Goal: Task Accomplishment & Management: Manage account settings

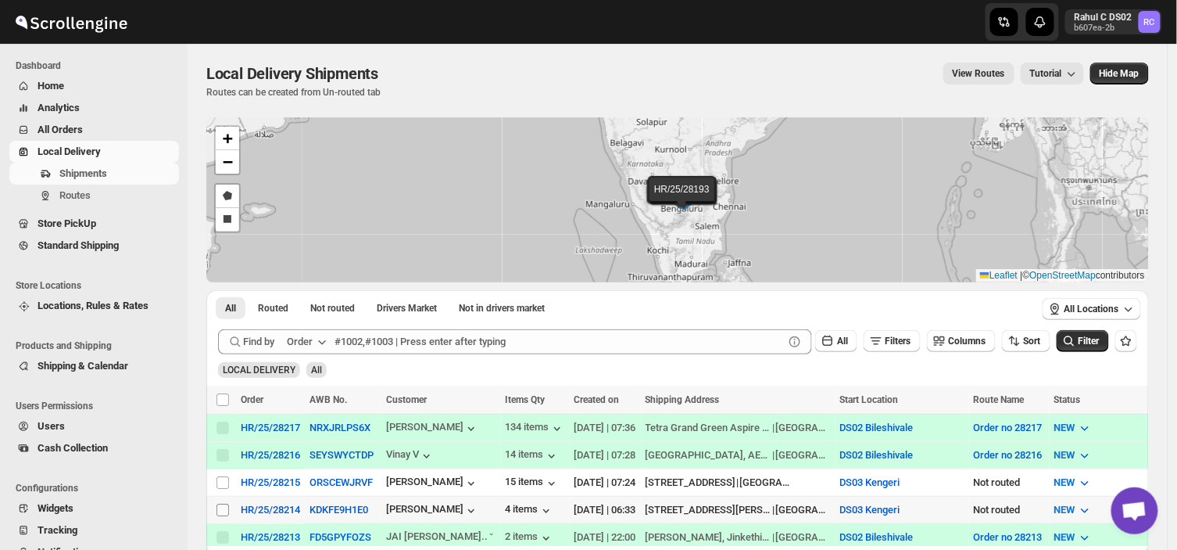
click at [225, 503] on input "Select shipment" at bounding box center [223, 509] width 13 height 13
checkbox input "true"
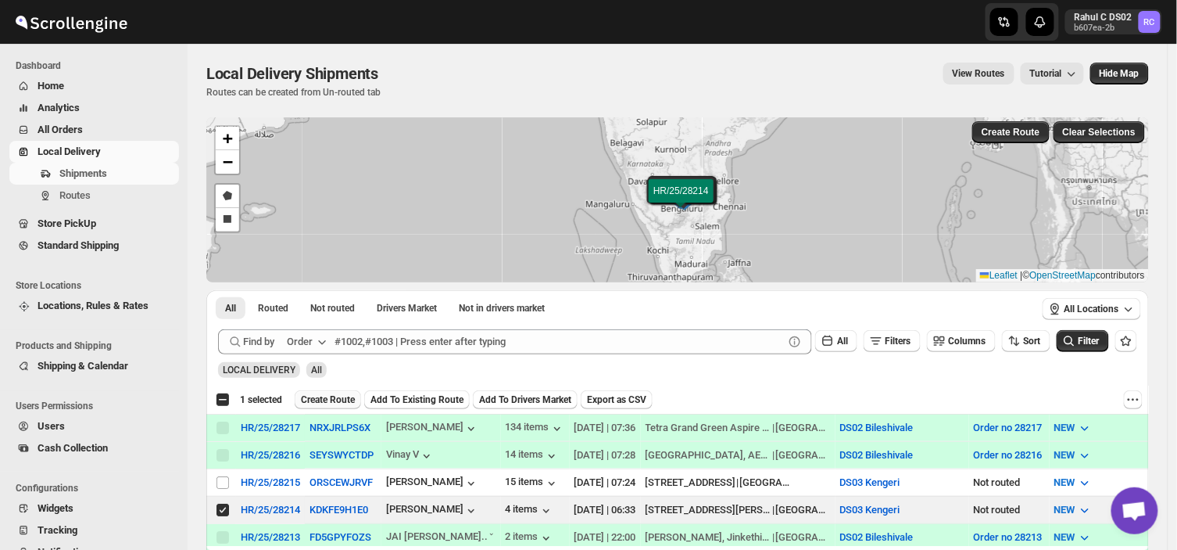
click at [321, 394] on span "Create Route" at bounding box center [328, 399] width 54 height 13
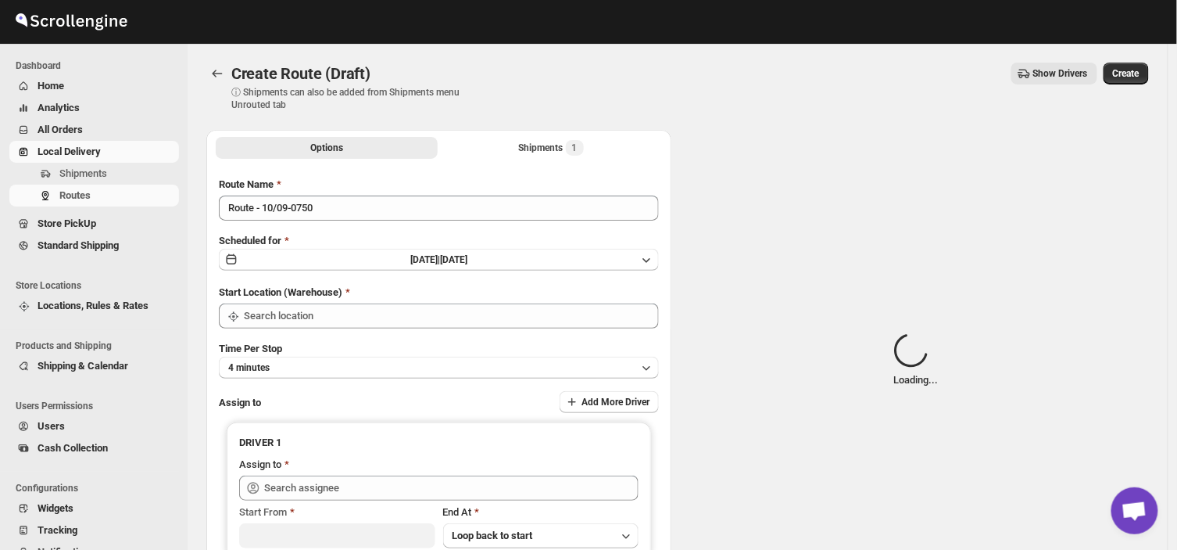
type input "DS03 Kengeri"
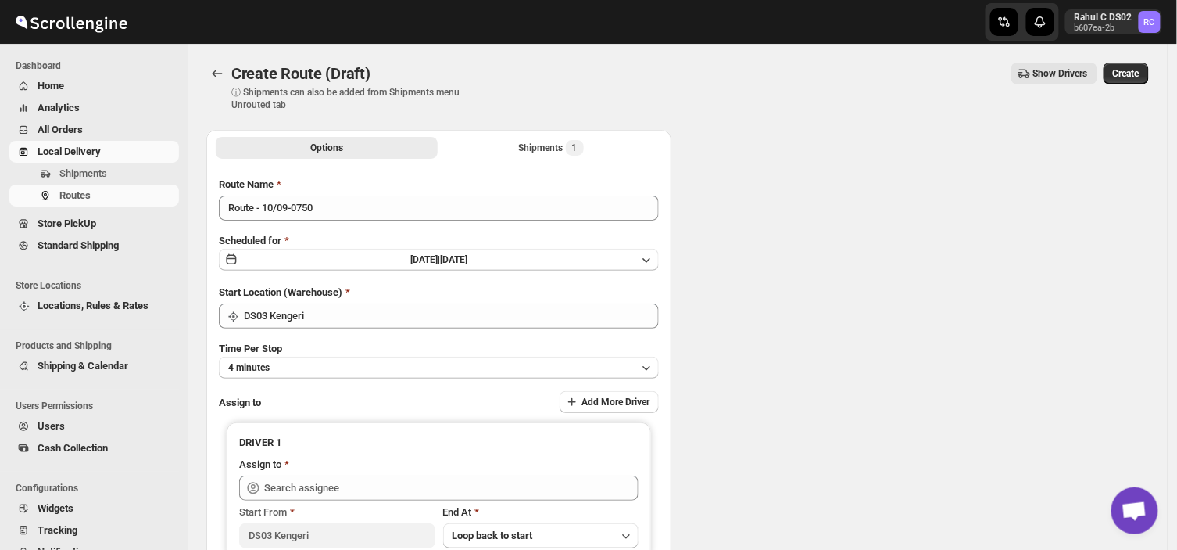
type input "DS03 Kengeri"
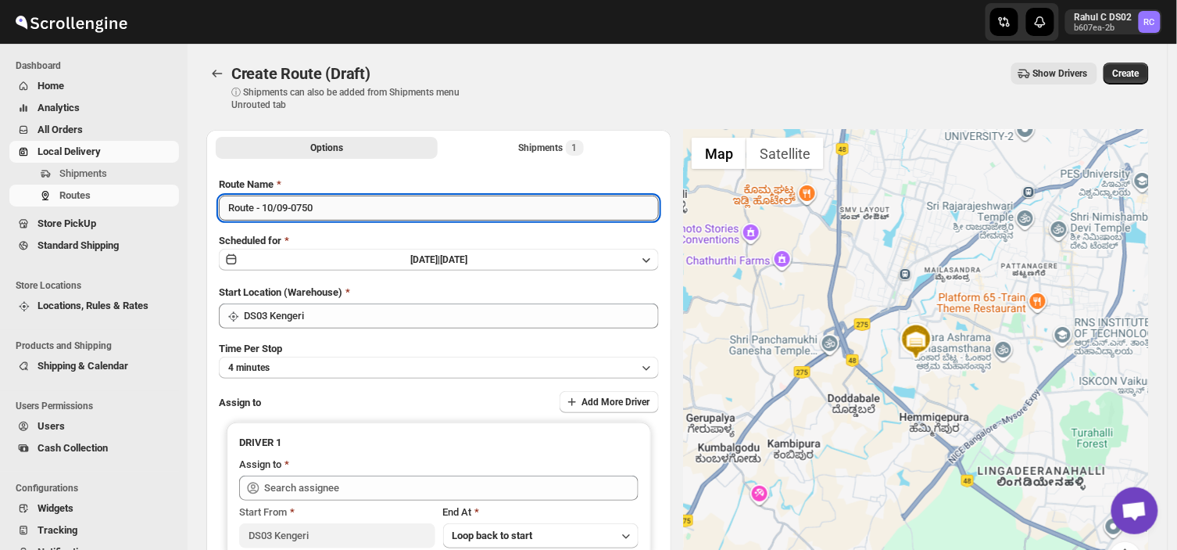
click at [324, 213] on input "Route - 10/09-0750" at bounding box center [439, 207] width 440 height 25
type input "R"
type input "Order no 28214"
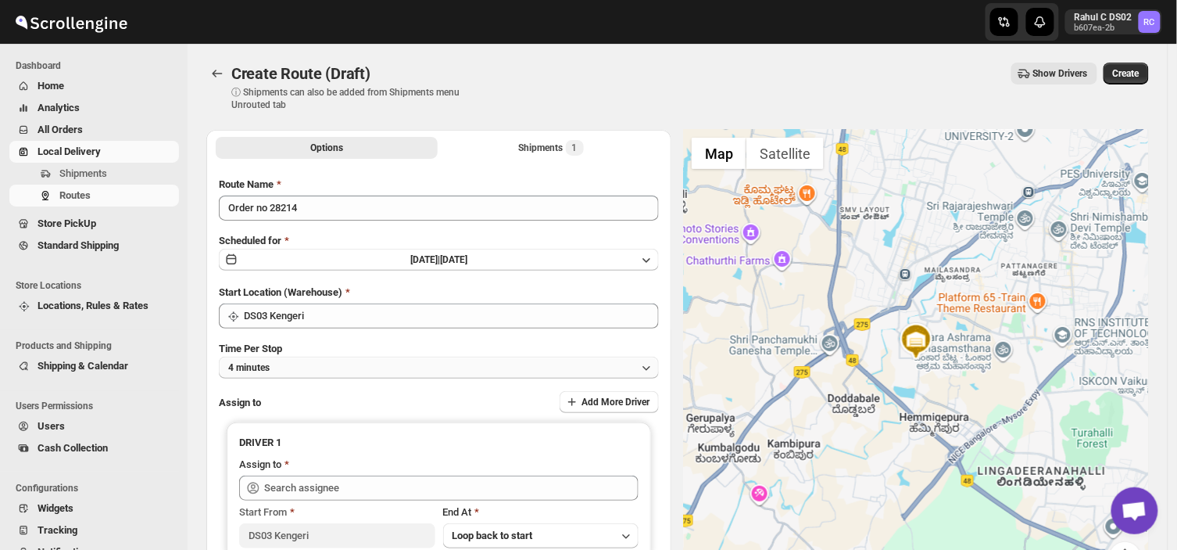
click at [296, 365] on button "4 minutes" at bounding box center [439, 367] width 440 height 22
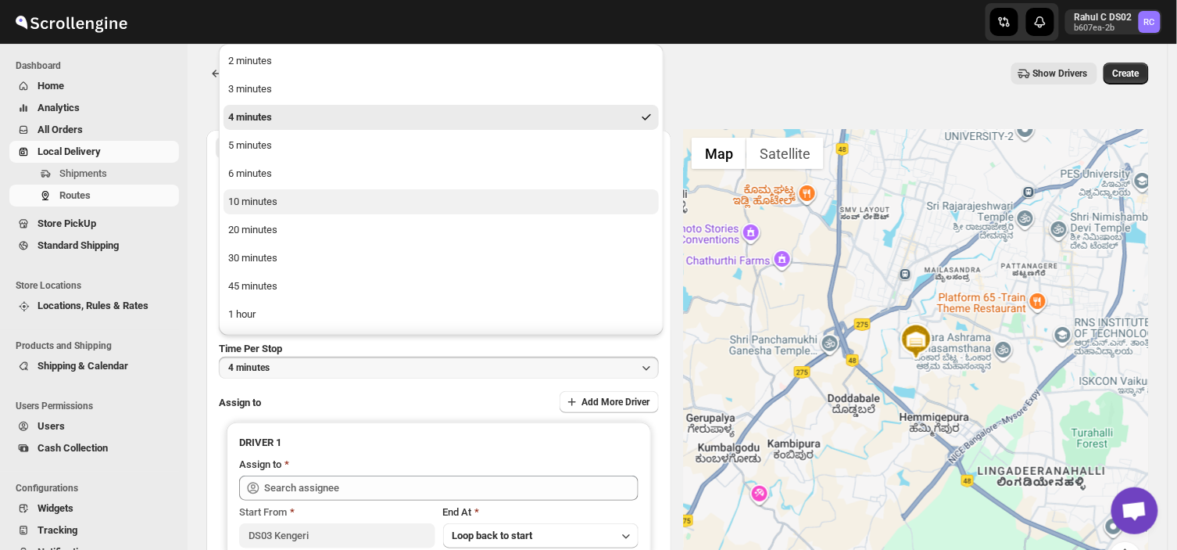
click at [248, 194] on div "10 minutes" at bounding box center [252, 202] width 49 height 16
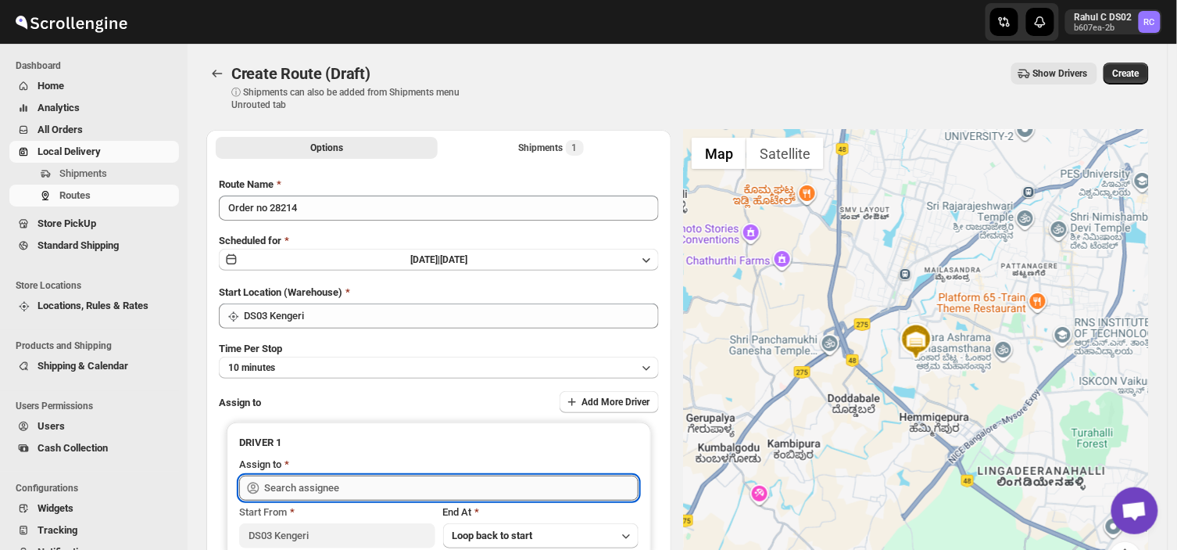
click at [392, 489] on input "text" at bounding box center [451, 487] width 374 height 25
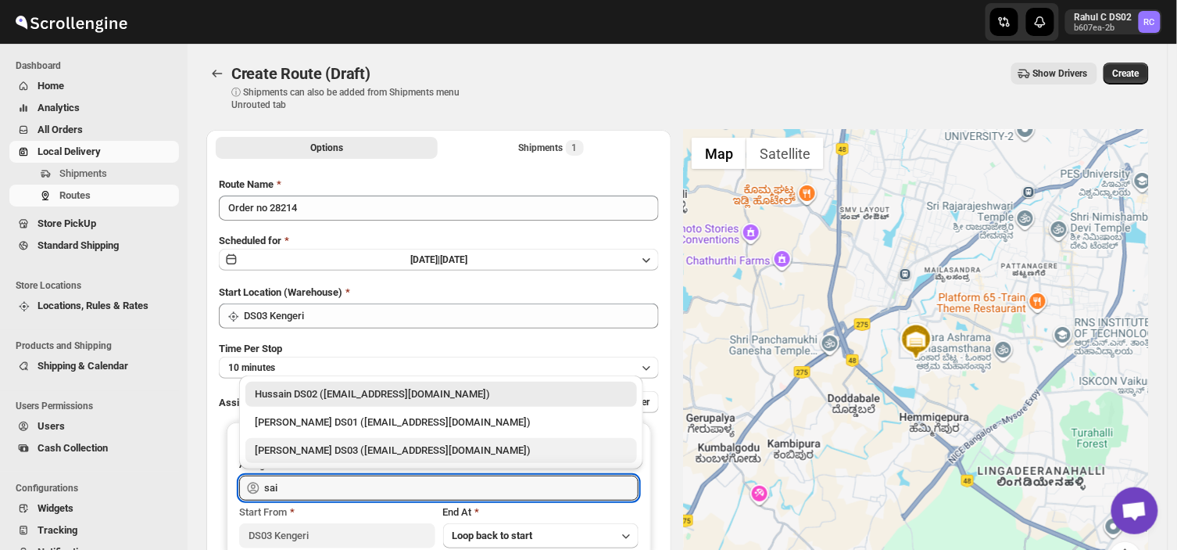
click at [326, 443] on div "[PERSON_NAME] DS03 ([EMAIL_ADDRESS][DOMAIN_NAME])" at bounding box center [441, 450] width 373 height 16
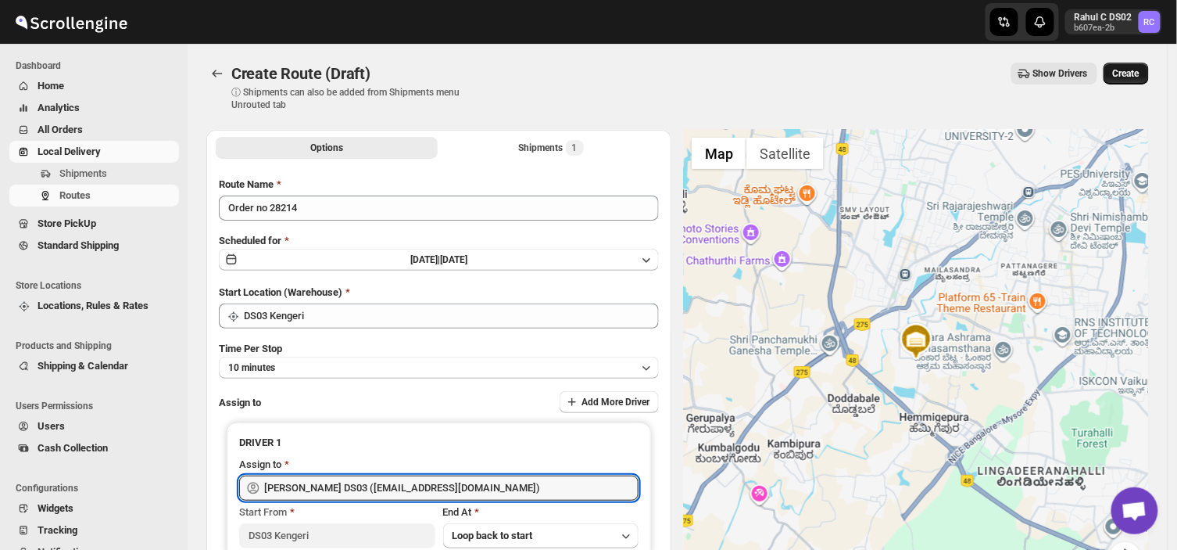
type input "[PERSON_NAME] DS03 ([EMAIL_ADDRESS][DOMAIN_NAME])"
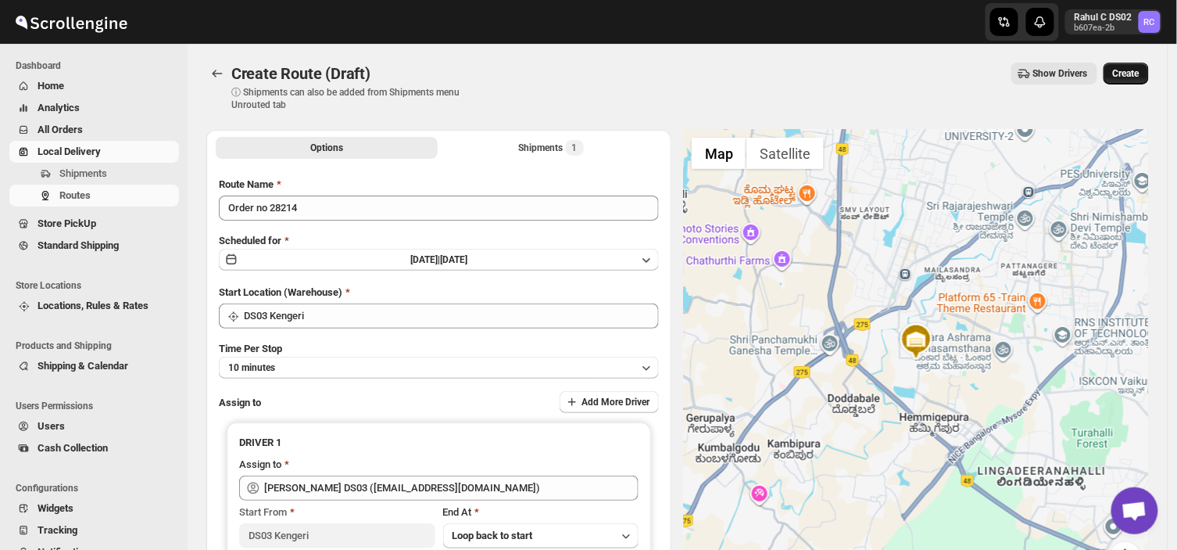
click at [1134, 65] on button "Create" at bounding box center [1126, 74] width 45 height 22
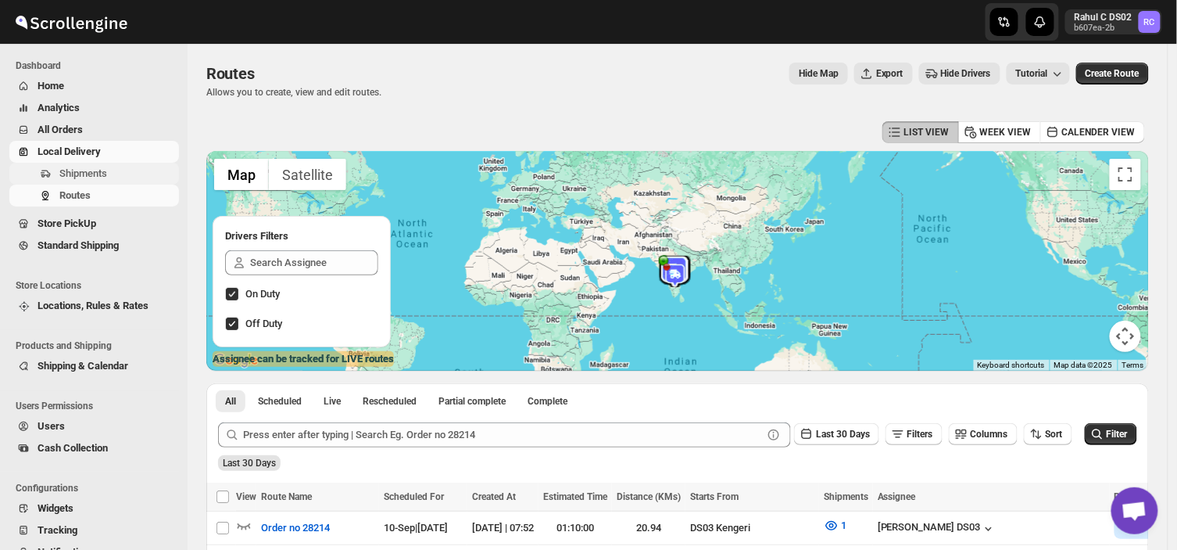
click at [106, 170] on span "Shipments" at bounding box center [117, 174] width 116 height 16
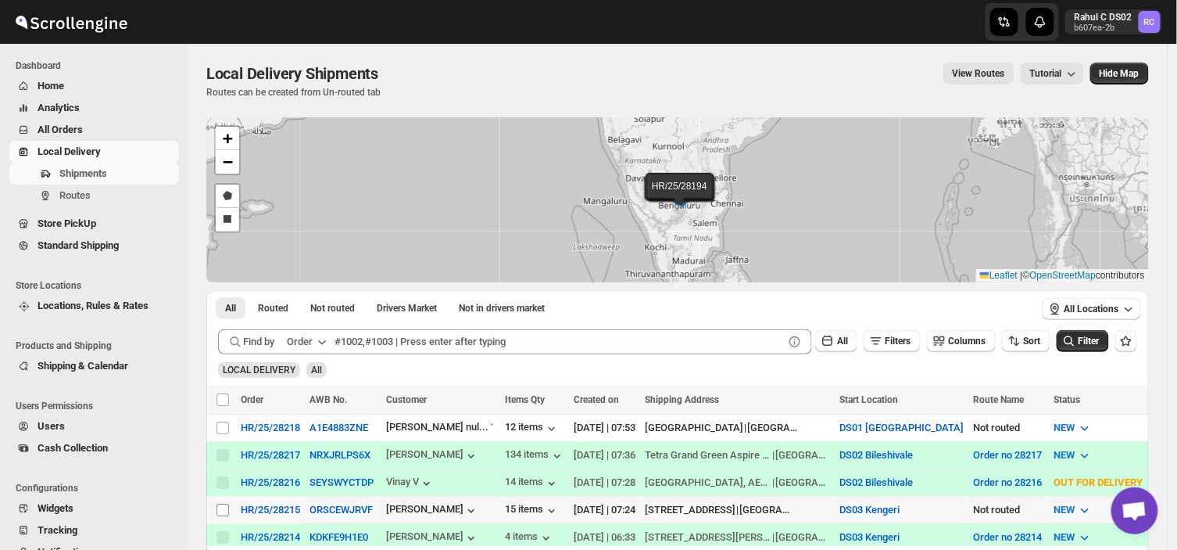
click at [223, 505] on input "Select shipment" at bounding box center [223, 509] width 13 height 13
checkbox input "true"
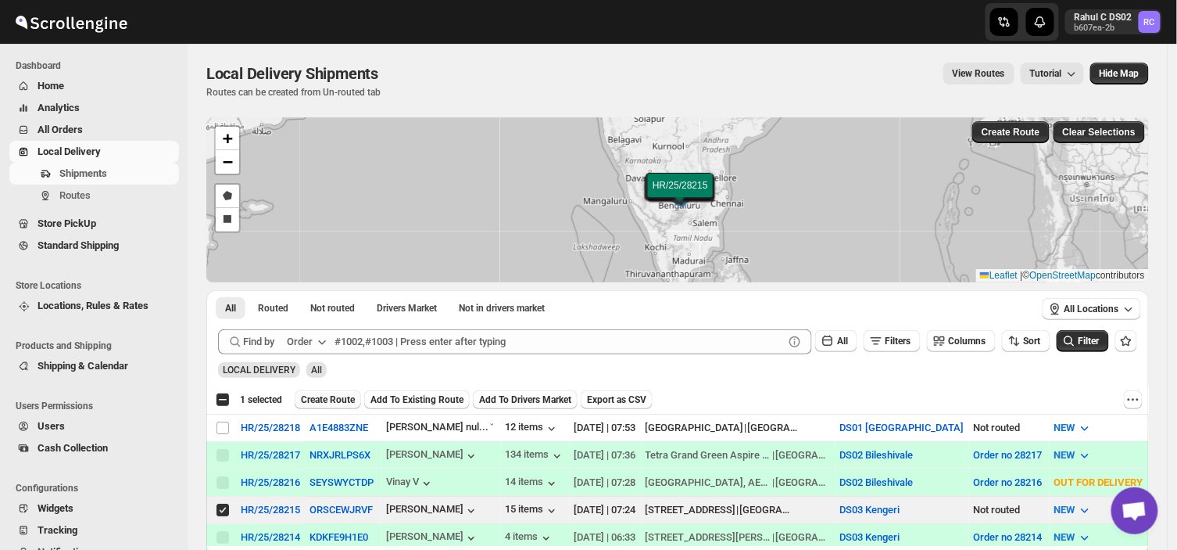
click at [323, 390] on button "Create Route" at bounding box center [328, 399] width 66 height 19
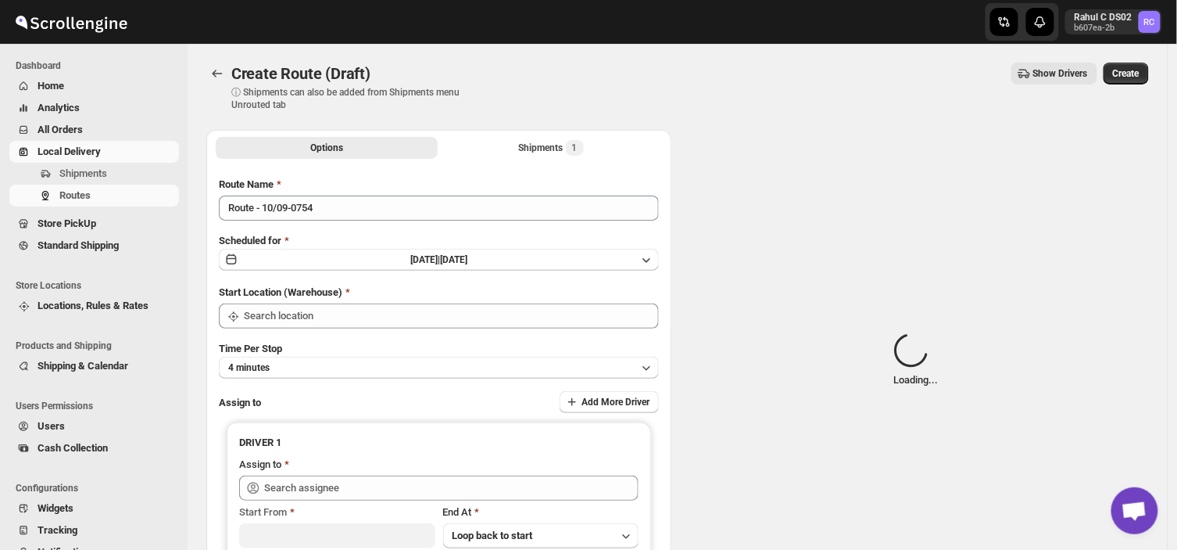
type input "DS03 Kengeri"
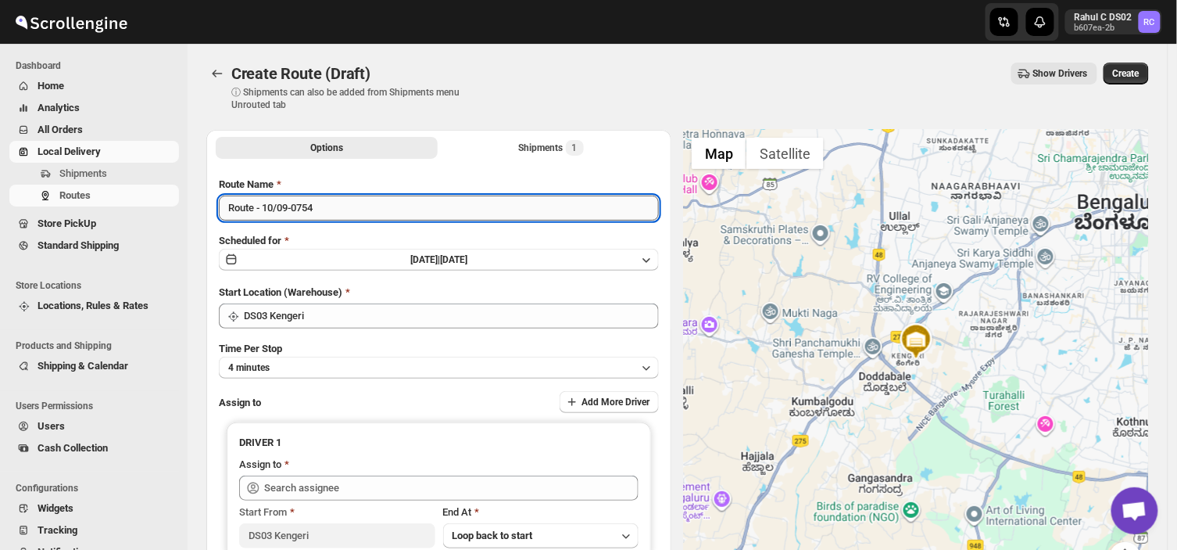
click at [324, 212] on input "Route - 10/09-0754" at bounding box center [439, 207] width 440 height 25
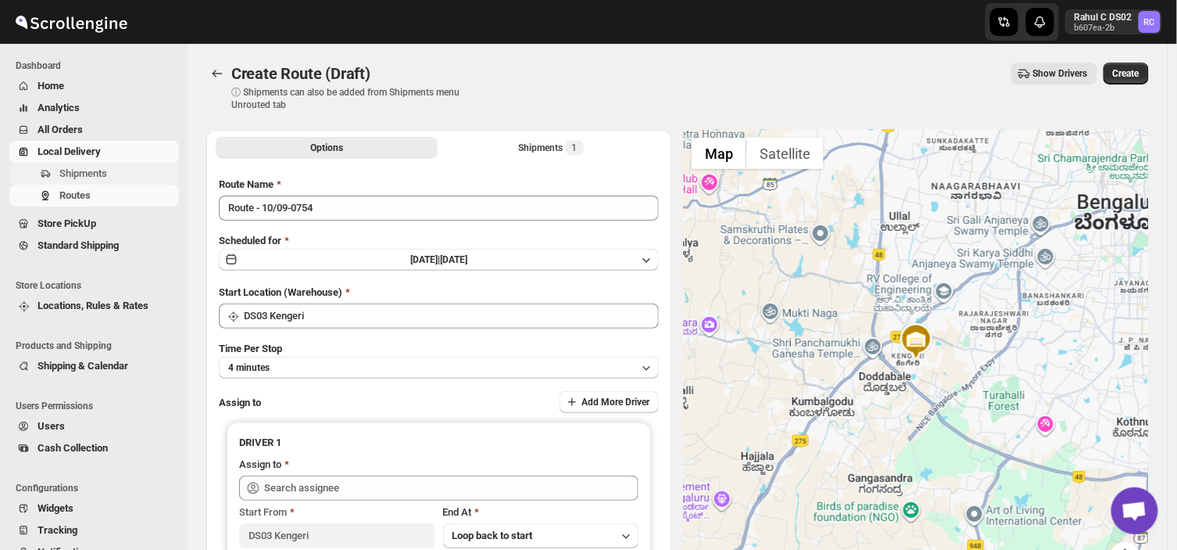
click at [98, 167] on span "Shipments" at bounding box center [83, 173] width 48 height 12
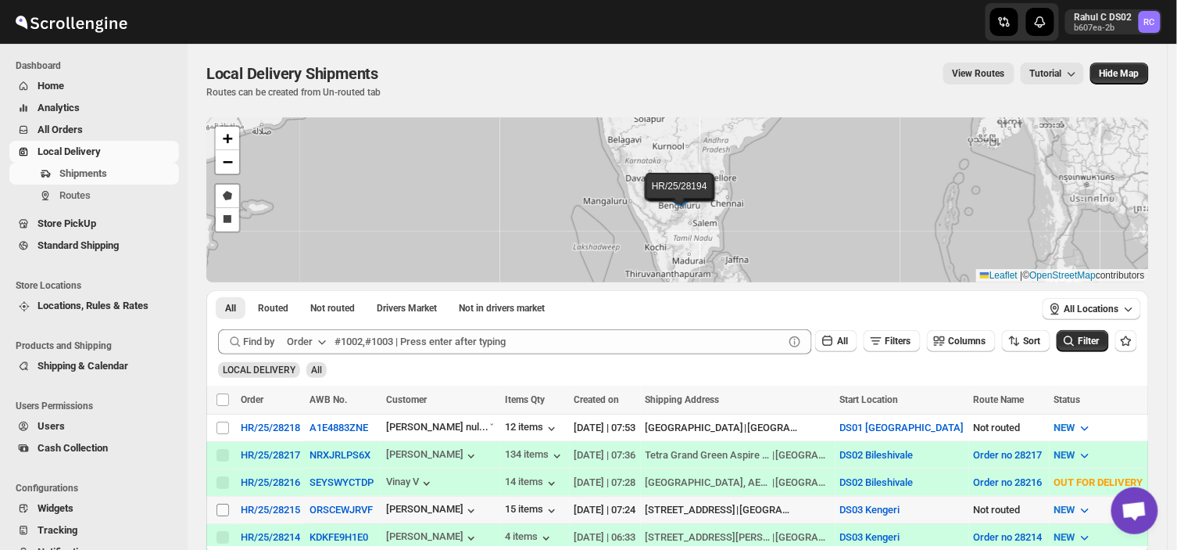
click at [221, 510] on input "Select shipment" at bounding box center [223, 509] width 13 height 13
checkbox input "true"
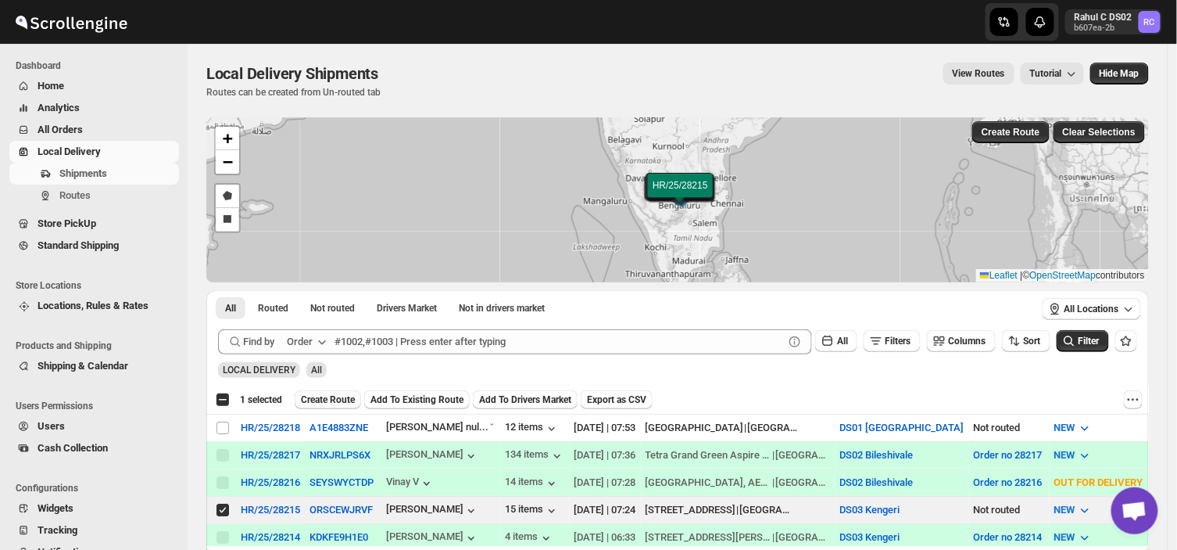
click at [324, 393] on span "Create Route" at bounding box center [328, 399] width 54 height 13
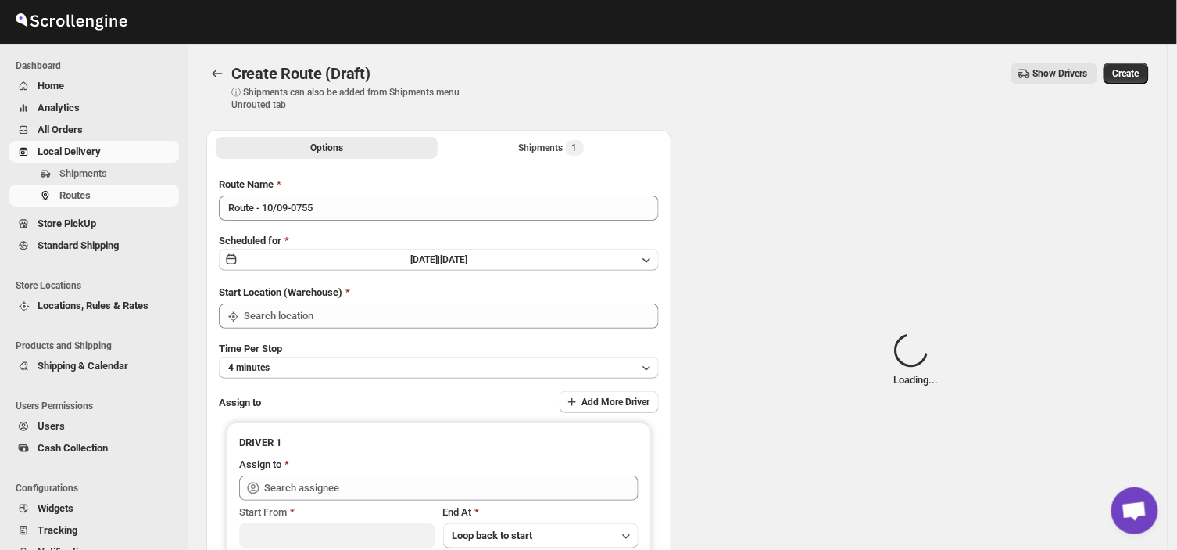
type input "DS03 Kengeri"
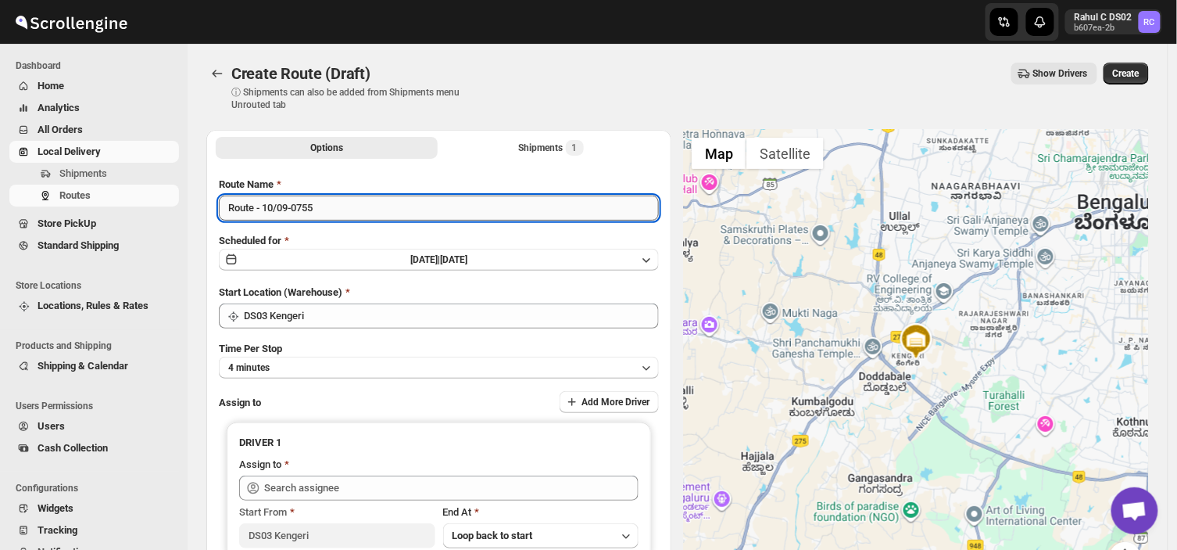
click at [317, 206] on input "Route - 10/09-0755" at bounding box center [439, 207] width 440 height 25
type input "R"
type input "Order no 28215"
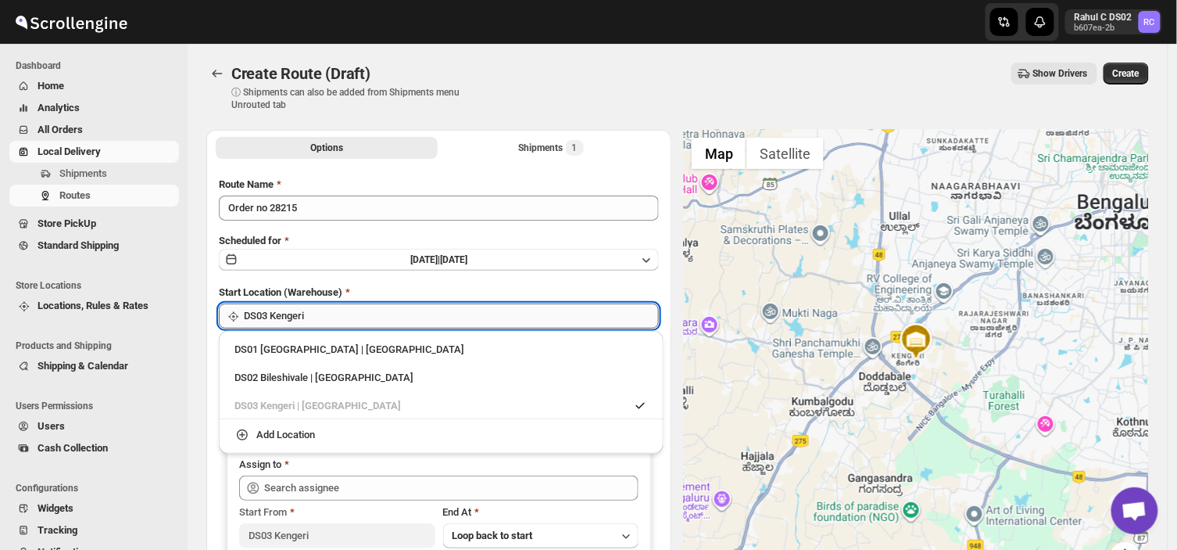
click at [354, 319] on input "DS03 Kengeri" at bounding box center [451, 315] width 415 height 25
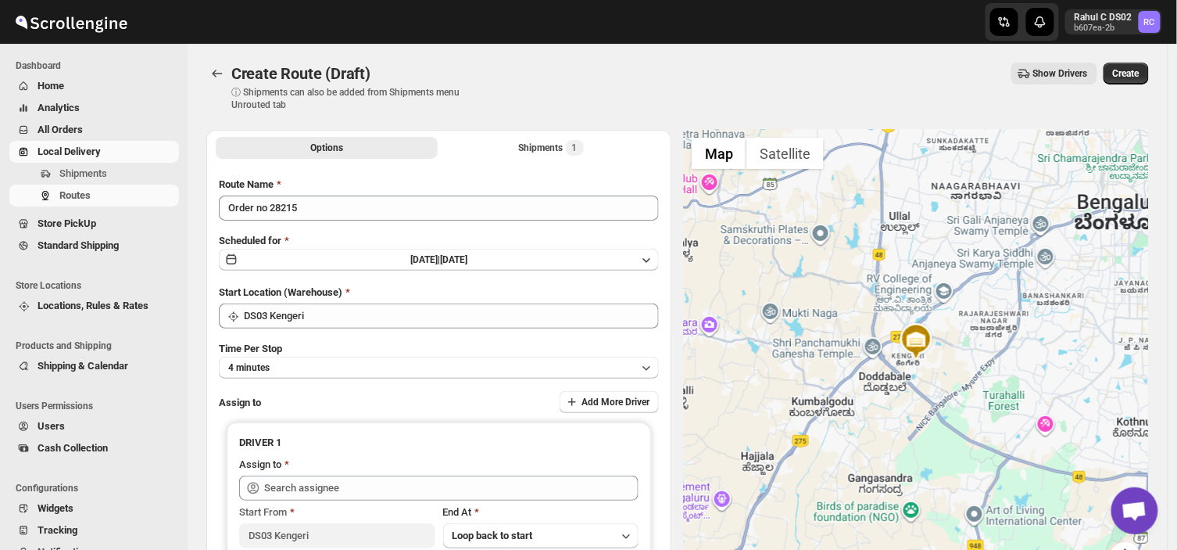
click at [564, 298] on div "Start Location (Warehouse)" at bounding box center [439, 293] width 440 height 16
click at [300, 364] on button "4 minutes" at bounding box center [439, 367] width 440 height 22
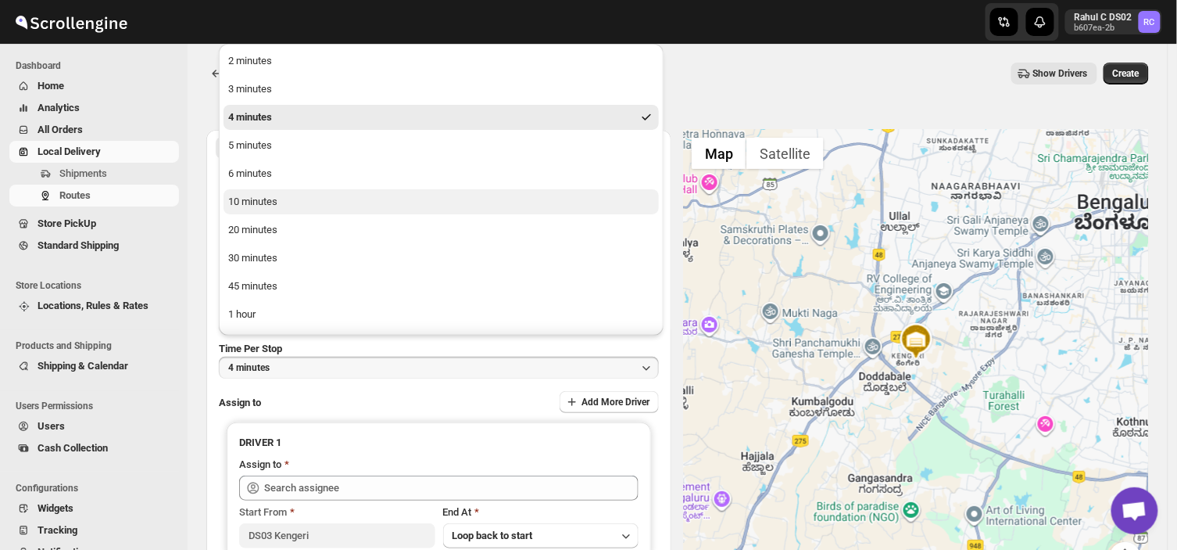
click at [282, 199] on button "10 minutes" at bounding box center [441, 201] width 435 height 25
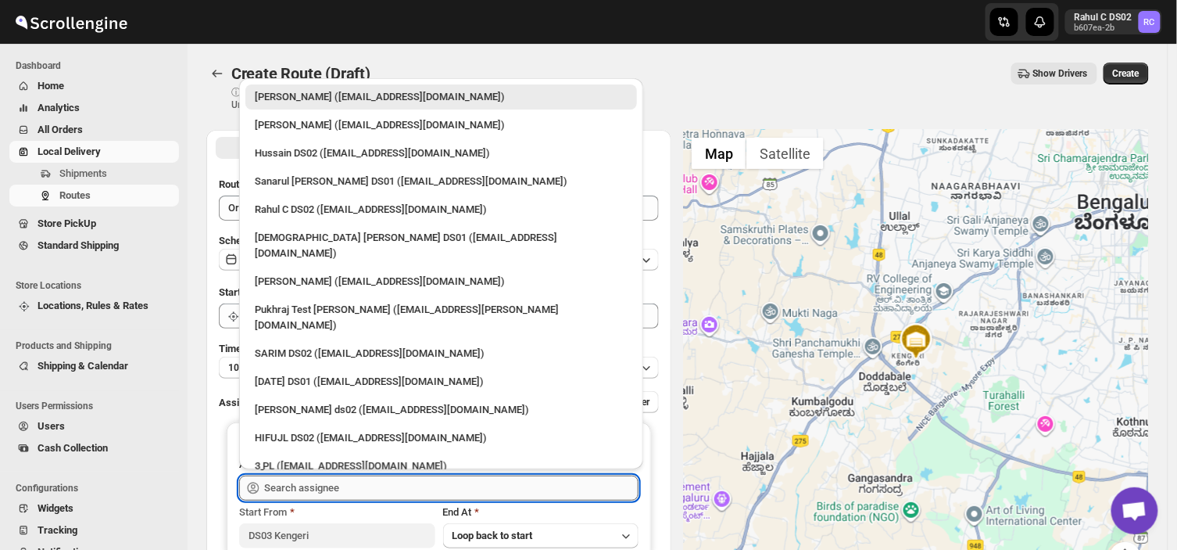
click at [380, 493] on input "text" at bounding box center [451, 487] width 374 height 25
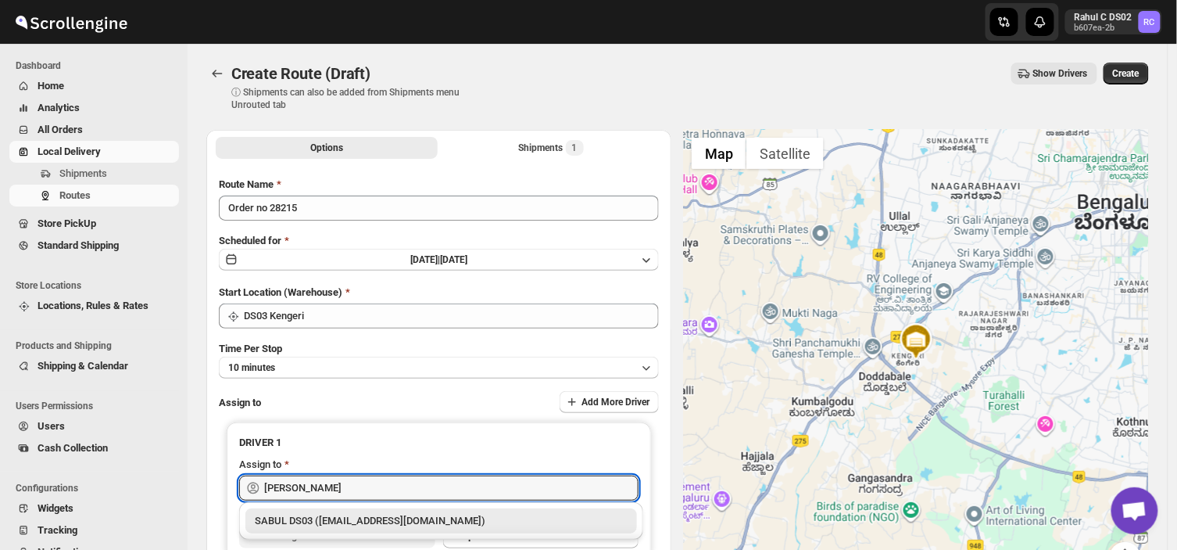
click at [353, 520] on div "SABUL DS03 ([EMAIL_ADDRESS][DOMAIN_NAME])" at bounding box center [441, 521] width 373 height 16
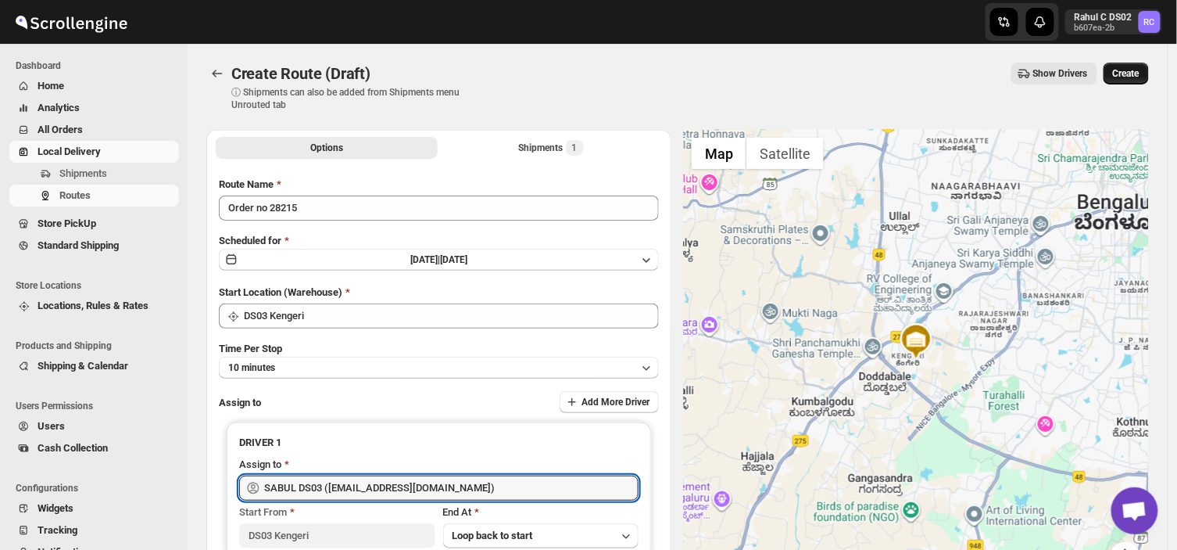
type input "SABUL DS03 ([EMAIL_ADDRESS][DOMAIN_NAME])"
click at [1130, 63] on button "Create" at bounding box center [1126, 74] width 45 height 22
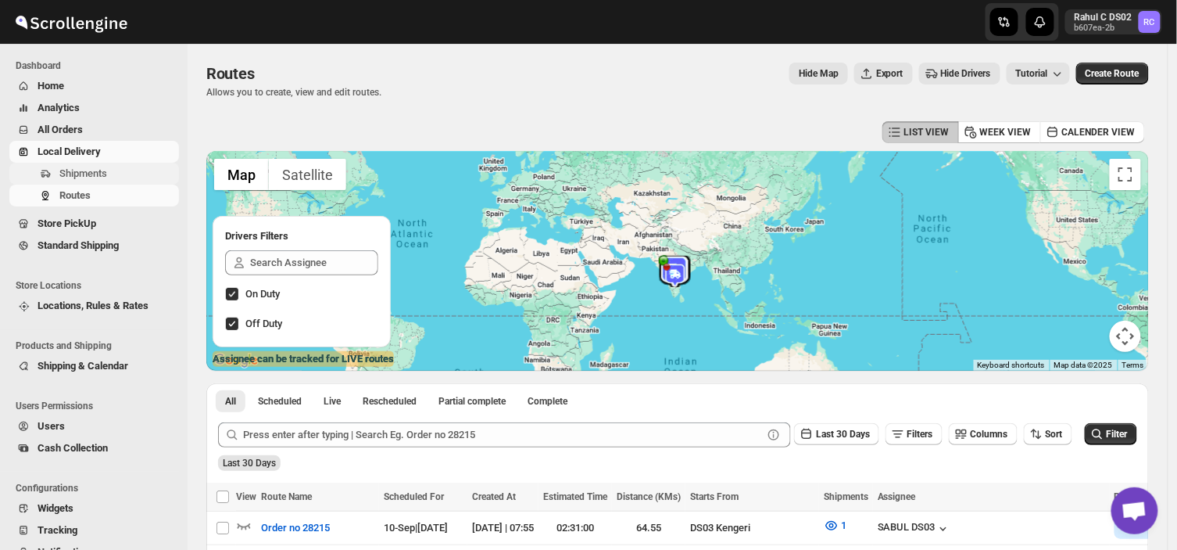
click at [105, 172] on span "Shipments" at bounding box center [83, 173] width 48 height 12
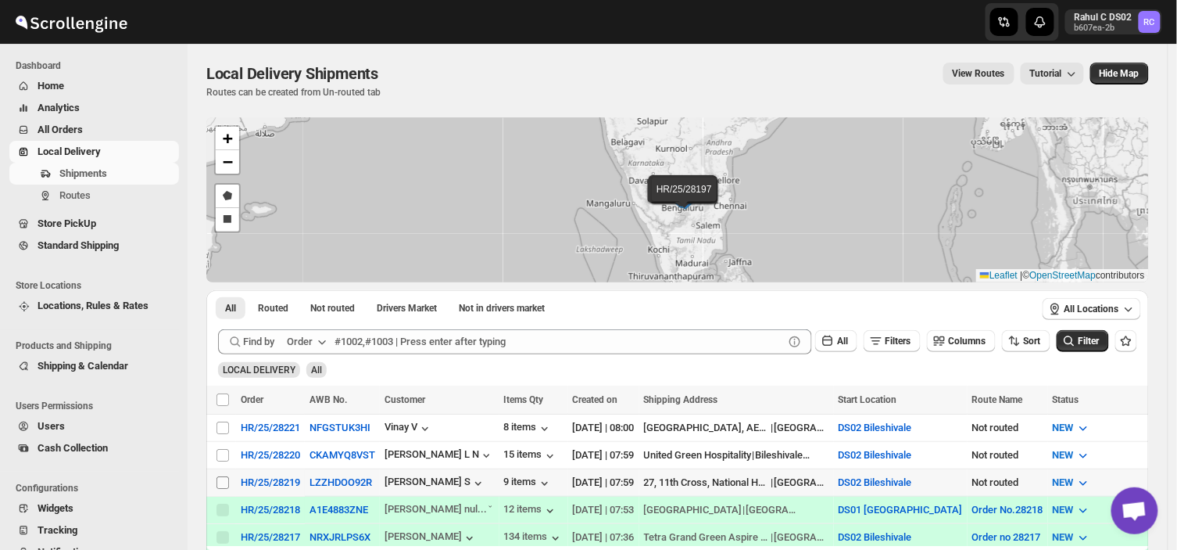
click at [225, 476] on input "Select shipment" at bounding box center [223, 482] width 13 height 13
checkbox input "true"
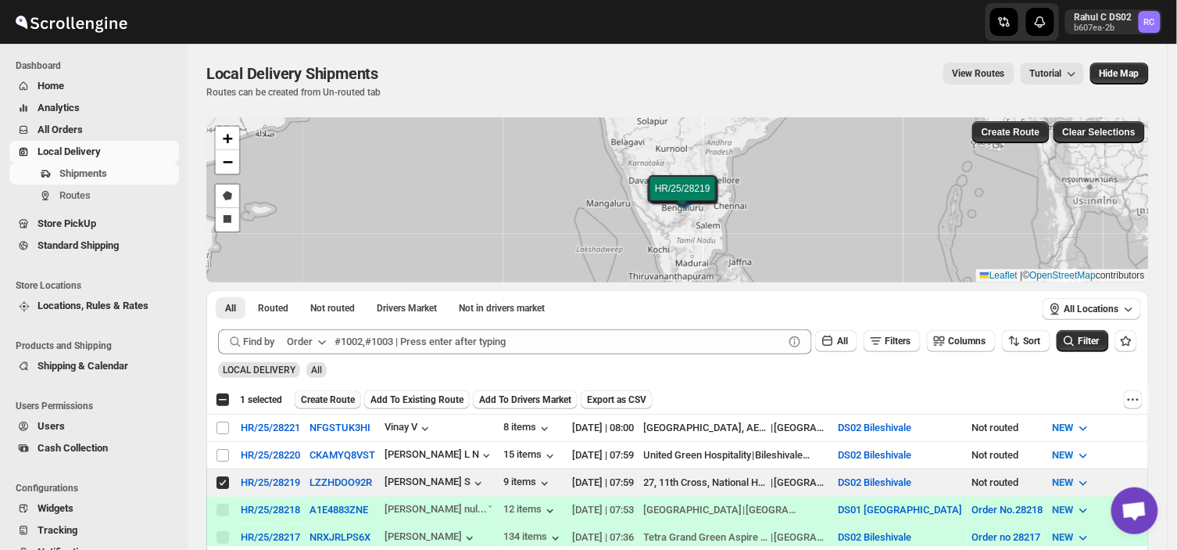
click at [334, 393] on span "Create Route" at bounding box center [328, 399] width 54 height 13
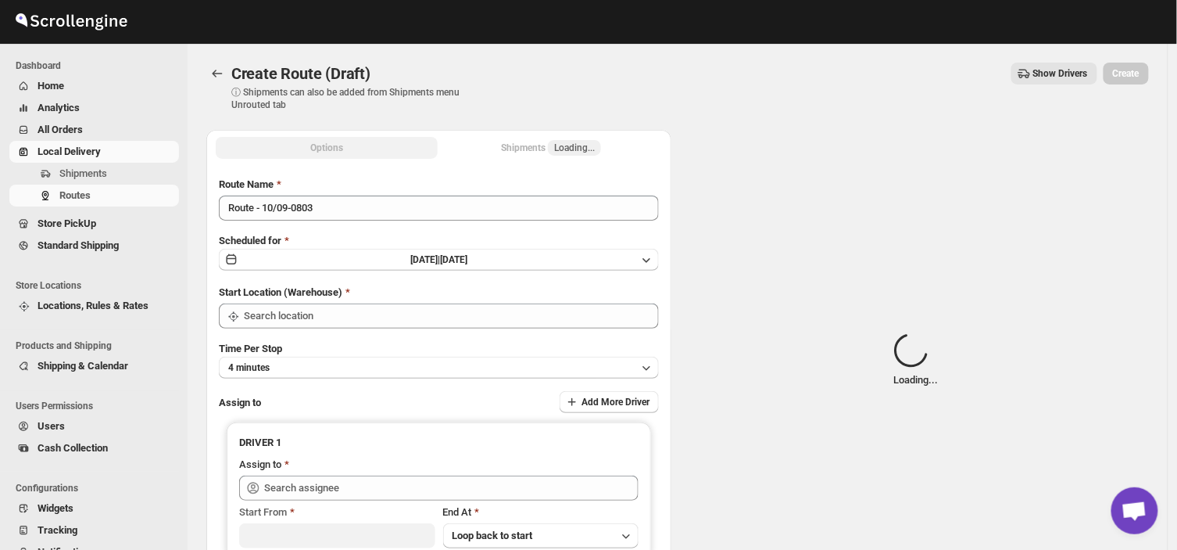
type input "DS02 Bileshivale"
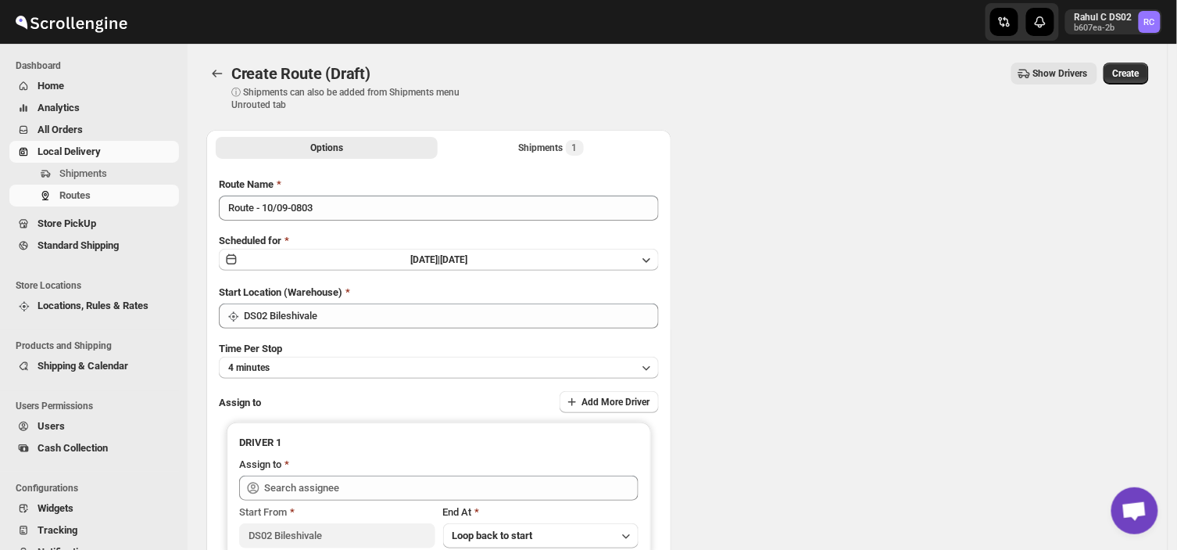
type input "DS02 Bileshivale"
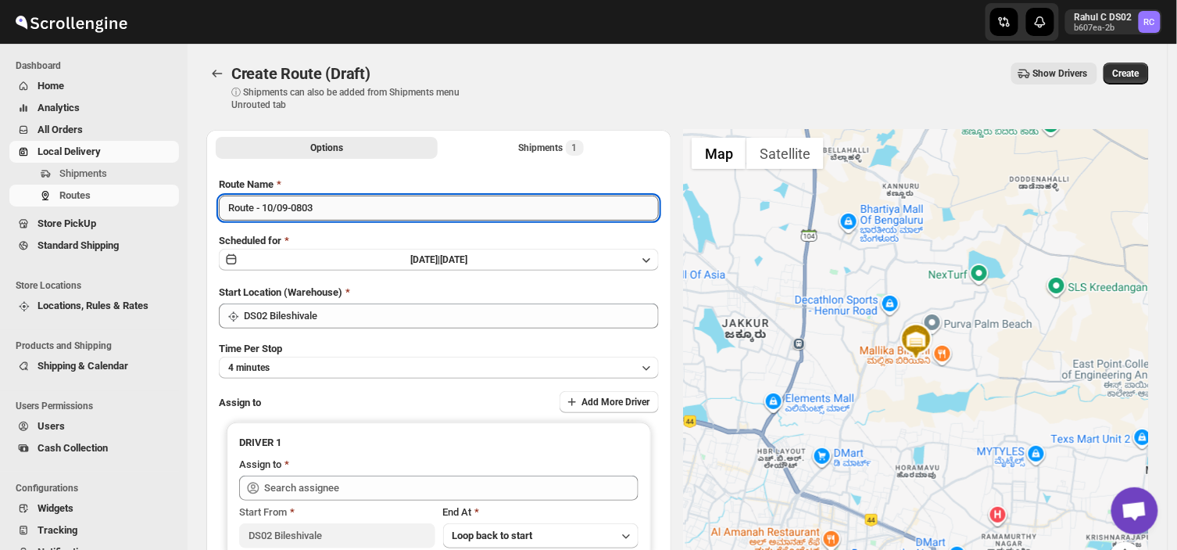
click at [332, 207] on input "Route - 10/09-0803" at bounding box center [439, 207] width 440 height 25
type input "R"
type input "Order no 28219"
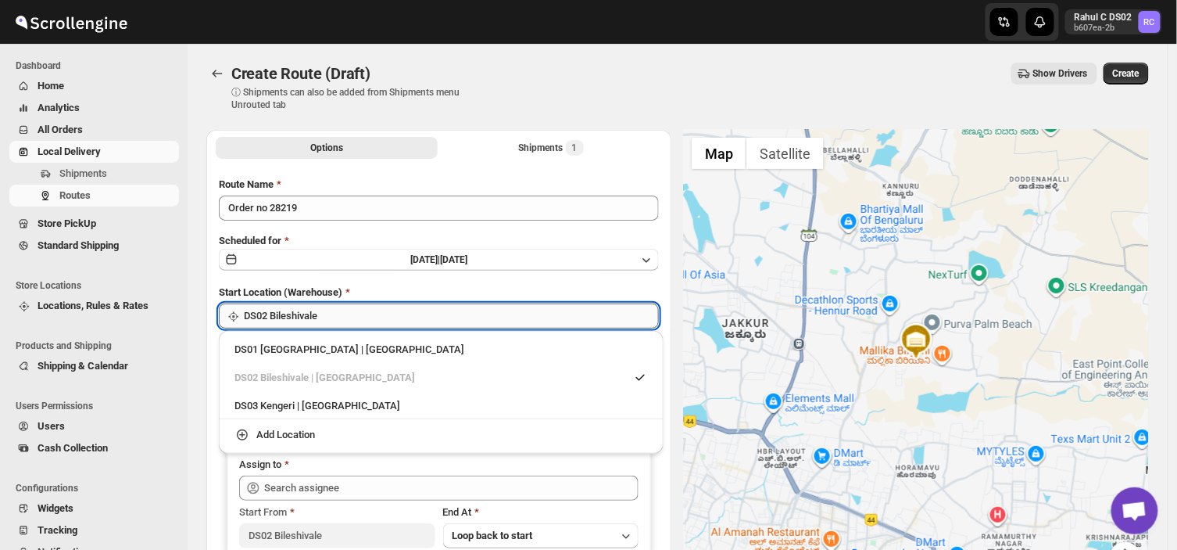
click at [348, 317] on input "DS02 Bileshivale" at bounding box center [451, 315] width 415 height 25
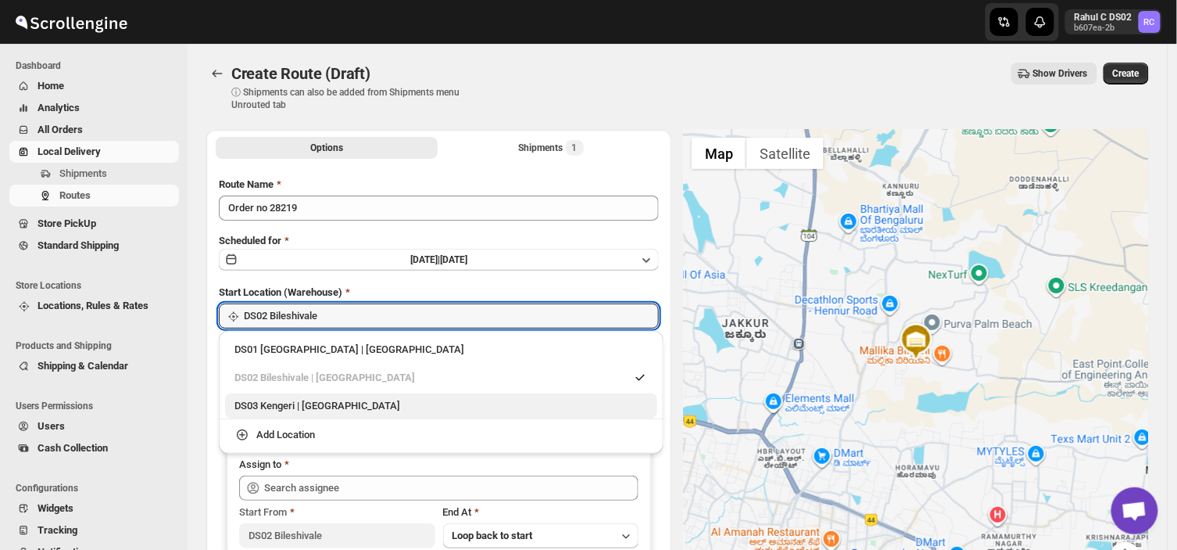
click at [293, 407] on div "DS03 Kengeri | [GEOGRAPHIC_DATA]" at bounding box center [442, 406] width 414 height 16
type input "DS03 Kengeri"
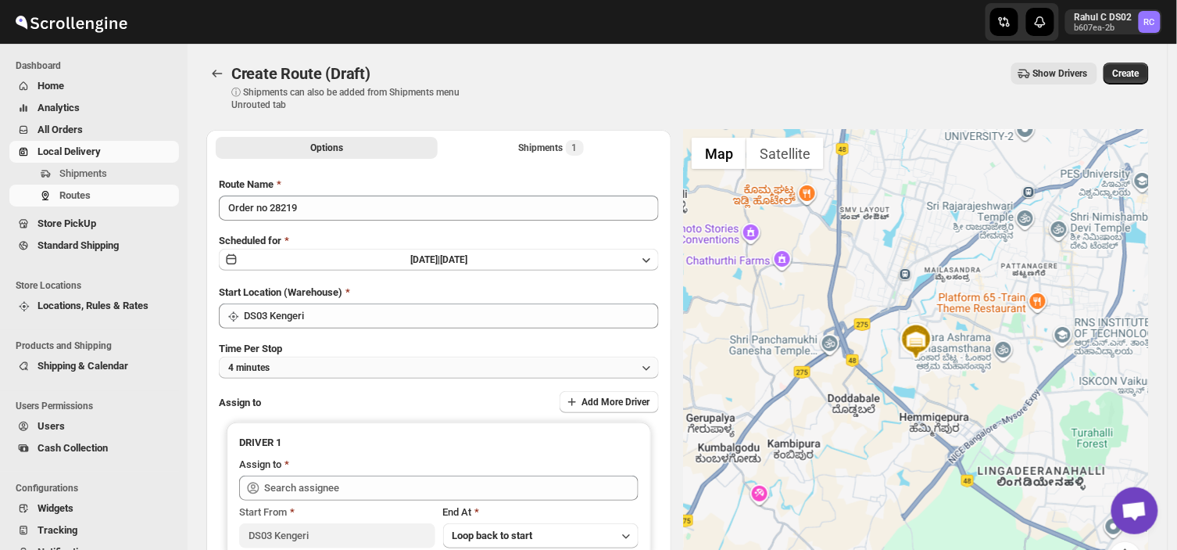
click at [314, 364] on button "4 minutes" at bounding box center [439, 367] width 440 height 22
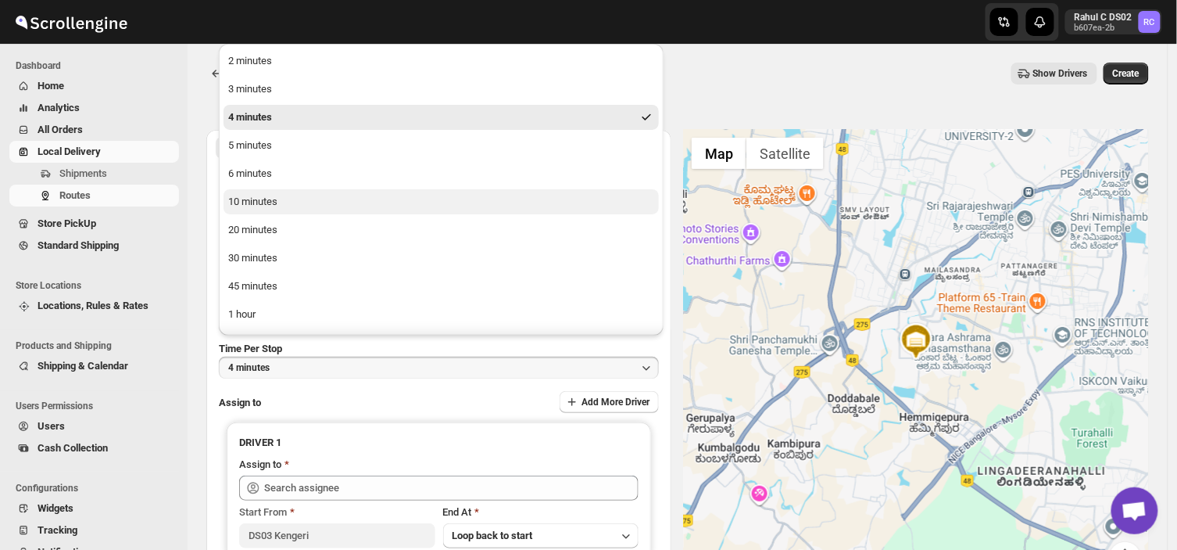
click at [271, 200] on div "10 minutes" at bounding box center [252, 202] width 49 height 16
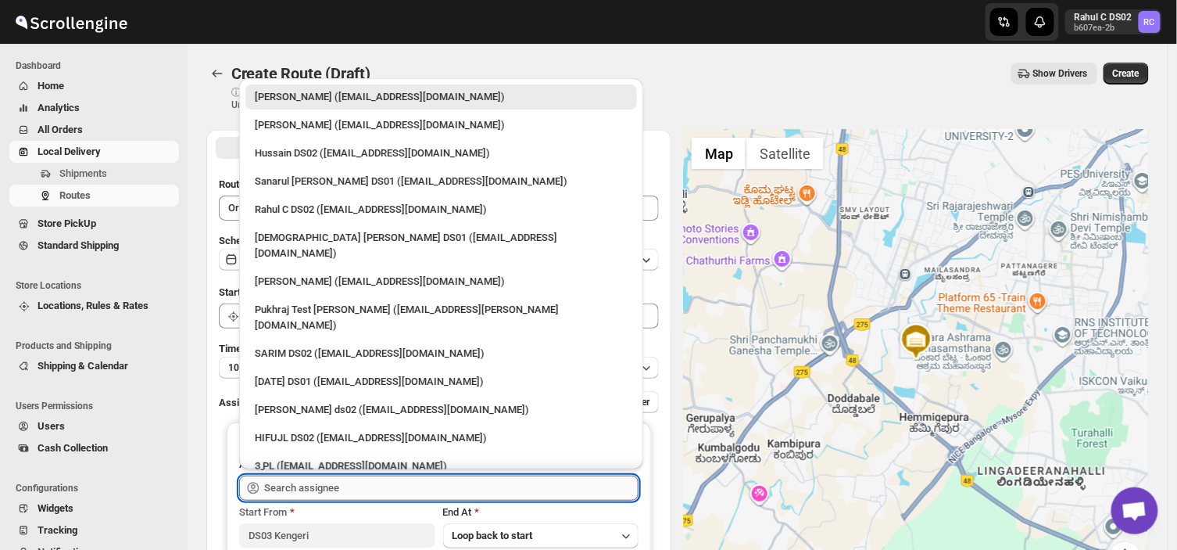
click at [365, 481] on input "text" at bounding box center [451, 487] width 374 height 25
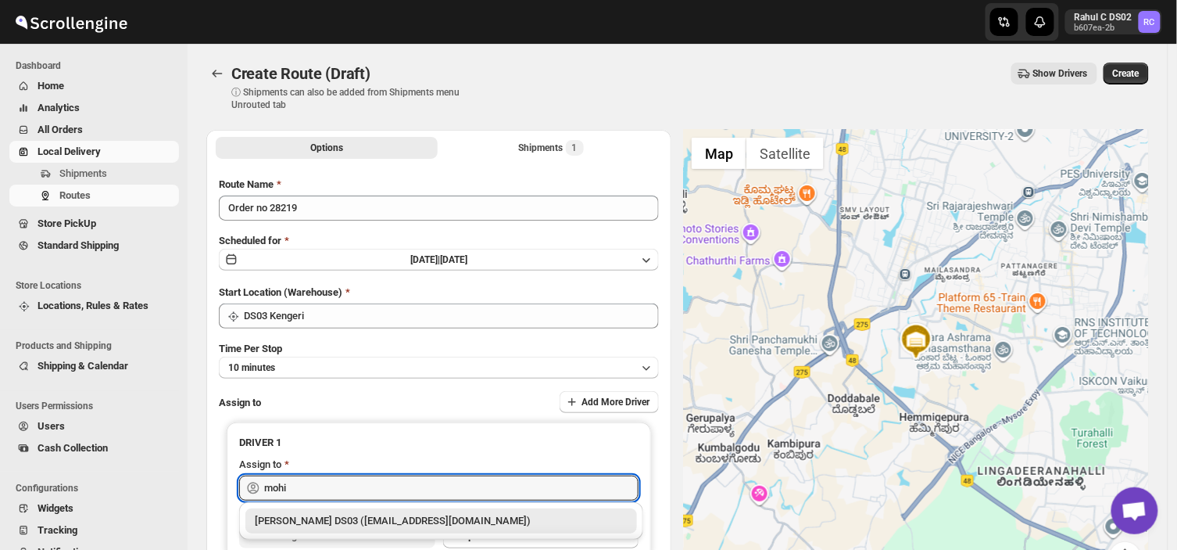
click at [381, 518] on div "[PERSON_NAME] DS03 ([EMAIL_ADDRESS][DOMAIN_NAME])" at bounding box center [441, 521] width 373 height 16
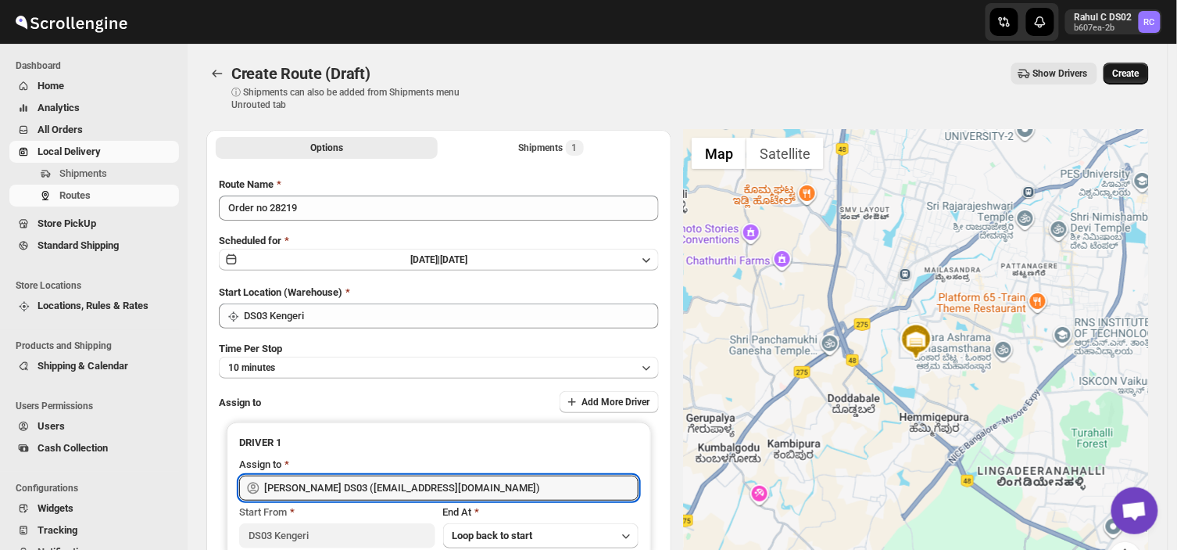
type input "[PERSON_NAME] DS03 ([EMAIL_ADDRESS][DOMAIN_NAME])"
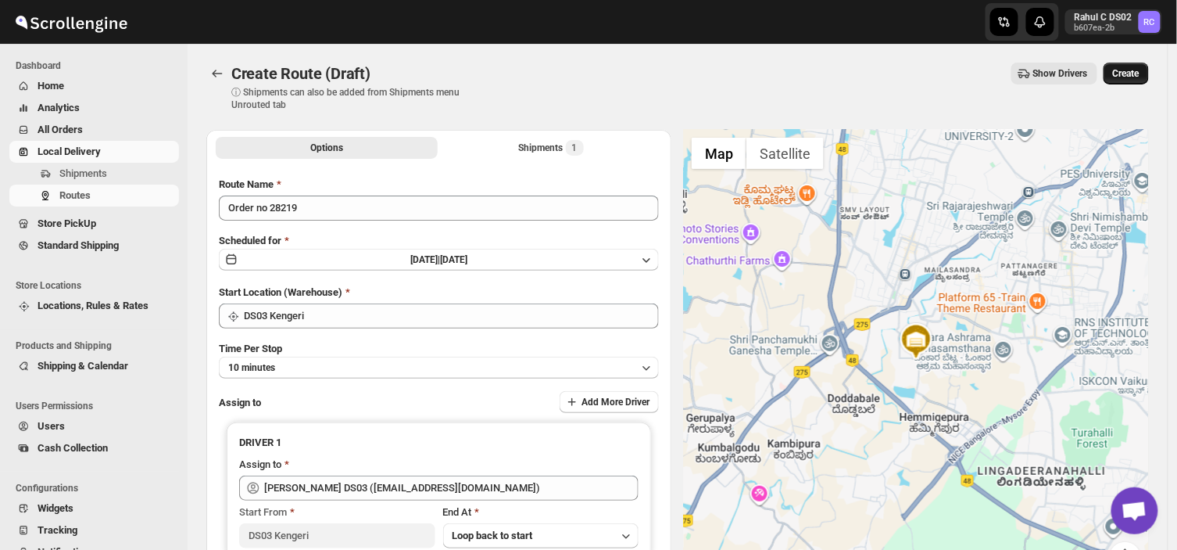
click at [1139, 73] on span "Create" at bounding box center [1126, 73] width 27 height 13
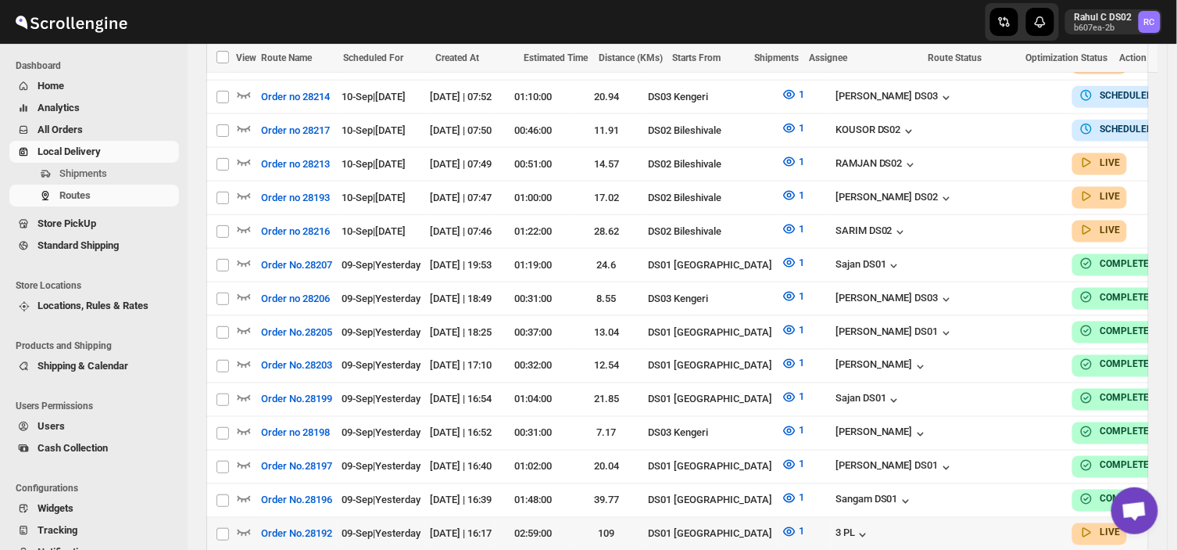
scroll to position [565, 0]
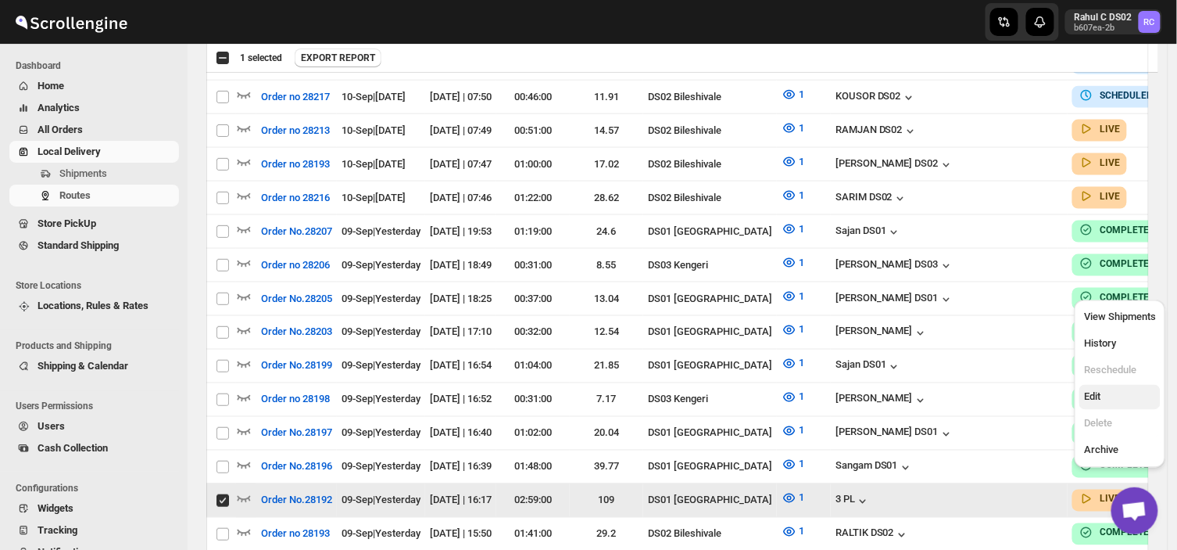
click at [1090, 395] on span "Edit" at bounding box center [1092, 397] width 16 height 12
checkbox input "false"
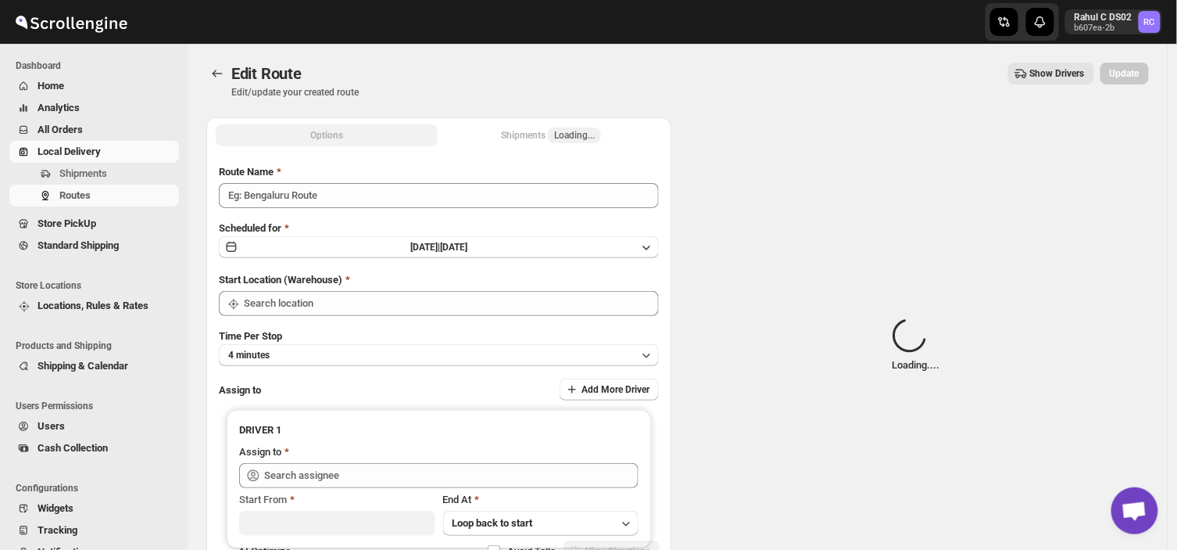
type input "Order No.28192"
type input "DS01 [GEOGRAPHIC_DATA]"
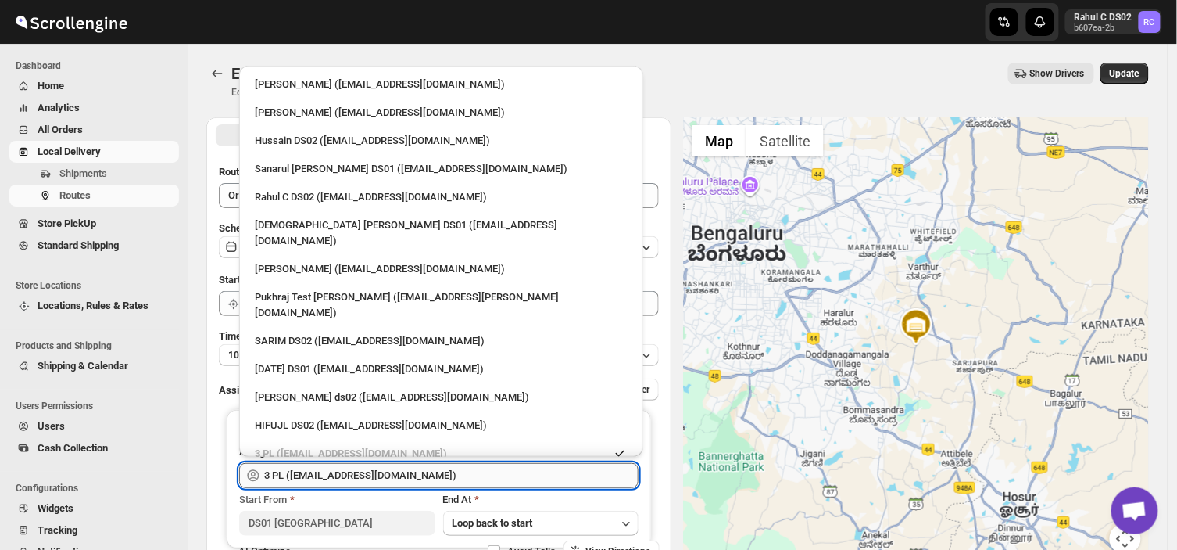
click at [379, 475] on input "3 PL ([EMAIL_ADDRESS][DOMAIN_NAME])" at bounding box center [451, 475] width 374 height 25
click at [392, 471] on input "3 PL ([EMAIL_ADDRESS][DOMAIN_NAME])" at bounding box center [451, 475] width 374 height 25
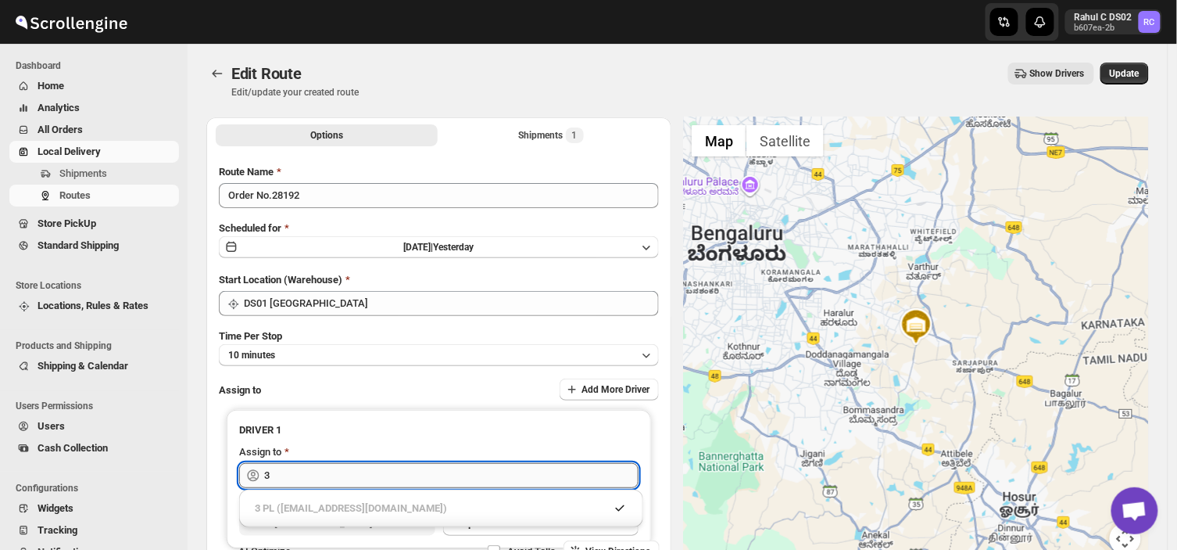
type input "3"
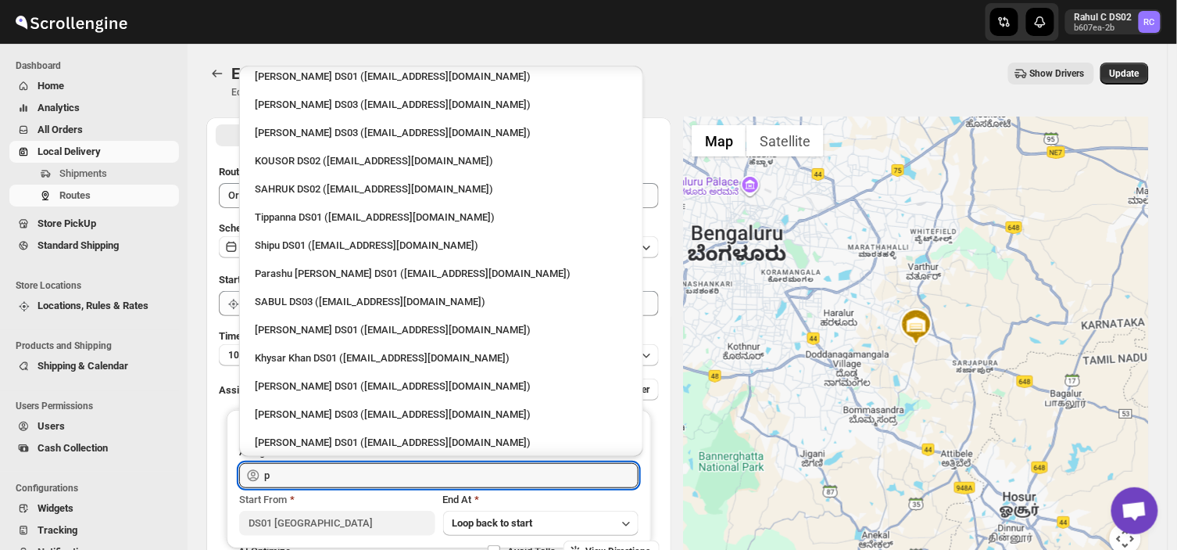
scroll to position [276, 0]
click at [292, 267] on div "Parashu [PERSON_NAME] DS01 ([EMAIL_ADDRESS][DOMAIN_NAME])" at bounding box center [441, 275] width 373 height 16
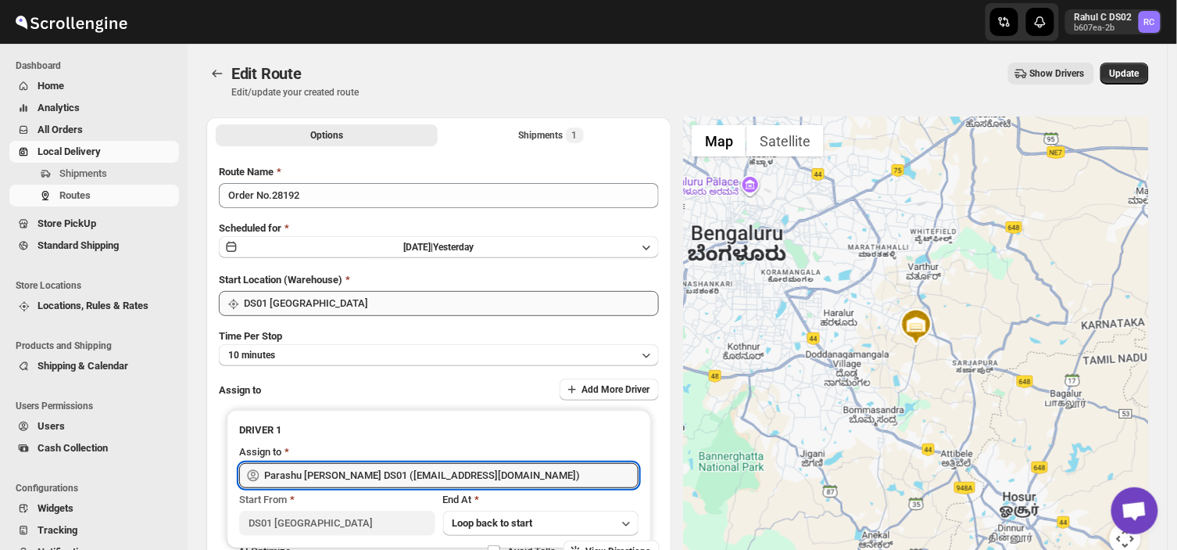
type input "Parashu [PERSON_NAME] DS01 ([EMAIL_ADDRESS][DOMAIN_NAME])"
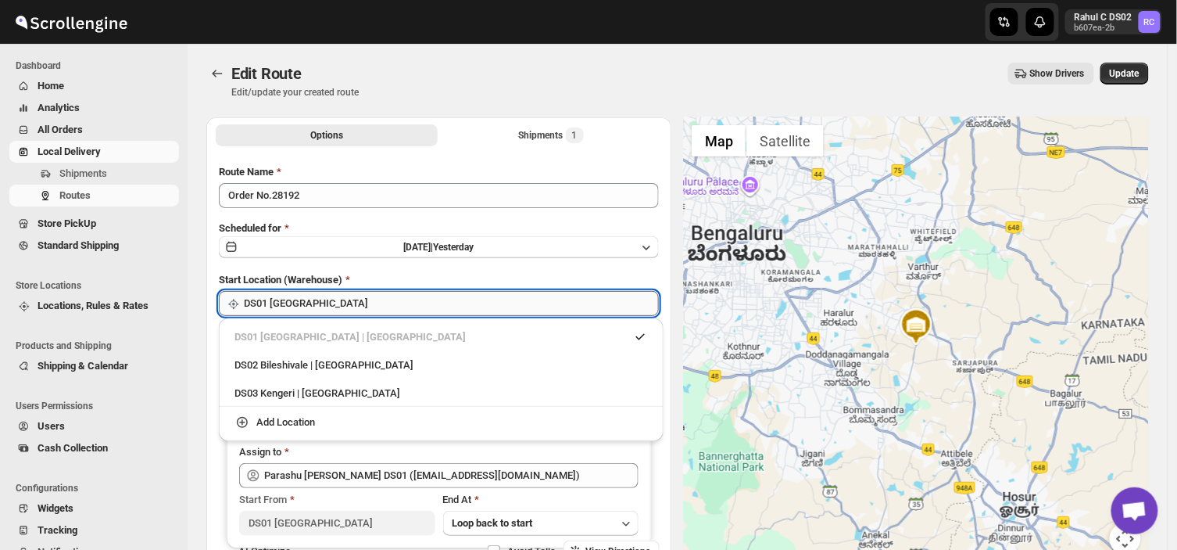
click at [322, 306] on input "DS01 [GEOGRAPHIC_DATA]" at bounding box center [451, 303] width 415 height 25
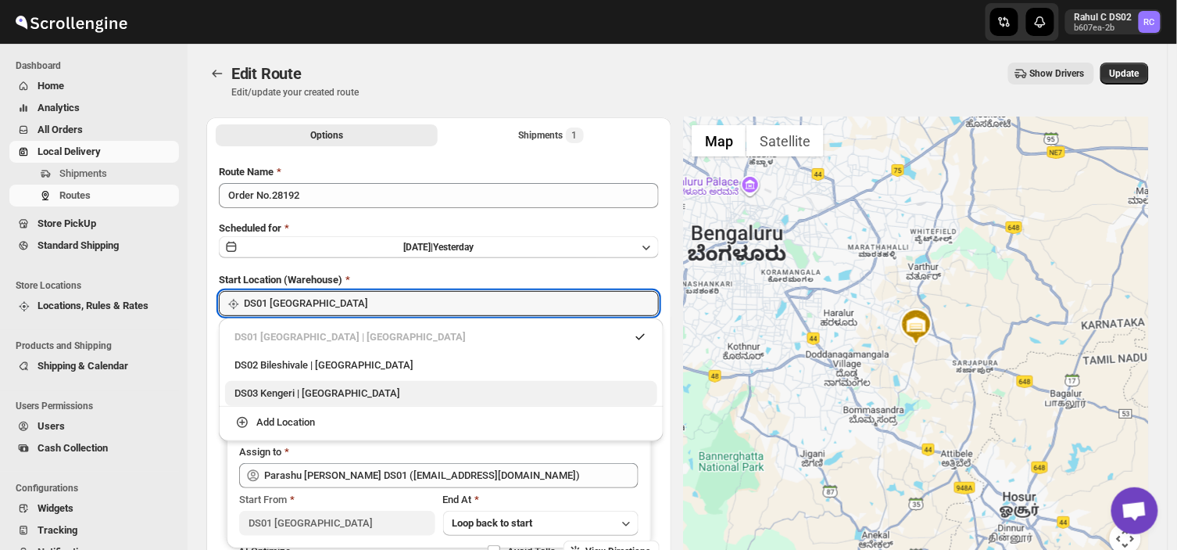
click at [241, 392] on div "DS03 Kengeri | [GEOGRAPHIC_DATA]" at bounding box center [442, 393] width 414 height 16
type input "DS03 Kengeri"
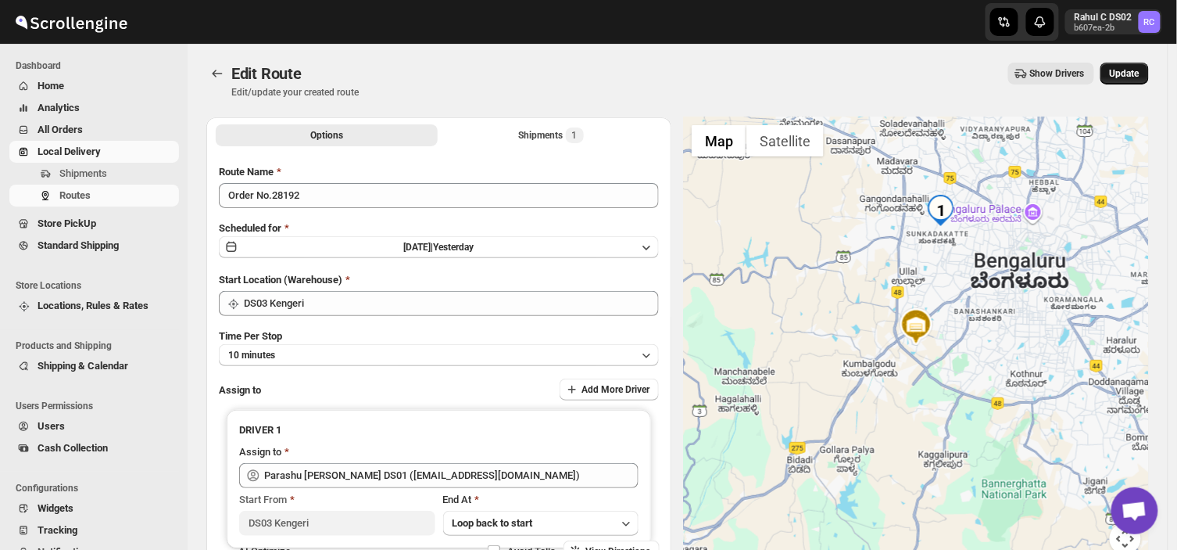
click at [1136, 73] on span "Update" at bounding box center [1125, 73] width 30 height 13
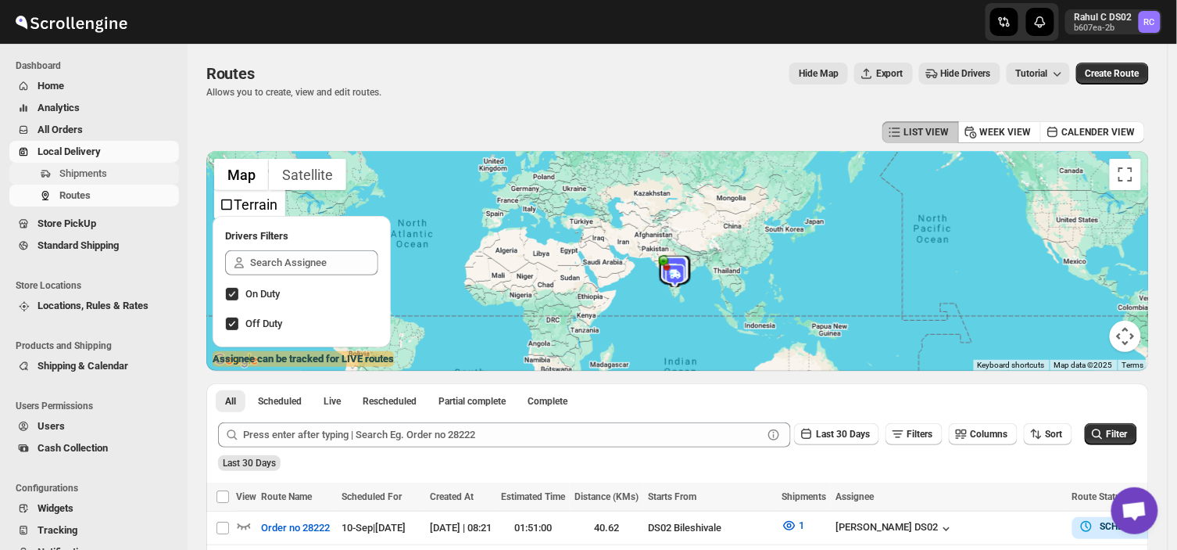
click at [114, 173] on span "Shipments" at bounding box center [117, 174] width 116 height 16
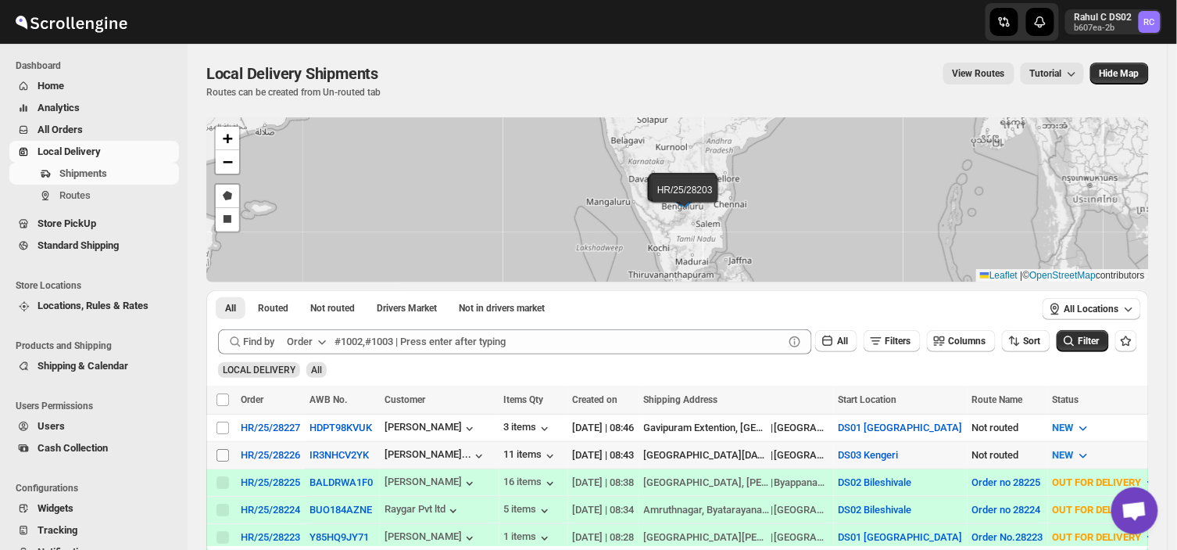
click at [222, 453] on input "Select shipment" at bounding box center [223, 455] width 13 height 13
checkbox input "true"
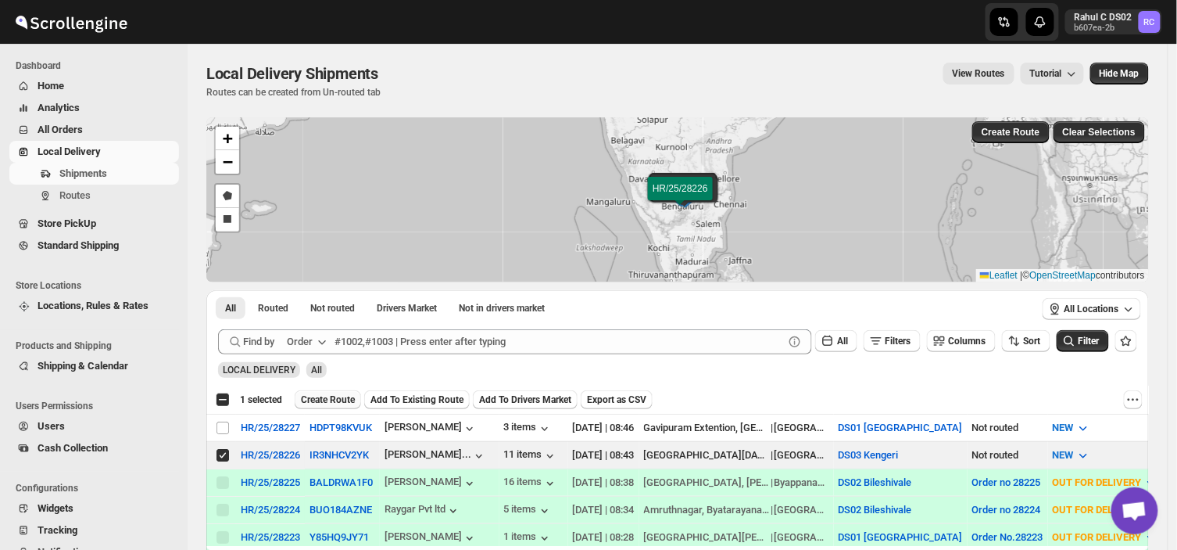
click at [329, 399] on span "Create Route" at bounding box center [328, 399] width 54 height 13
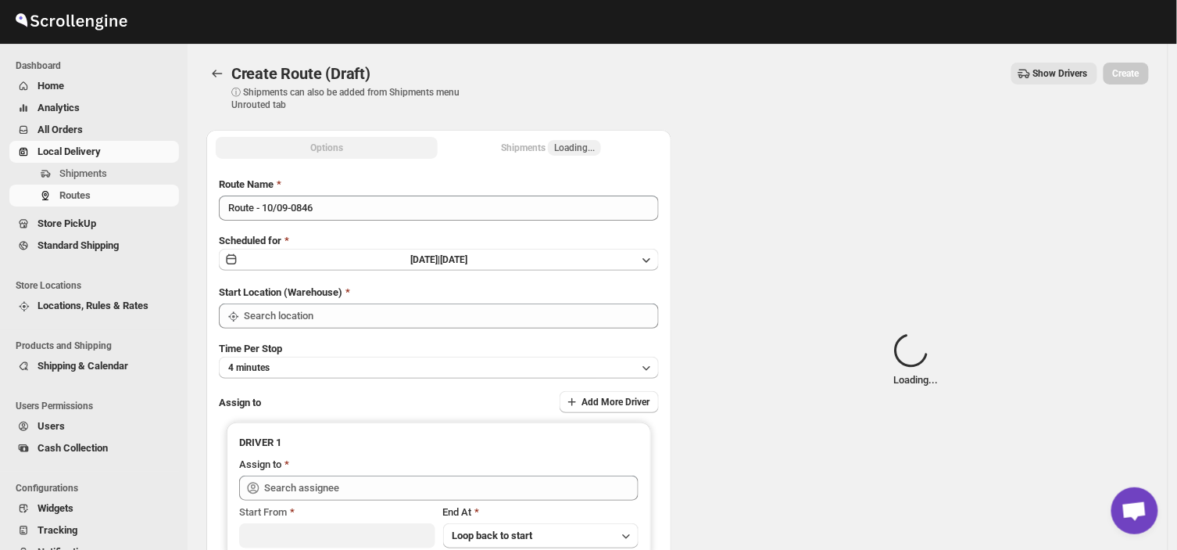
type input "DS03 Kengeri"
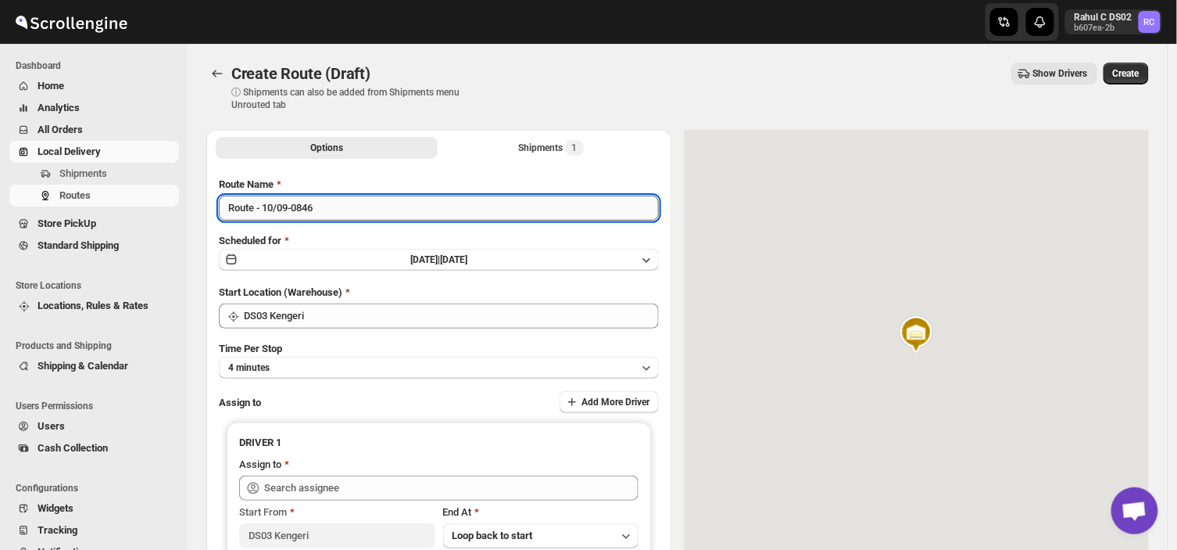
click at [323, 203] on input "Route - 10/09-0846" at bounding box center [439, 207] width 440 height 25
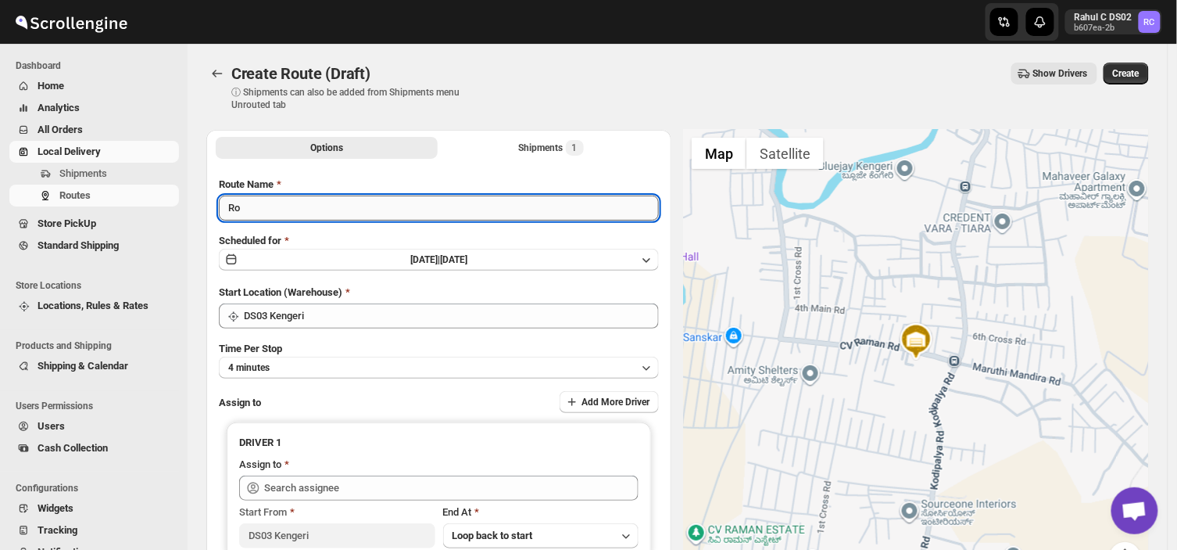
type input "R"
type input "Order no 28226"
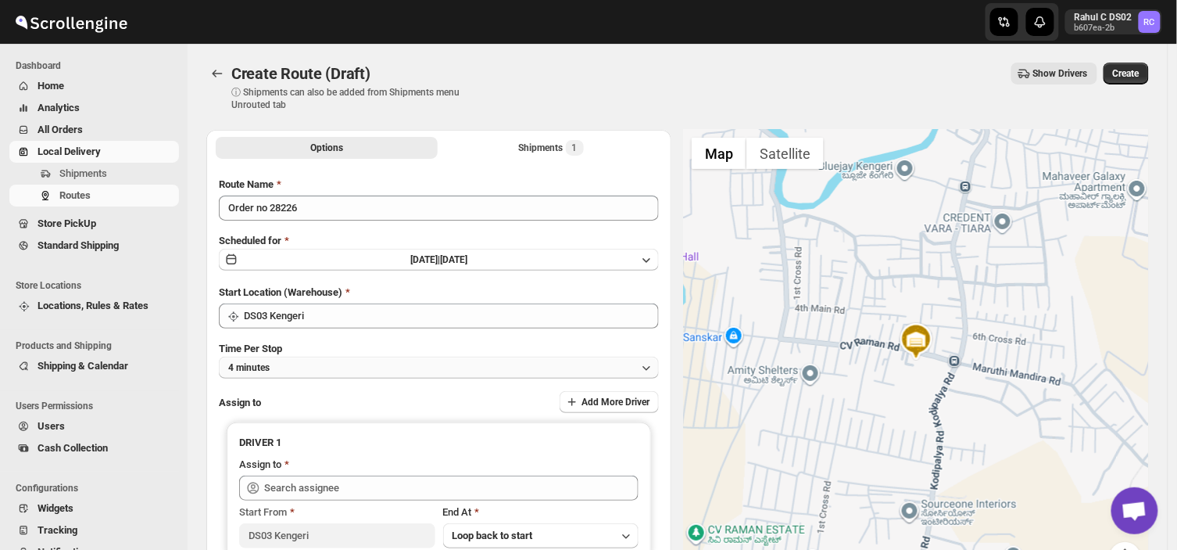
click at [306, 358] on button "4 minutes" at bounding box center [439, 367] width 440 height 22
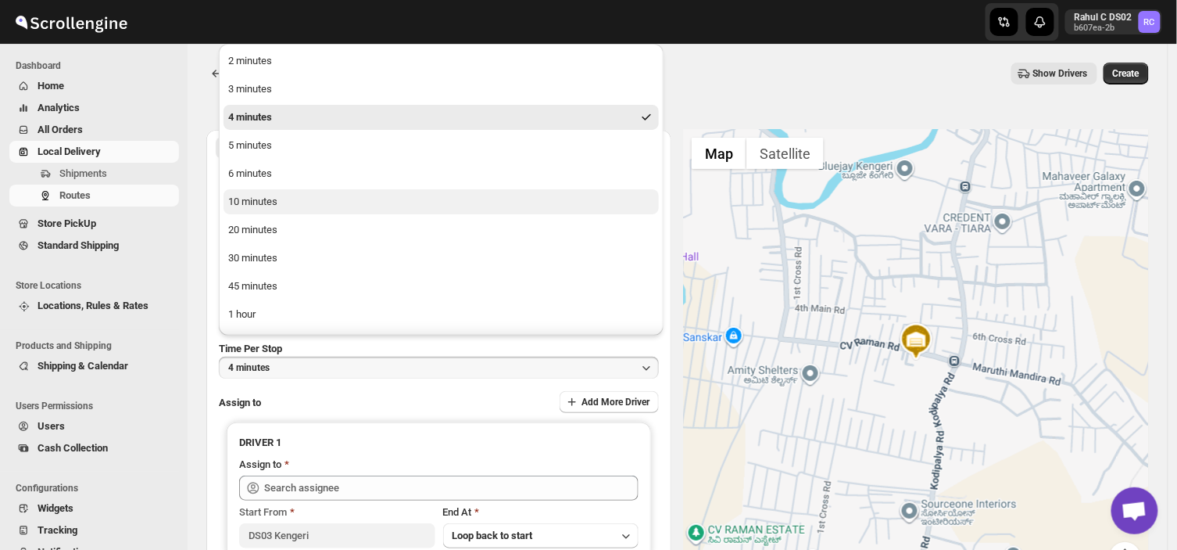
click at [274, 201] on div "10 minutes" at bounding box center [252, 202] width 49 height 16
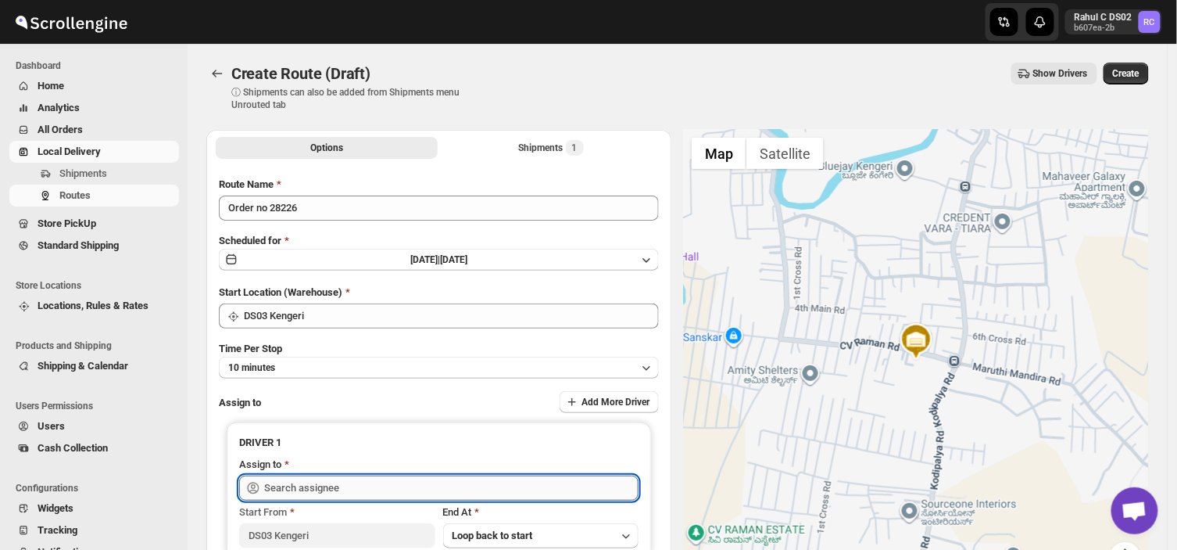
click at [353, 486] on input "text" at bounding box center [451, 487] width 374 height 25
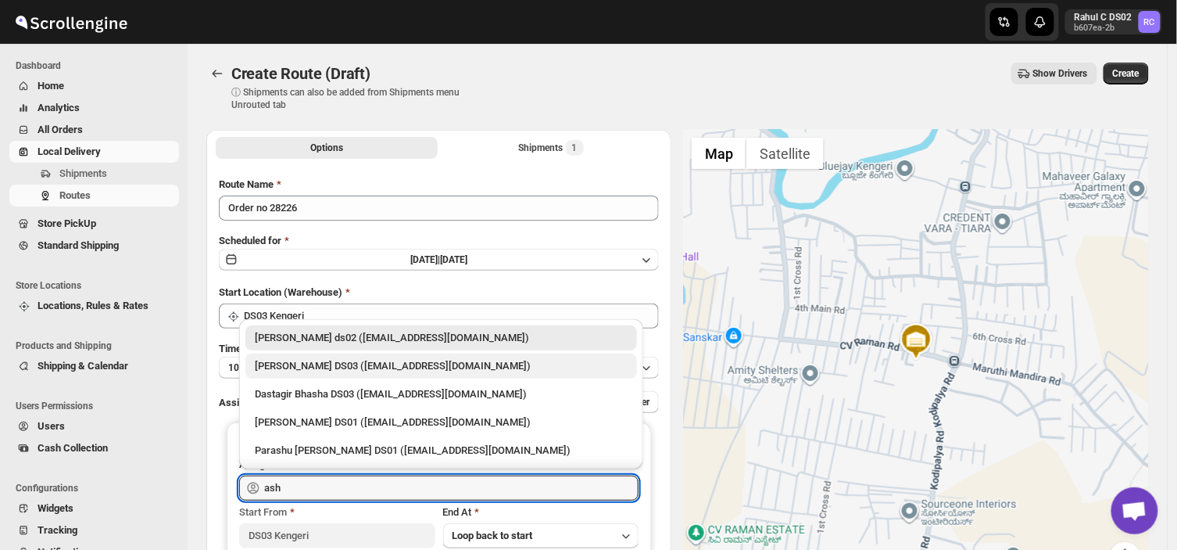
click at [349, 363] on div "[PERSON_NAME] DS03 ([EMAIL_ADDRESS][DOMAIN_NAME])" at bounding box center [441, 366] width 373 height 16
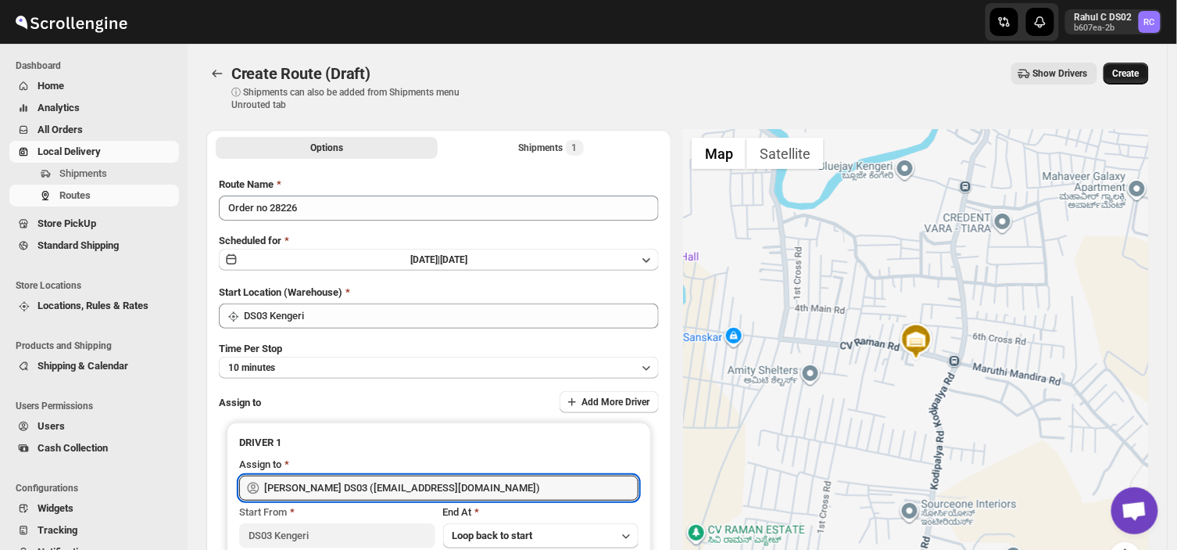
type input "[PERSON_NAME] DS03 ([EMAIL_ADDRESS][DOMAIN_NAME])"
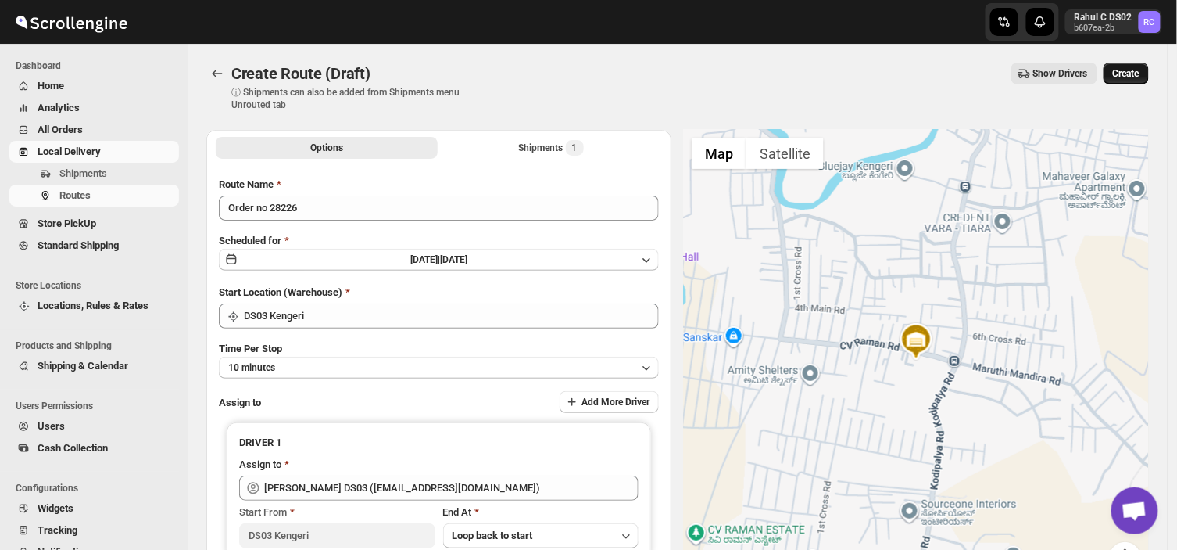
click at [1132, 75] on span "Create" at bounding box center [1126, 73] width 27 height 13
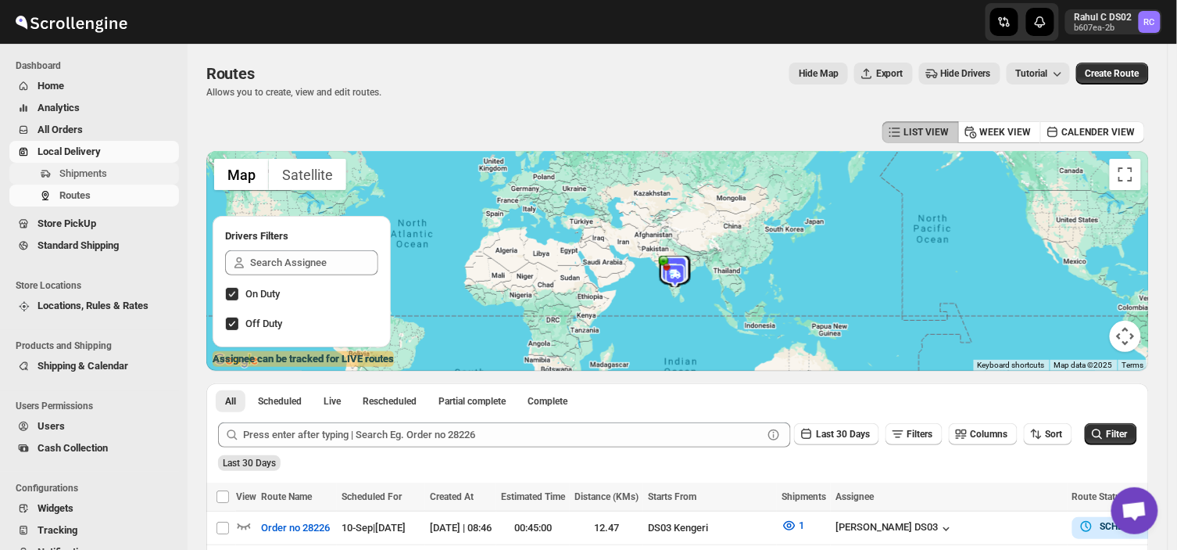
click at [81, 174] on span "Shipments" at bounding box center [83, 173] width 48 height 12
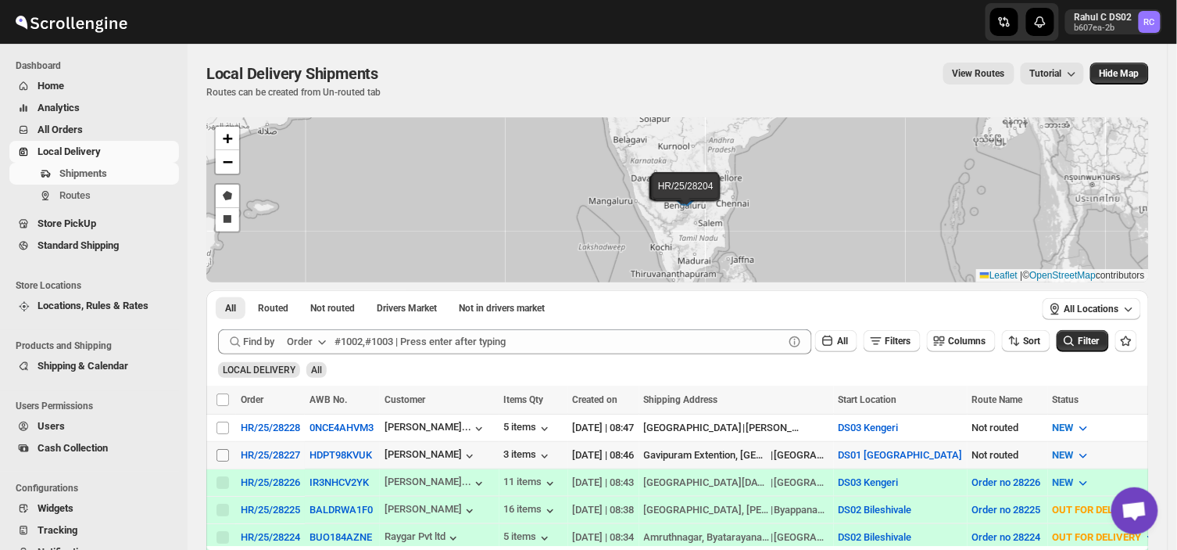
click at [227, 453] on input "Select shipment" at bounding box center [223, 455] width 13 height 13
checkbox input "true"
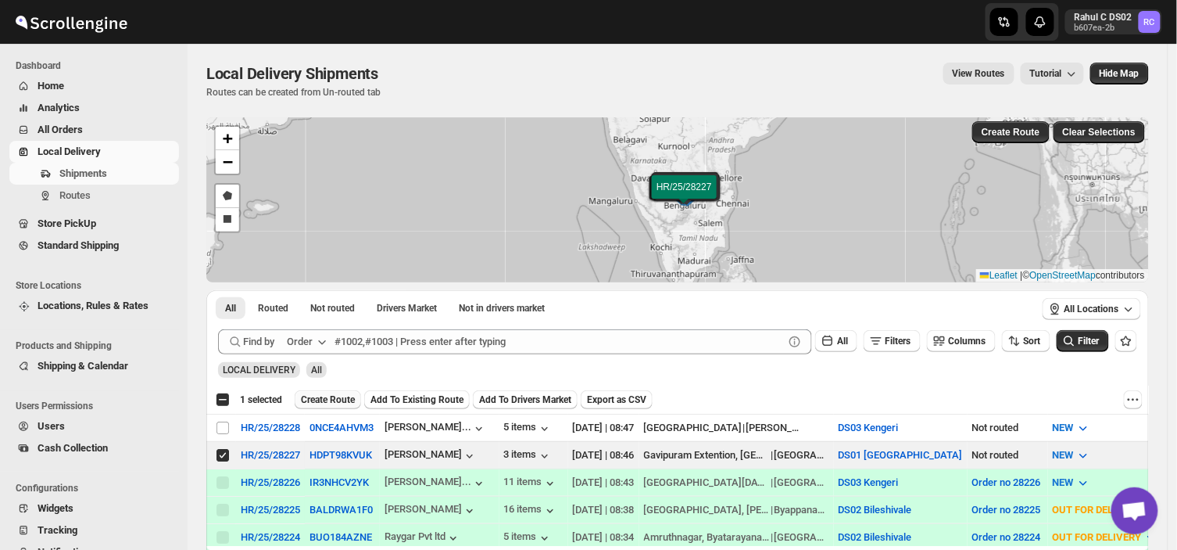
click at [326, 396] on span "Create Route" at bounding box center [328, 399] width 54 height 13
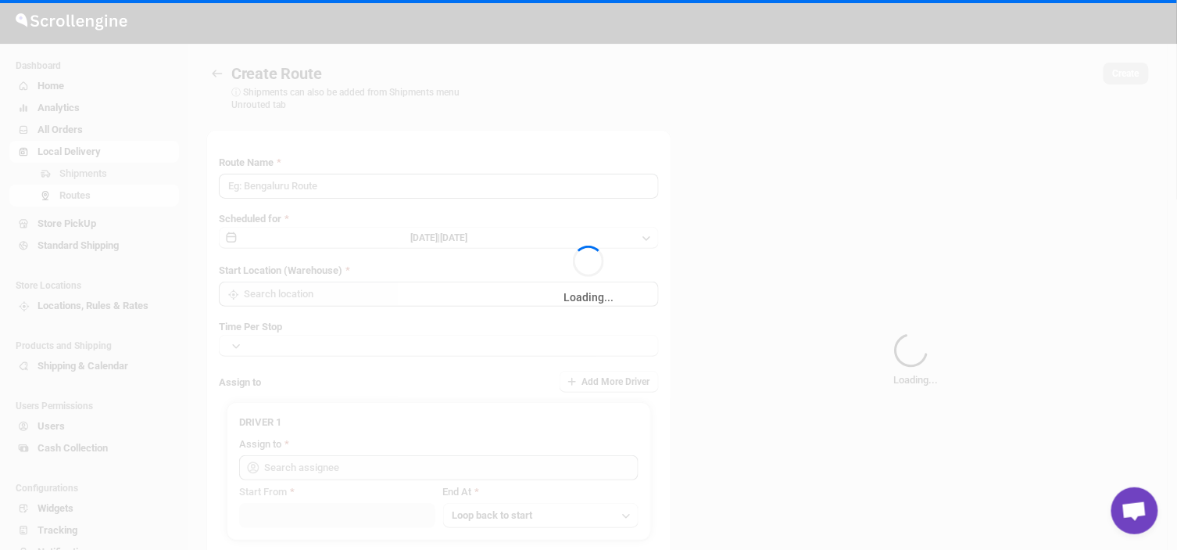
type input "Route - 10/09-0849"
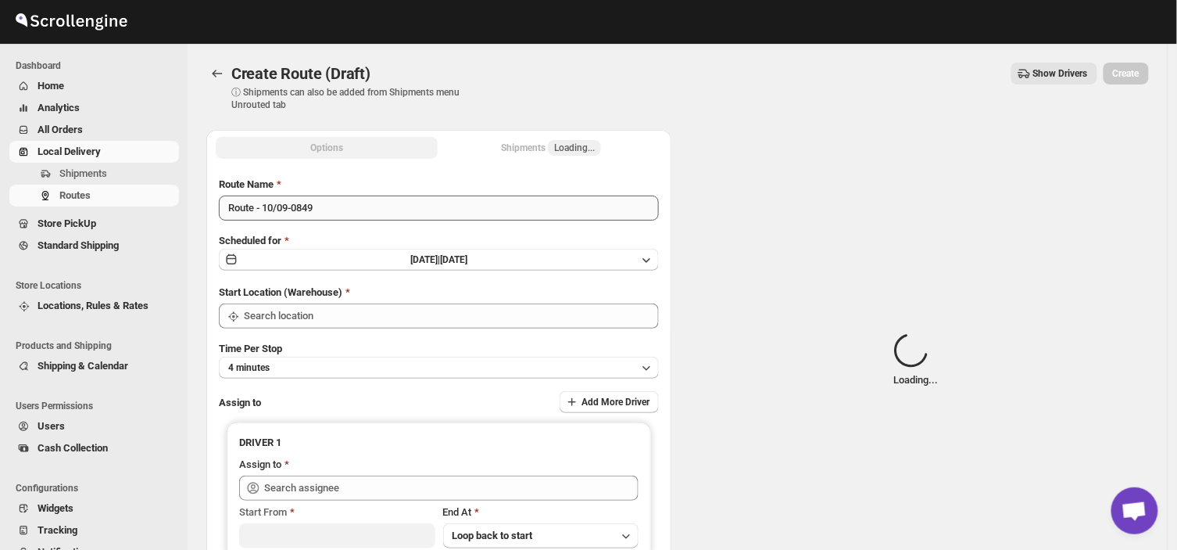
type input "DS01 [GEOGRAPHIC_DATA]"
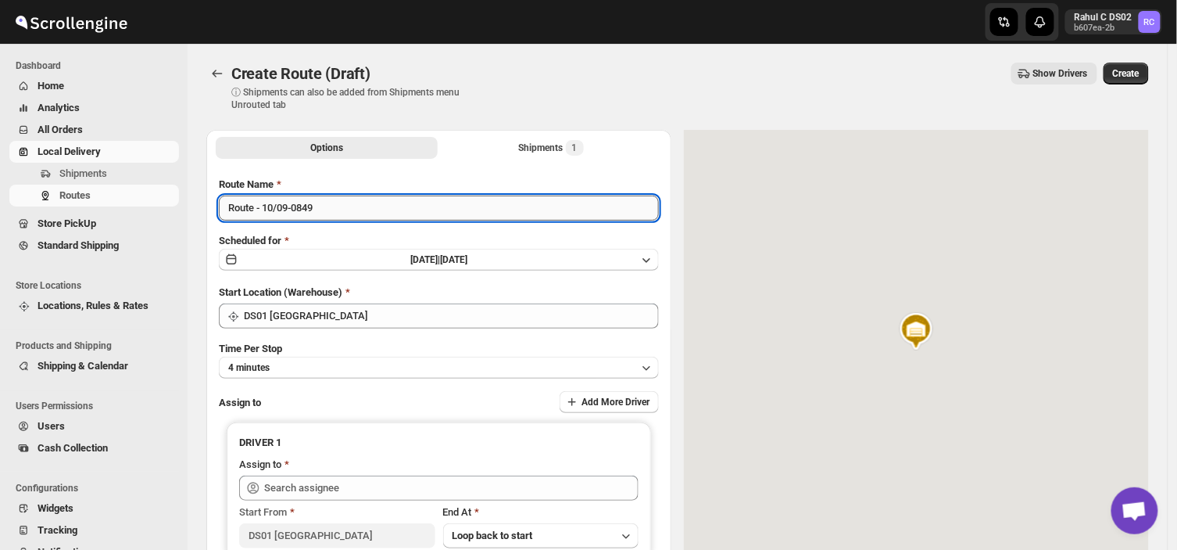
click at [327, 212] on input "Route - 10/09-0849" at bounding box center [439, 207] width 440 height 25
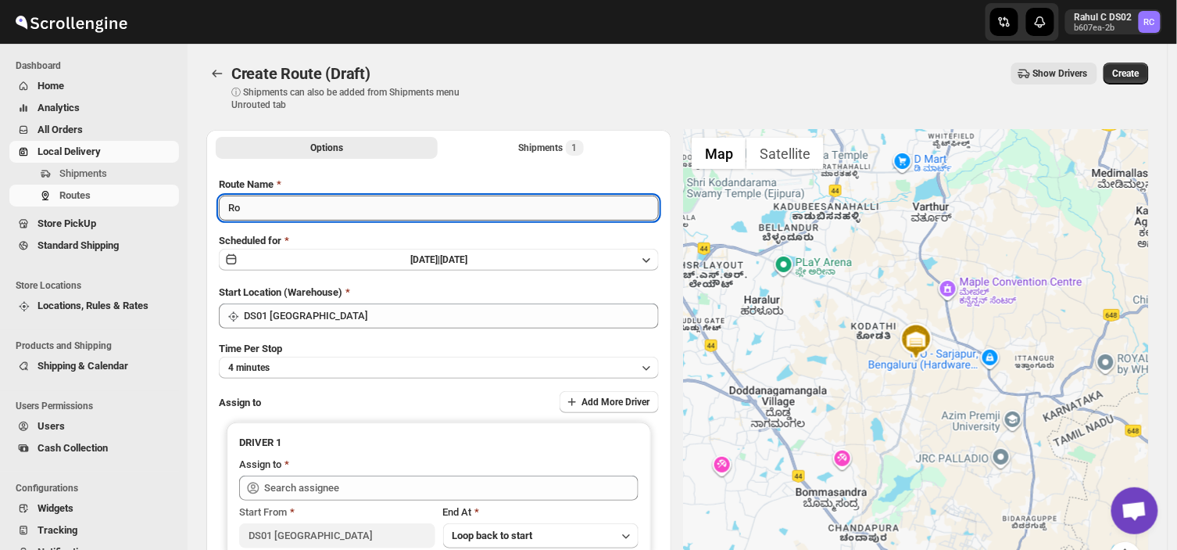
type input "R"
type input "Order no 28227"
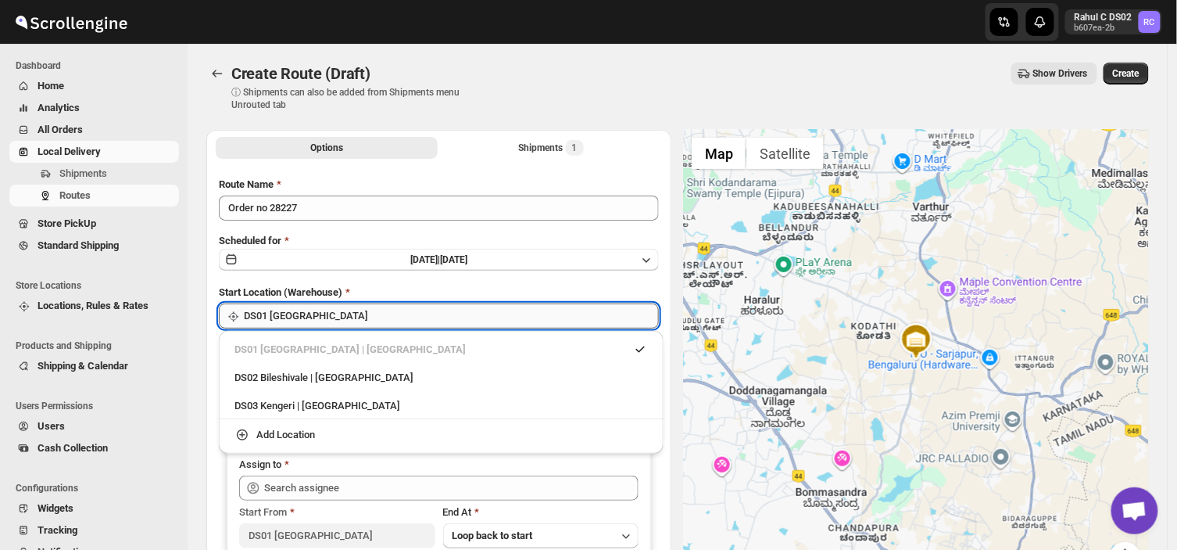
click at [317, 313] on input "DS01 [GEOGRAPHIC_DATA]" at bounding box center [451, 315] width 415 height 25
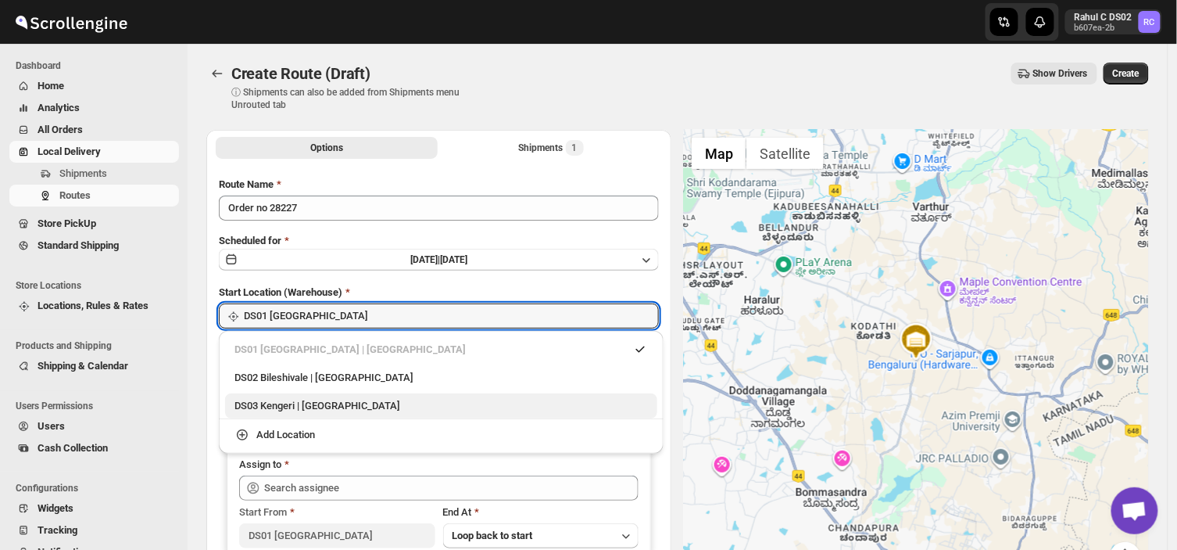
click at [290, 403] on div "DS03 Kengeri | [GEOGRAPHIC_DATA]" at bounding box center [442, 406] width 414 height 16
type input "DS03 Kengeri"
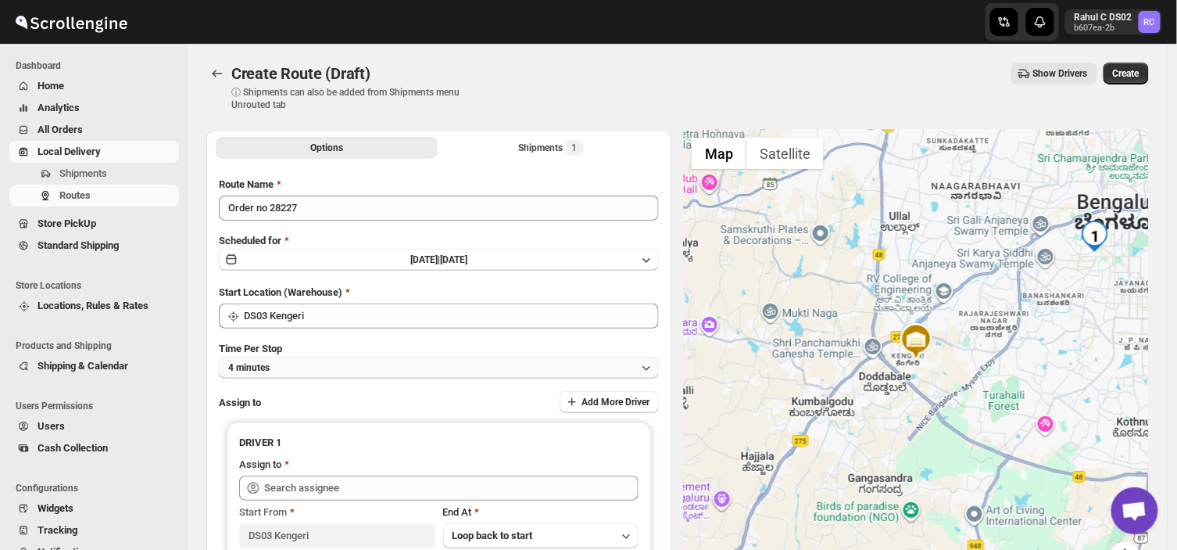
click at [290, 365] on button "4 minutes" at bounding box center [439, 367] width 440 height 22
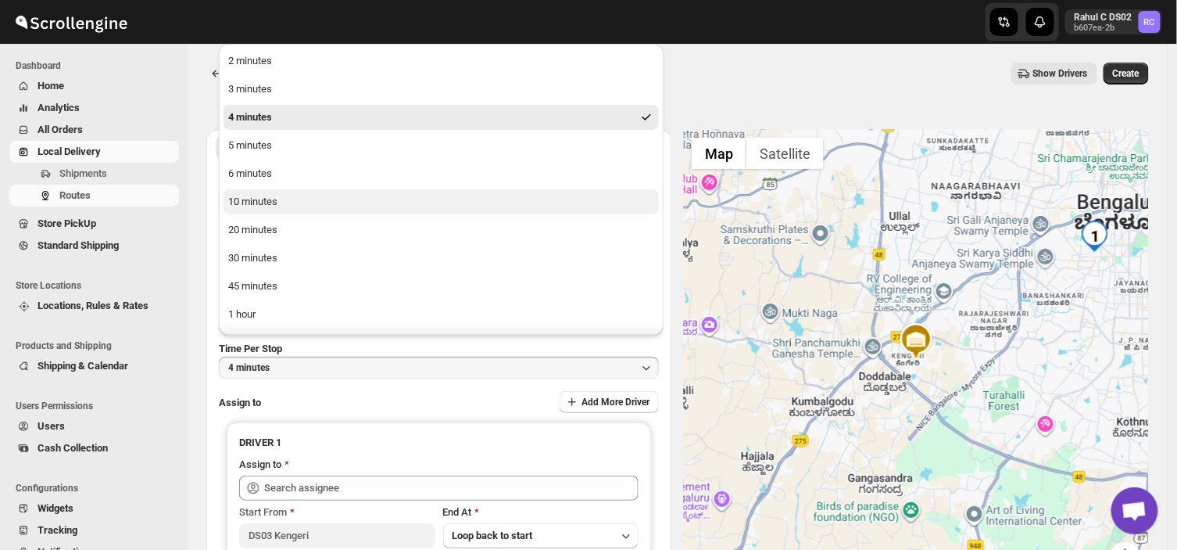
click at [251, 195] on div "10 minutes" at bounding box center [252, 202] width 49 height 16
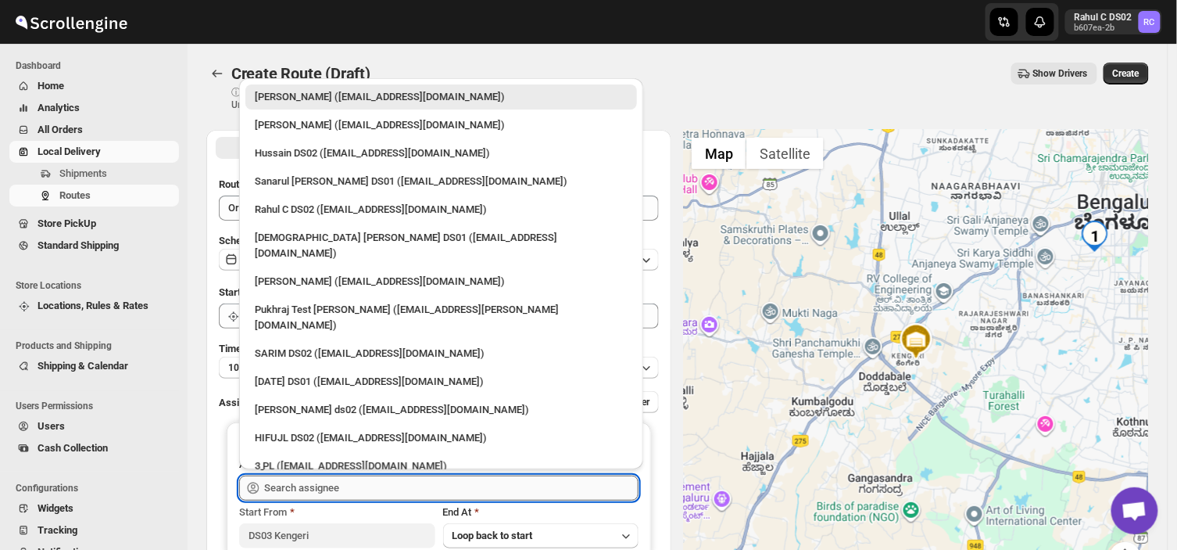
click at [353, 491] on input "text" at bounding box center [451, 487] width 374 height 25
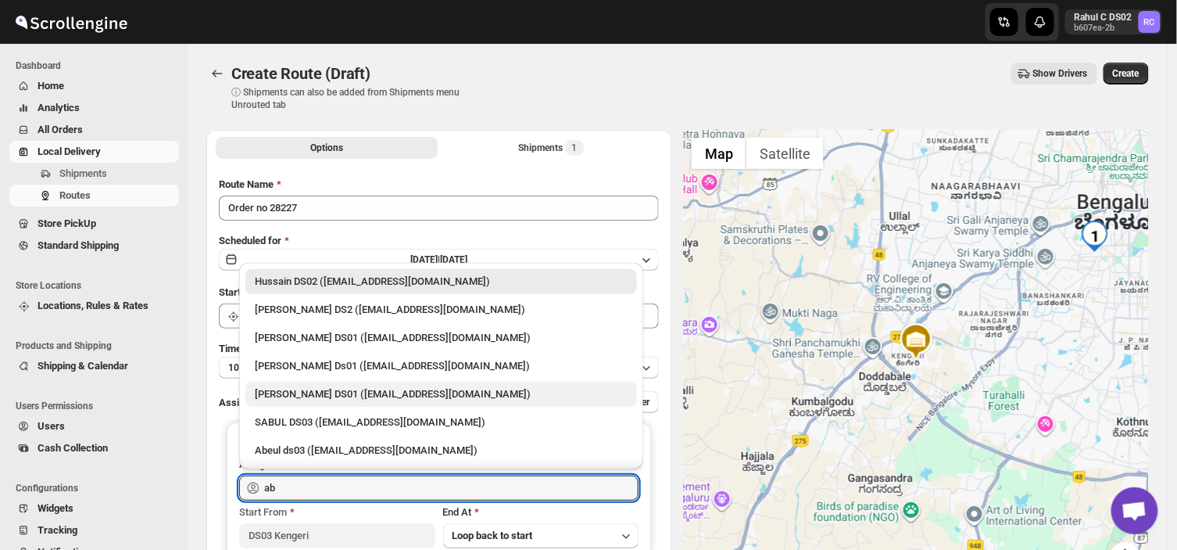
click at [329, 392] on div "[PERSON_NAME] DS01 ([EMAIL_ADDRESS][DOMAIN_NAME])" at bounding box center [441, 394] width 373 height 16
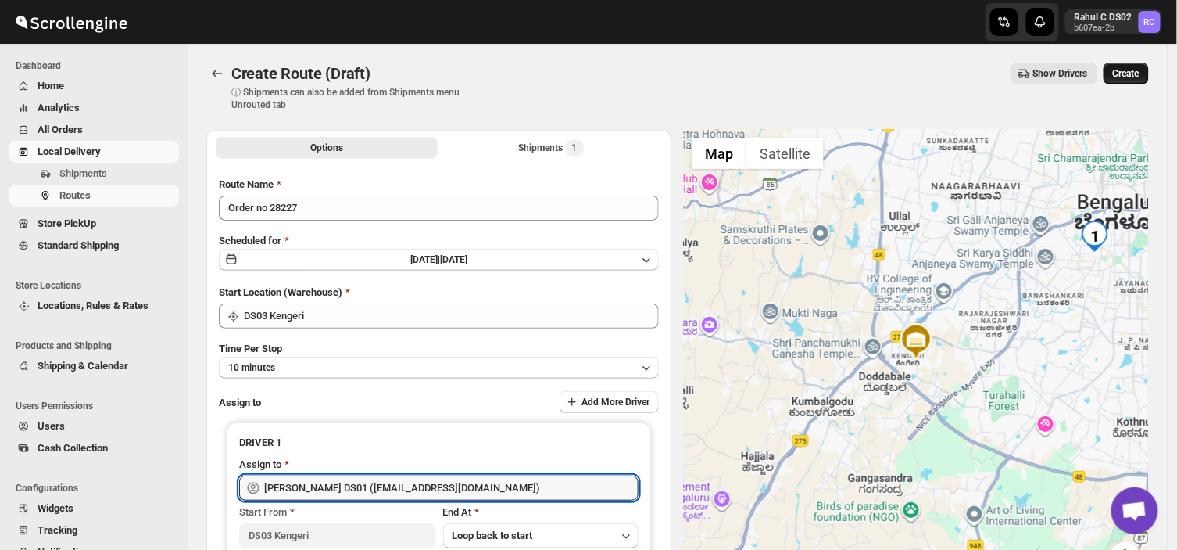
type input "[PERSON_NAME] DS01 ([EMAIL_ADDRESS][DOMAIN_NAME])"
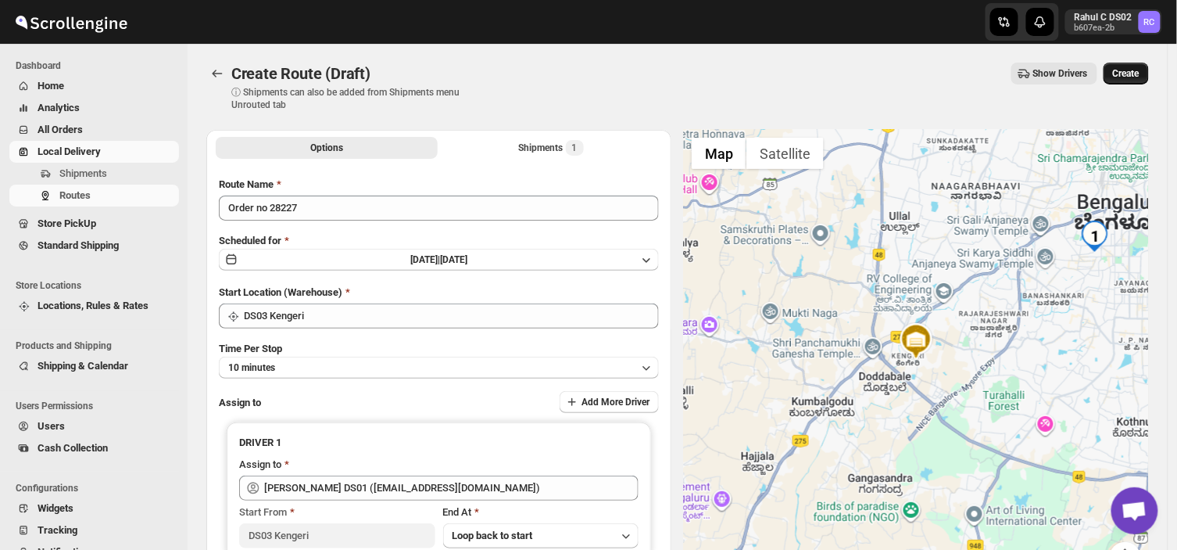
click at [1139, 67] on span "Create" at bounding box center [1126, 73] width 27 height 13
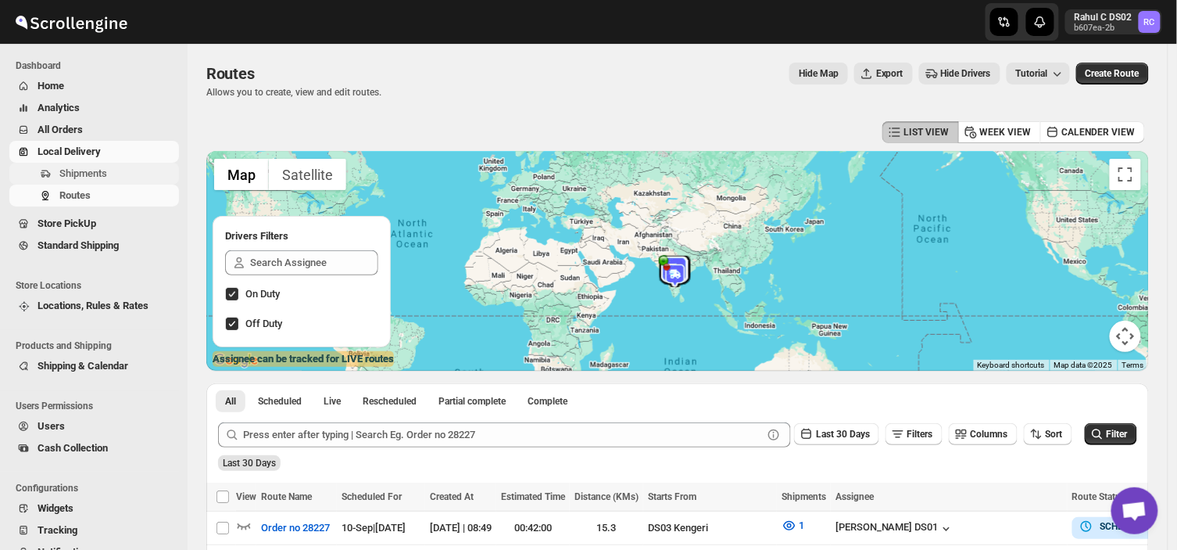
drag, startPoint x: 105, startPoint y: 185, endPoint x: 96, endPoint y: 170, distance: 16.5
click at [96, 170] on ul "Shipments Routes" at bounding box center [90, 185] width 180 height 44
click at [96, 170] on span "Shipments" at bounding box center [83, 173] width 48 height 12
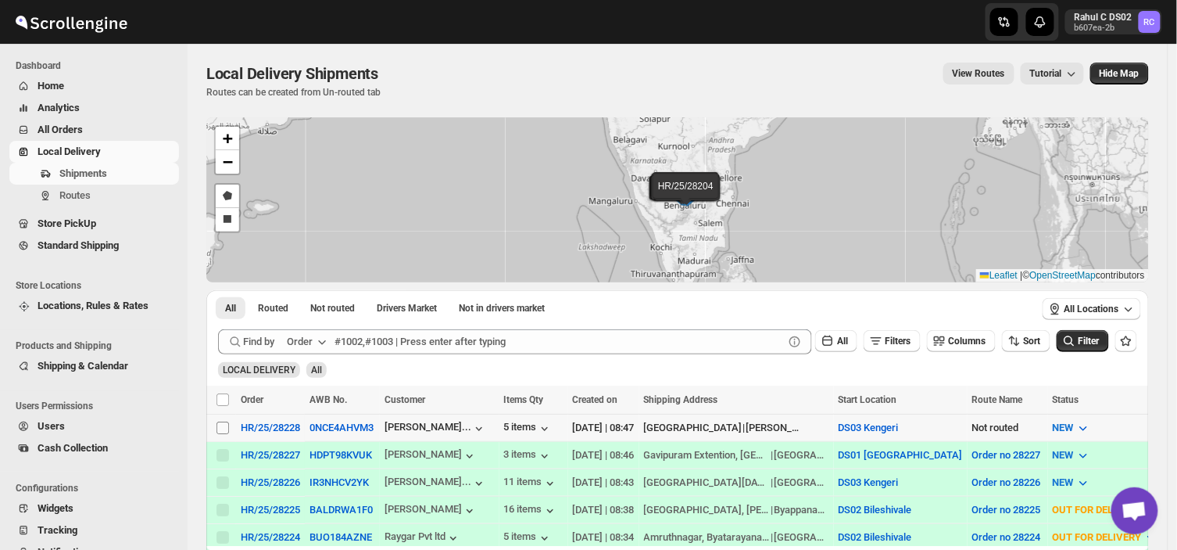
click at [222, 426] on input "Select shipment" at bounding box center [223, 427] width 13 height 13
checkbox input "true"
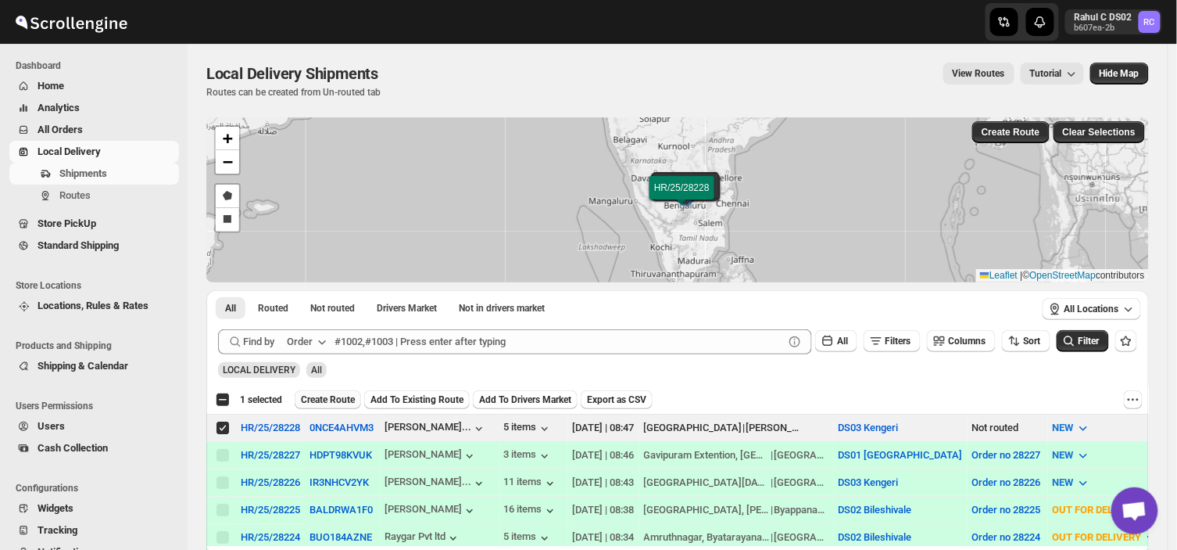
click at [331, 394] on span "Create Route" at bounding box center [328, 399] width 54 height 13
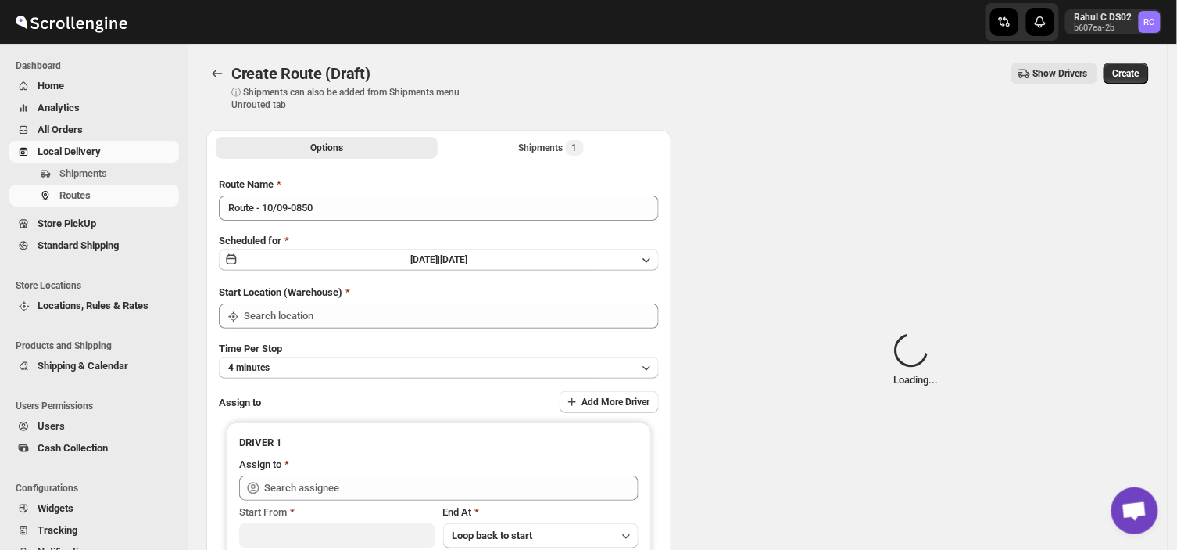
type input "DS03 Kengeri"
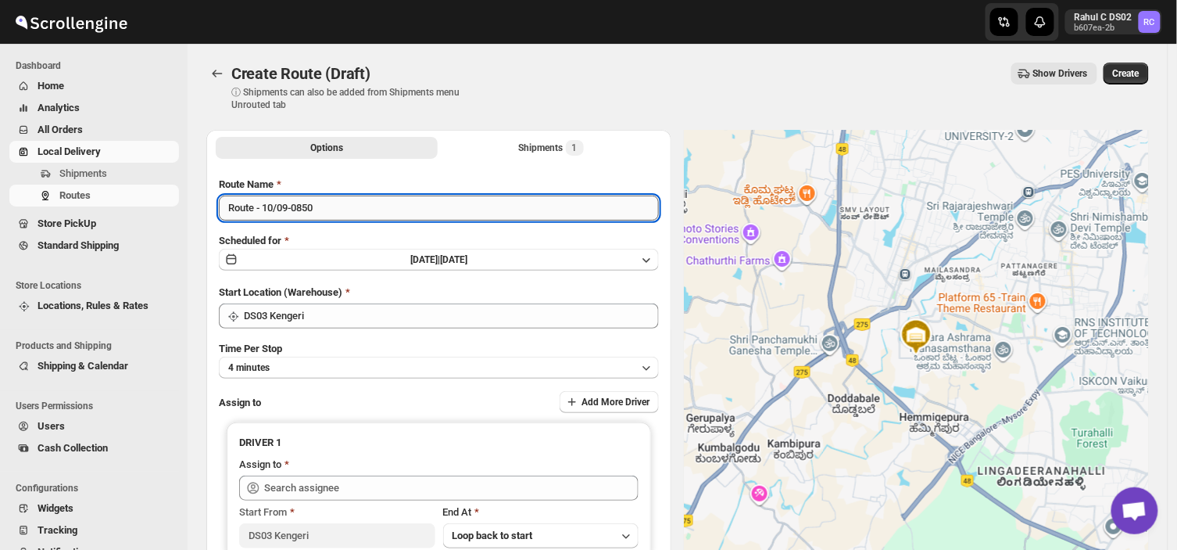
click at [331, 208] on input "Route - 10/09-0850" at bounding box center [439, 207] width 440 height 25
type input "R"
type input "Order no 28228"
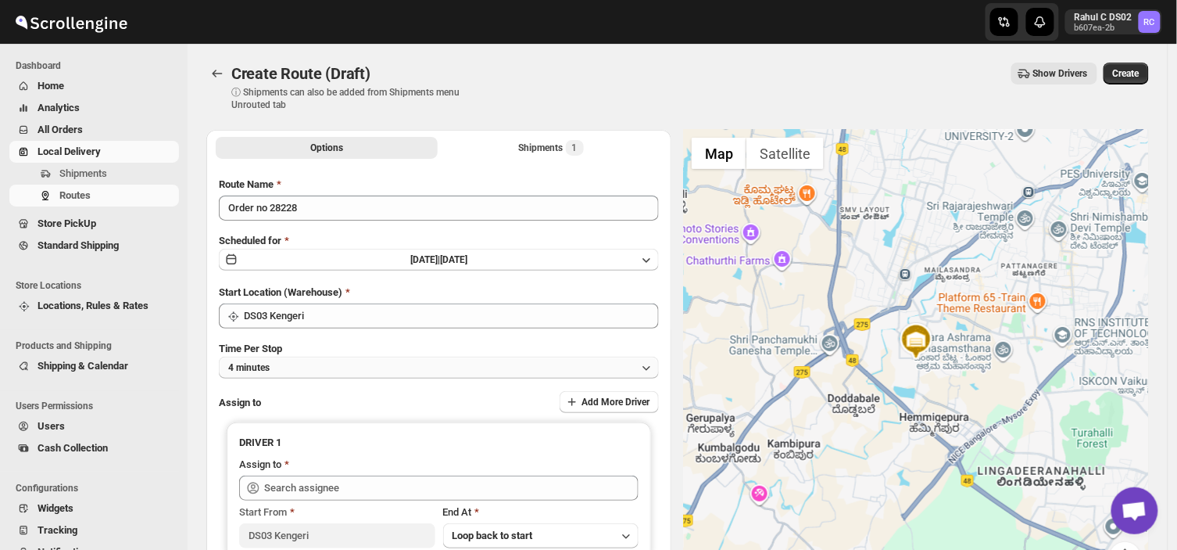
click at [299, 363] on button "4 minutes" at bounding box center [439, 367] width 440 height 22
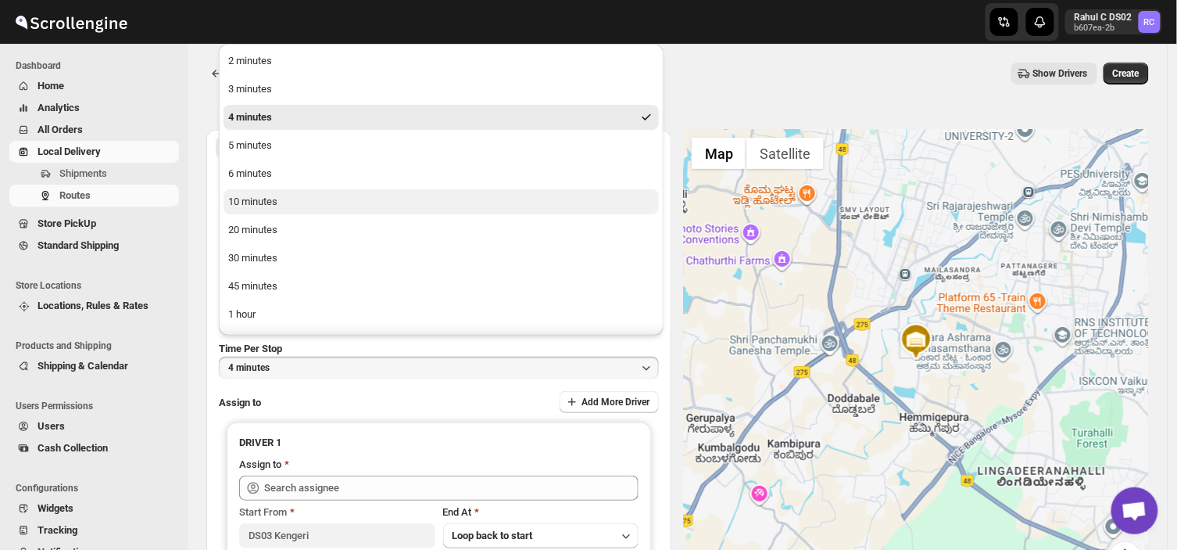
click at [261, 197] on div "10 minutes" at bounding box center [252, 202] width 49 height 16
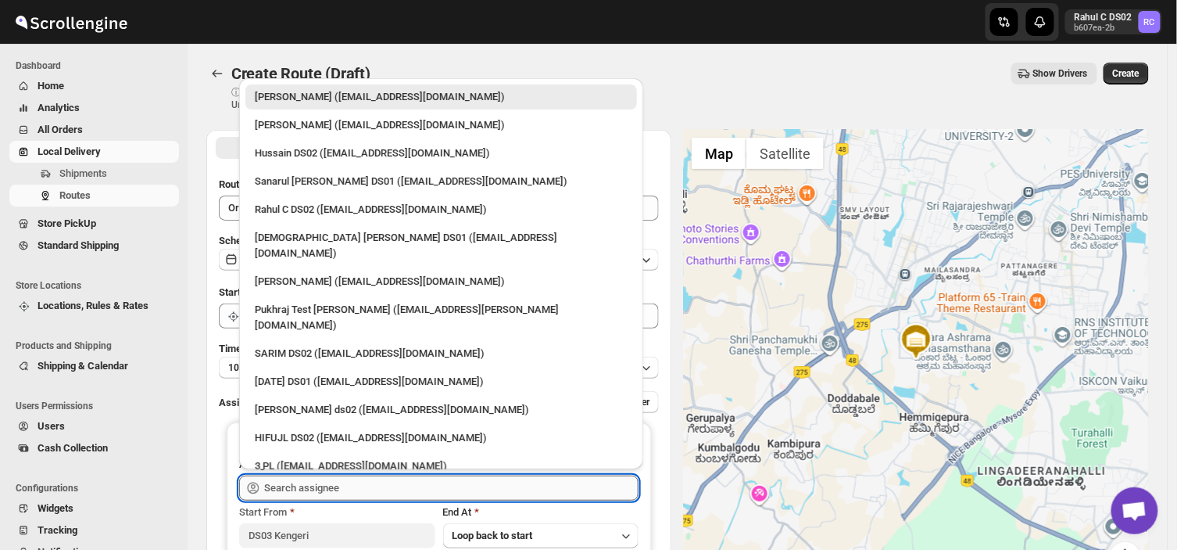
click at [353, 488] on input "text" at bounding box center [451, 487] width 374 height 25
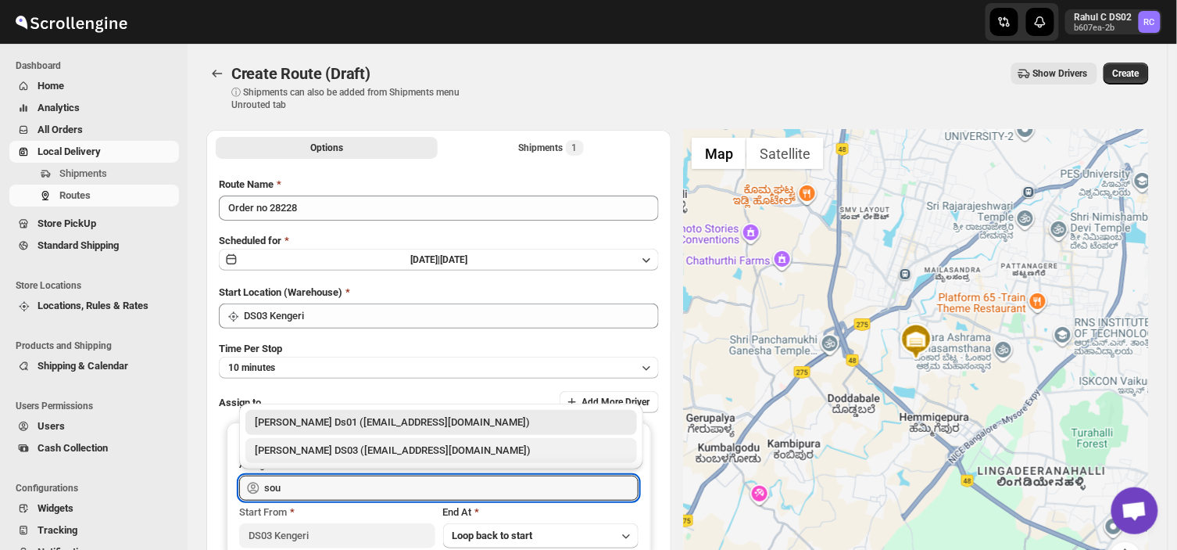
click at [379, 450] on div "[PERSON_NAME] DS03 ([EMAIL_ADDRESS][DOMAIN_NAME])" at bounding box center [441, 450] width 373 height 16
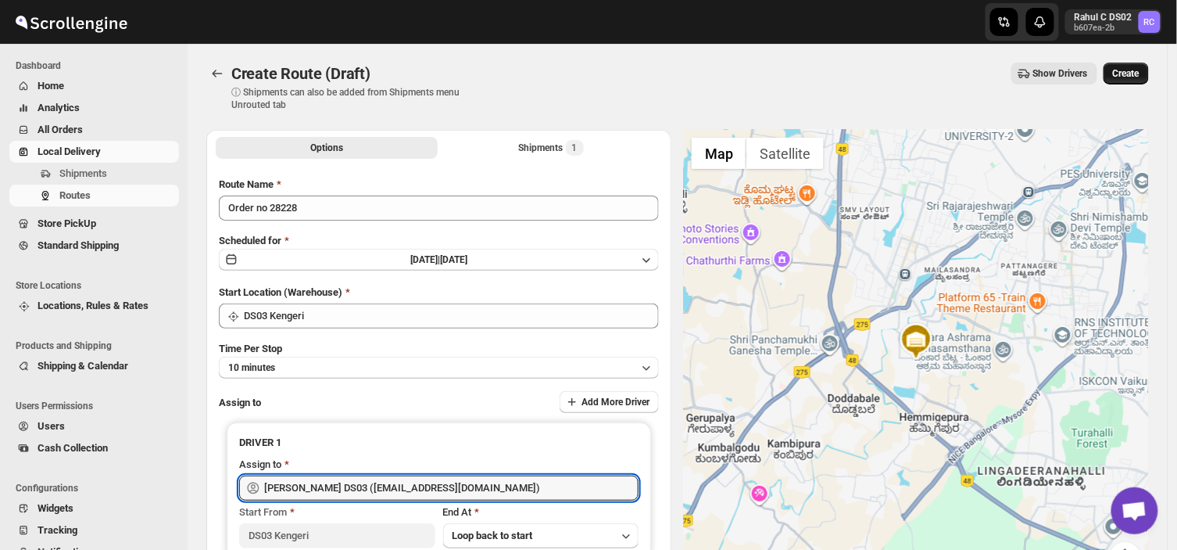
type input "[PERSON_NAME] DS03 ([EMAIL_ADDRESS][DOMAIN_NAME])"
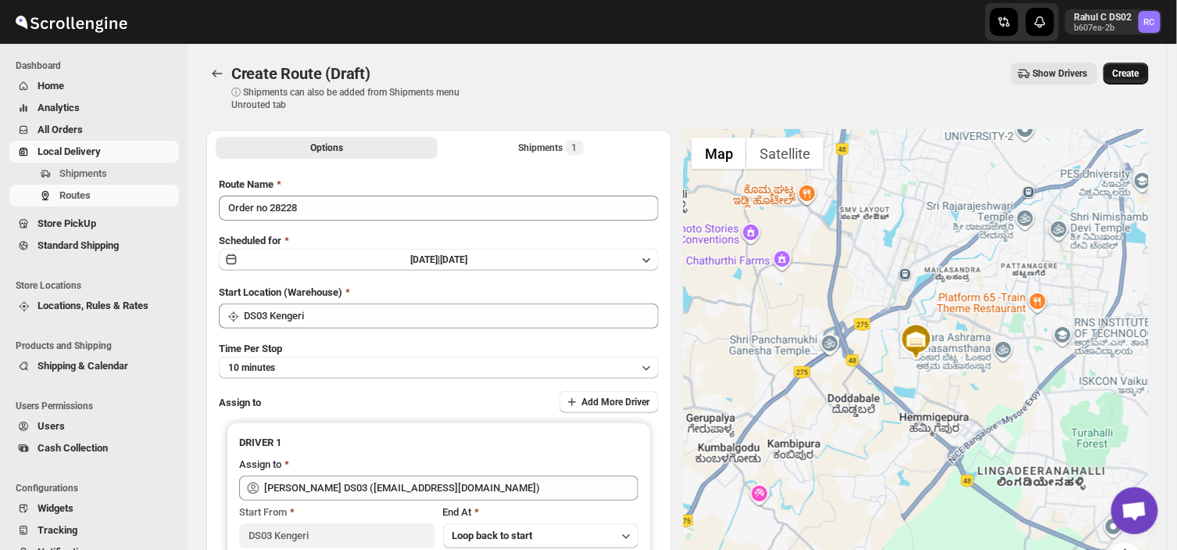
click at [1129, 71] on span "Create" at bounding box center [1126, 73] width 27 height 13
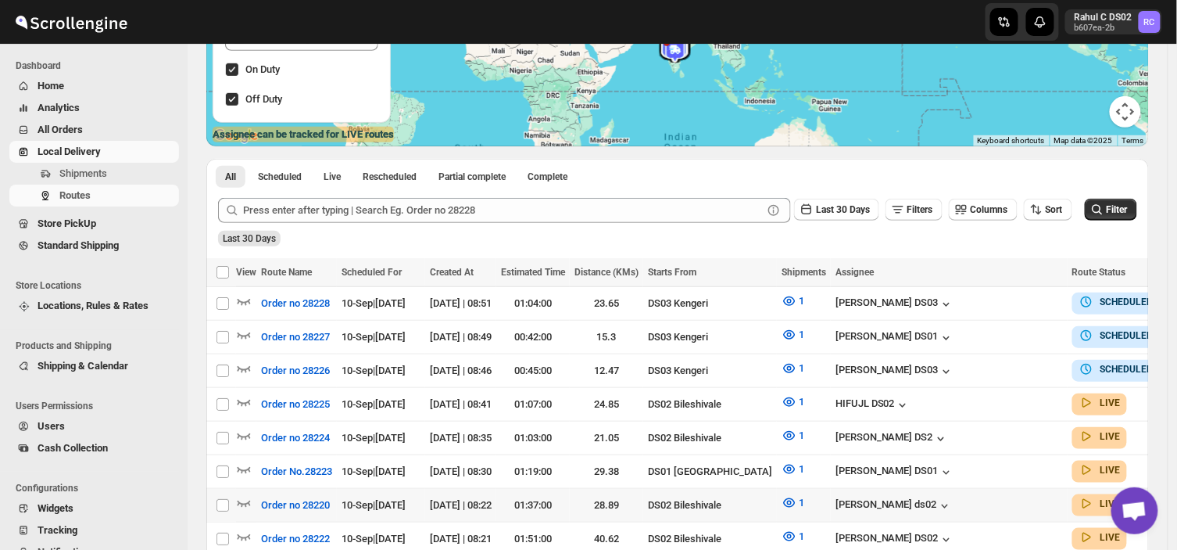
scroll to position [228, 0]
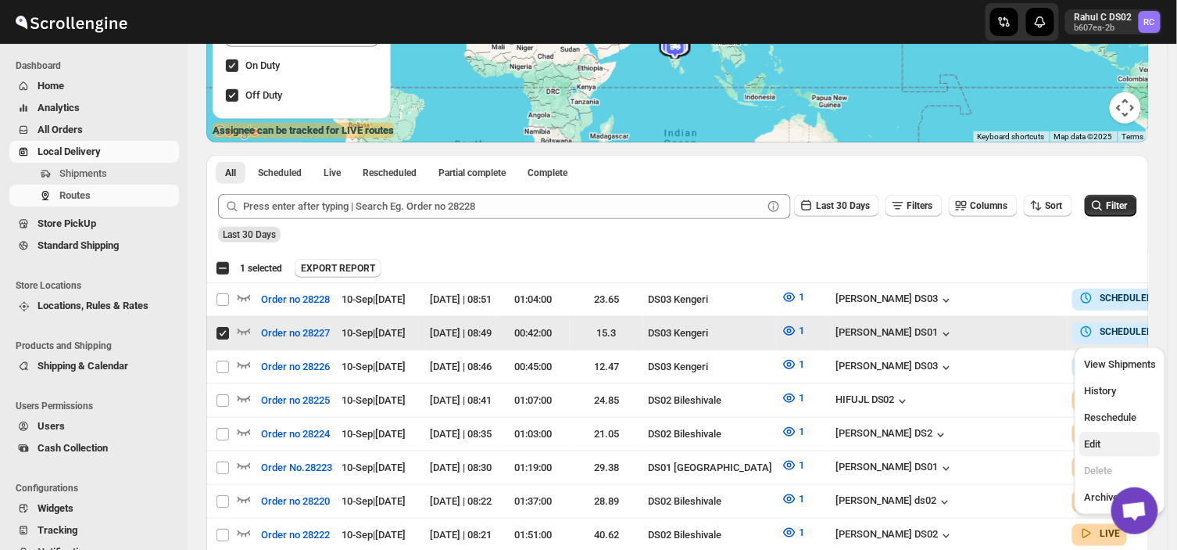
click at [1093, 446] on span "Edit" at bounding box center [1092, 444] width 16 height 12
checkbox input "false"
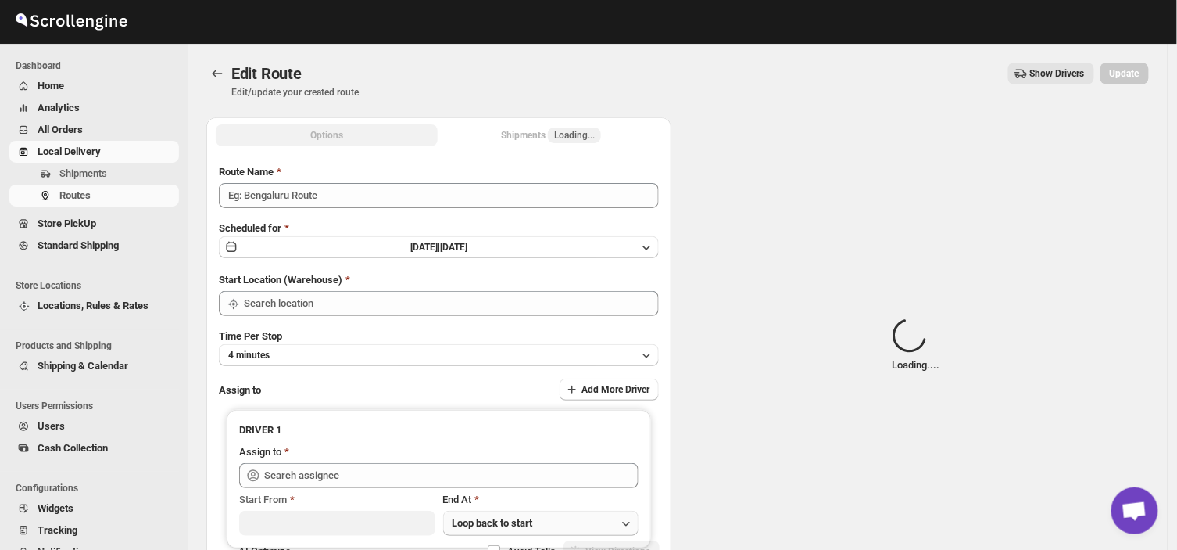
type input "Order no 28227"
type input "DS03 Kengeri"
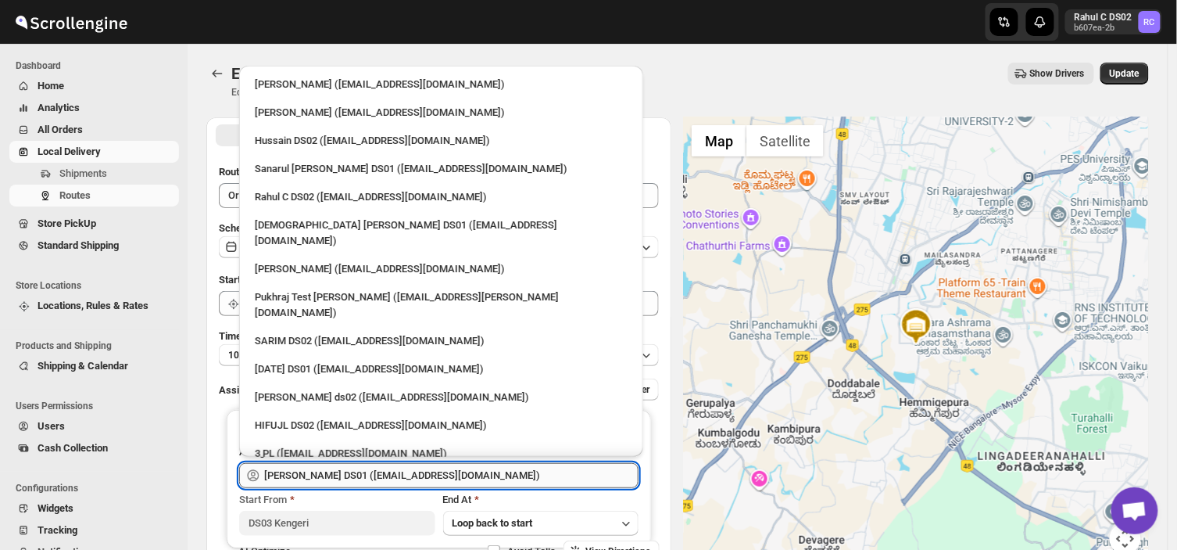
click at [458, 475] on input "[PERSON_NAME] DS01 ([EMAIL_ADDRESS][DOMAIN_NAME])" at bounding box center [451, 475] width 374 height 25
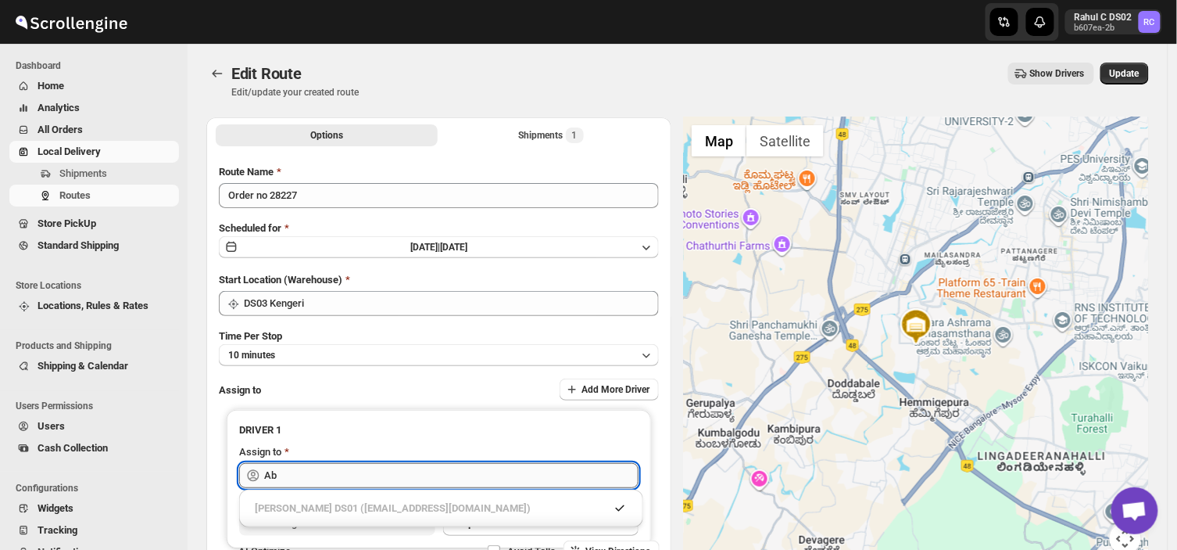
type input "A"
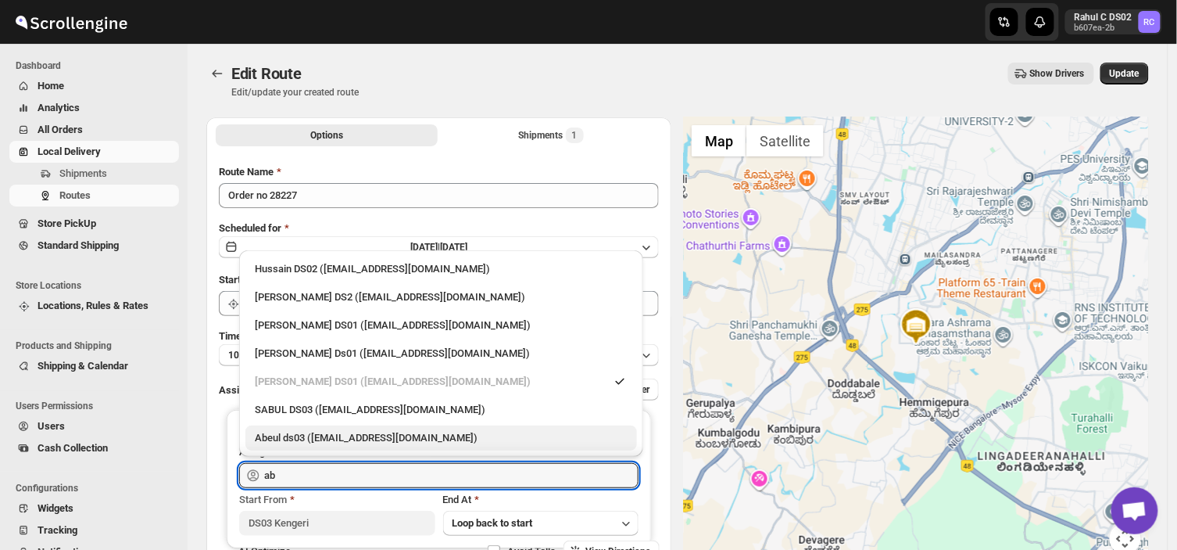
click at [356, 442] on div "Abeul ds03 ([EMAIL_ADDRESS][DOMAIN_NAME])" at bounding box center [441, 438] width 373 height 16
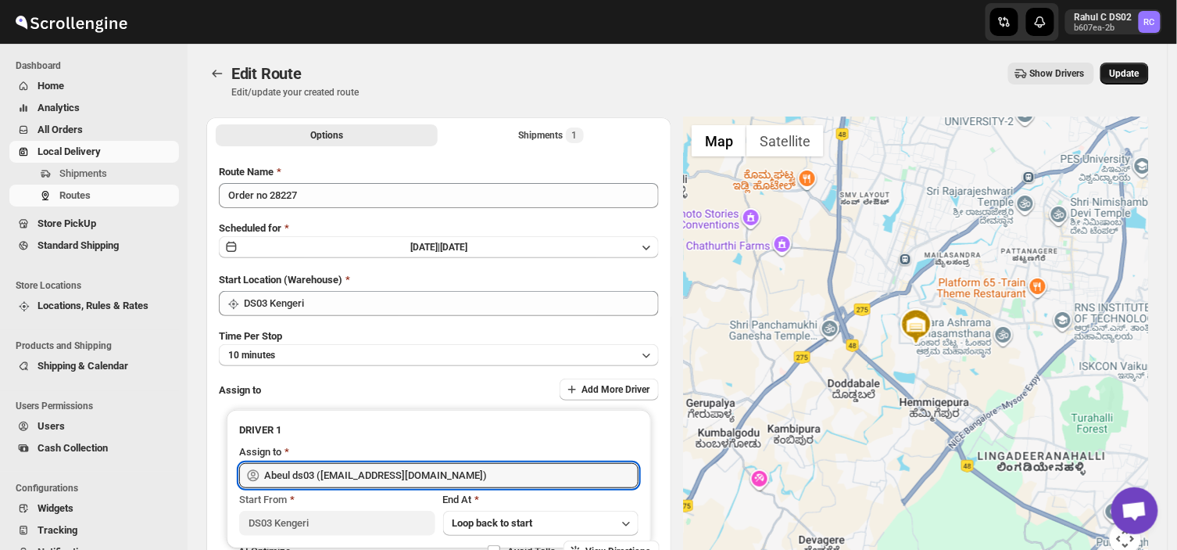
type input "Abeul ds03 ([EMAIL_ADDRESS][DOMAIN_NAME])"
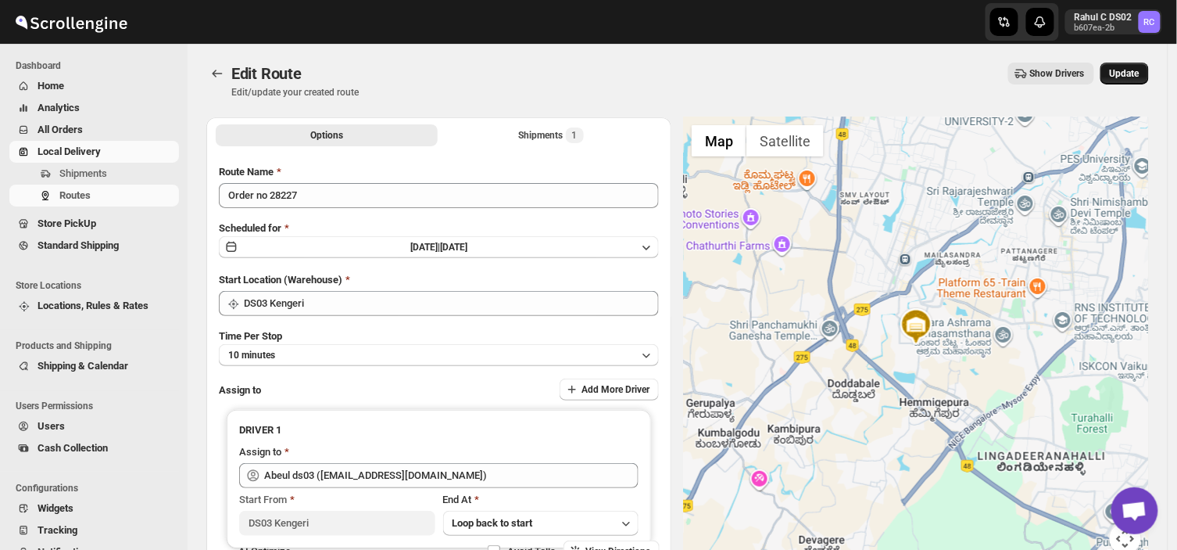
click at [1127, 81] on button "Update" at bounding box center [1125, 74] width 48 height 22
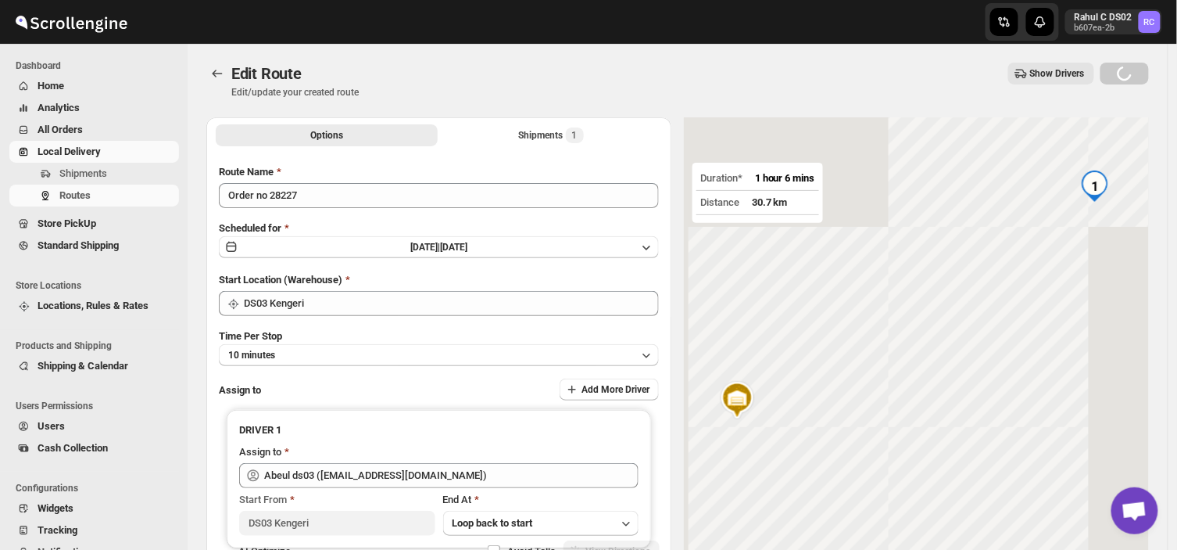
click at [1123, 68] on div "Loading Update" at bounding box center [1125, 74] width 48 height 22
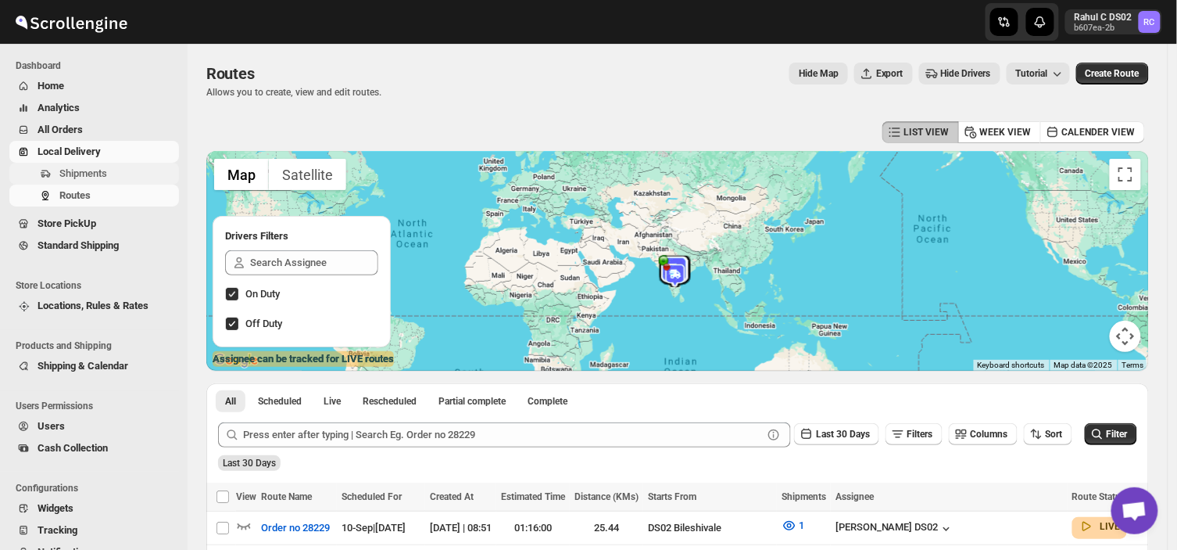
click at [90, 173] on span "Shipments" at bounding box center [83, 173] width 48 height 12
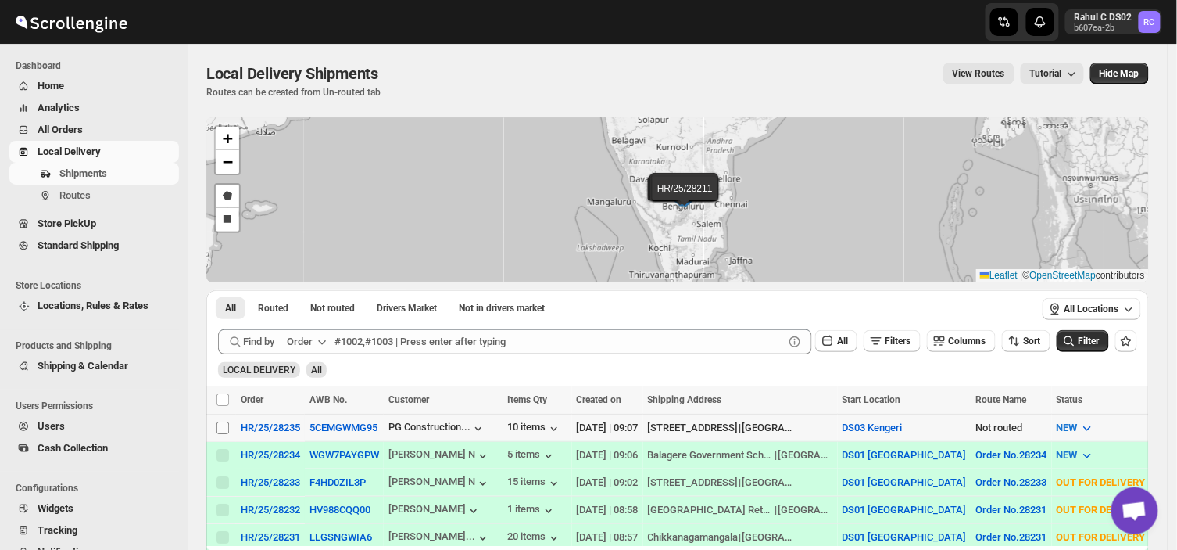
click at [220, 425] on input "Select shipment" at bounding box center [223, 427] width 13 height 13
checkbox input "true"
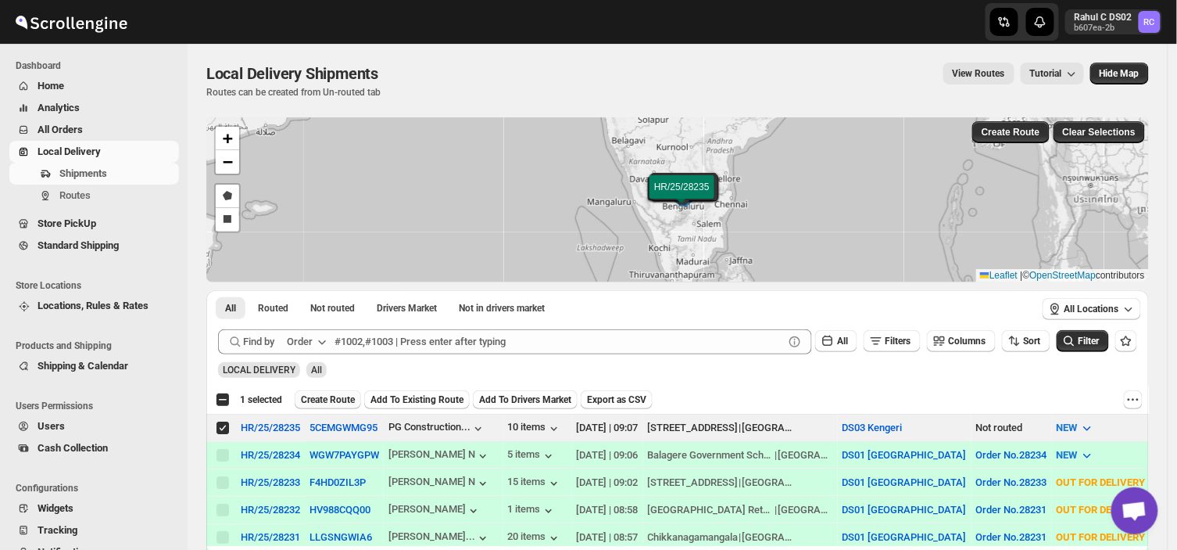
click at [334, 401] on span "Create Route" at bounding box center [328, 399] width 54 height 13
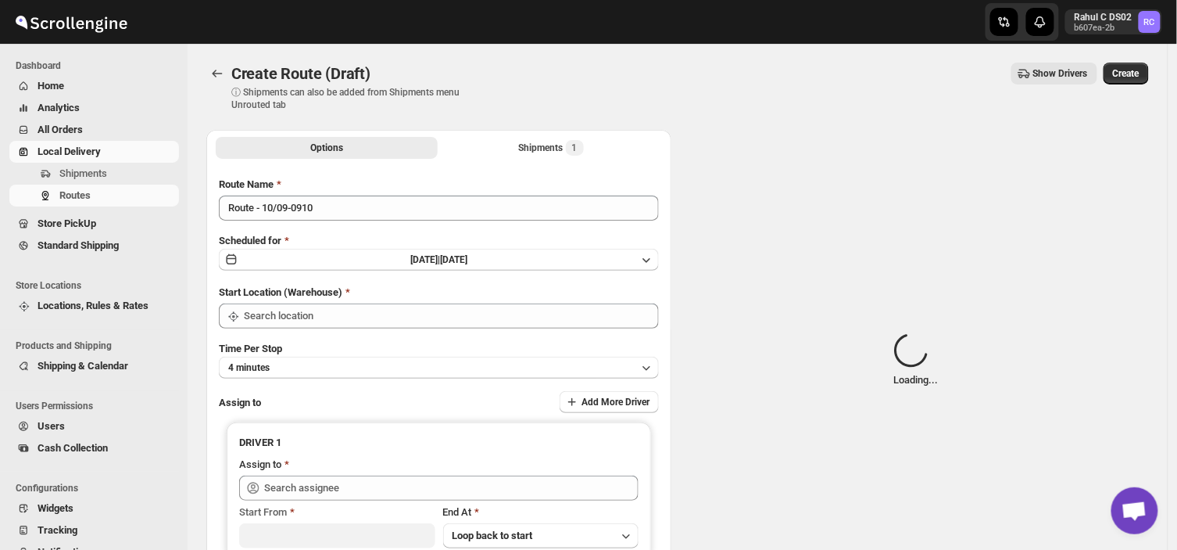
type input "DS03 Kengeri"
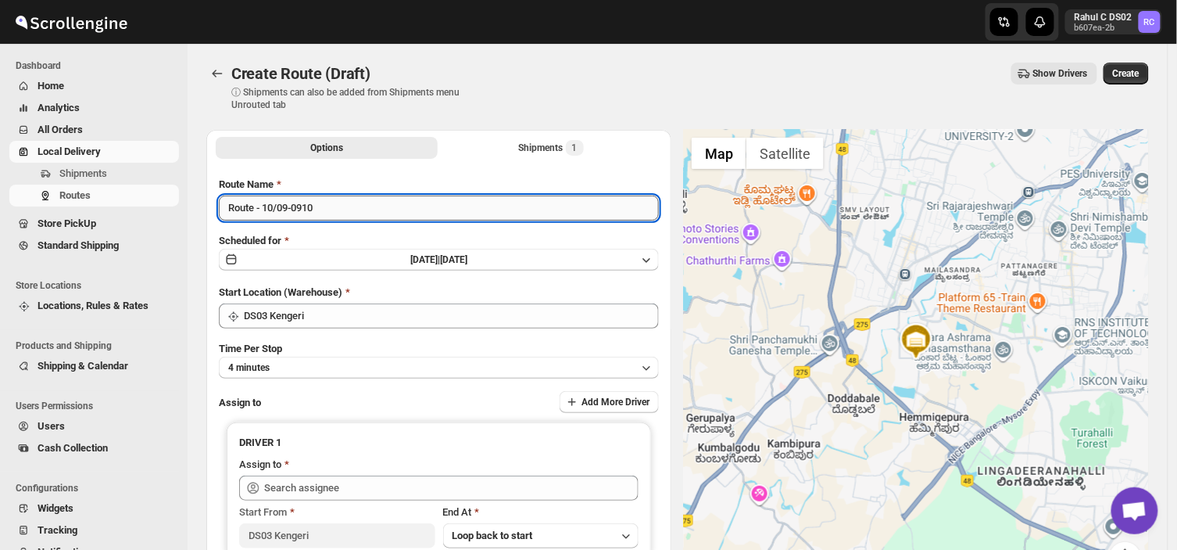
click at [321, 209] on input "Route - 10/09-0910" at bounding box center [439, 207] width 440 height 25
type input "R"
type input "Order no 28235"
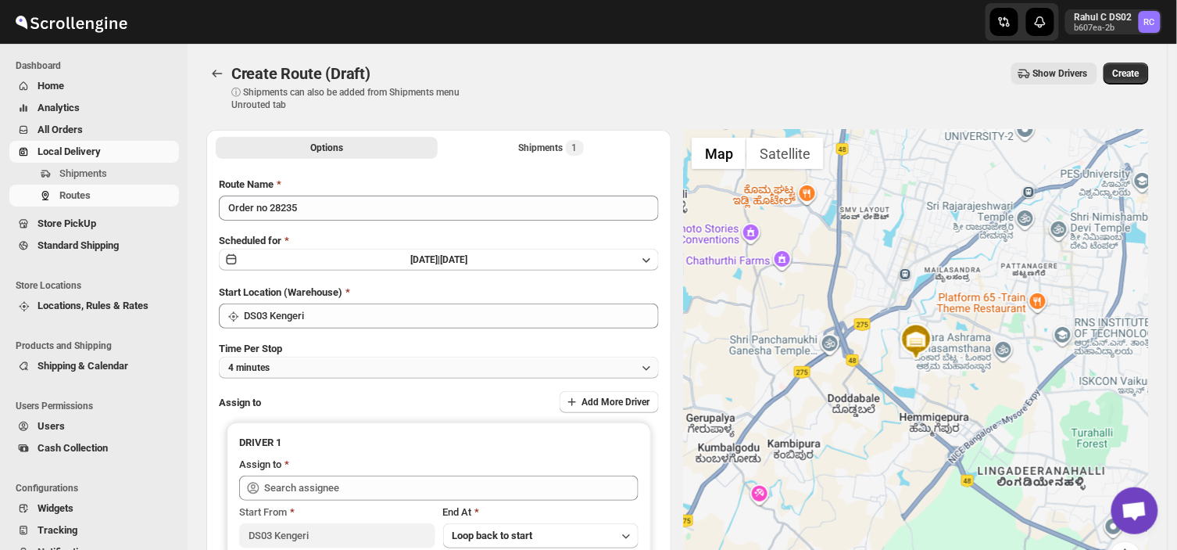
click at [314, 358] on button "4 minutes" at bounding box center [439, 367] width 440 height 22
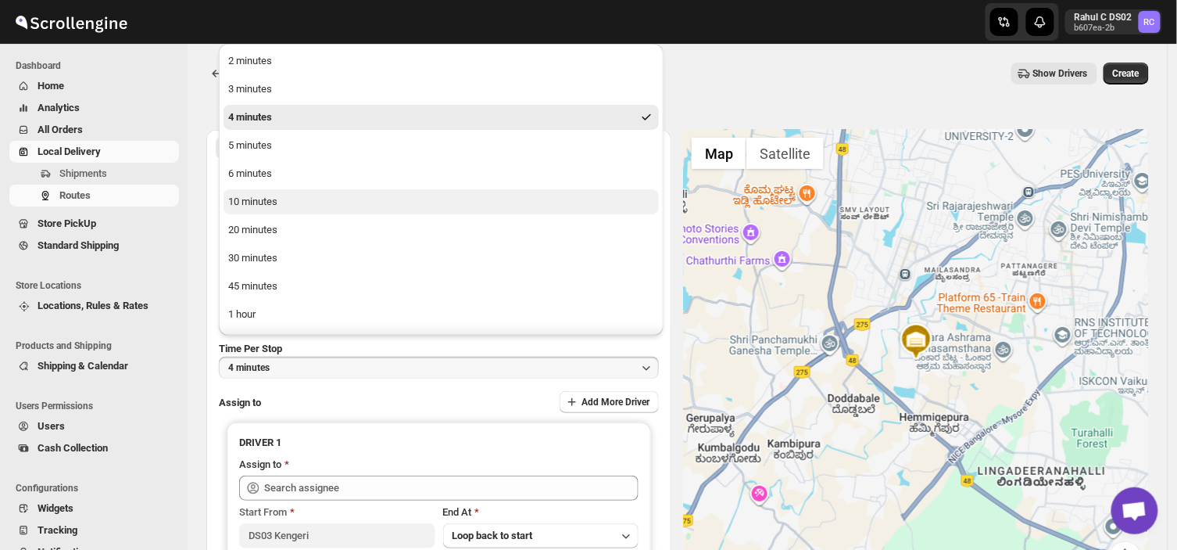
click at [248, 199] on div "10 minutes" at bounding box center [252, 202] width 49 height 16
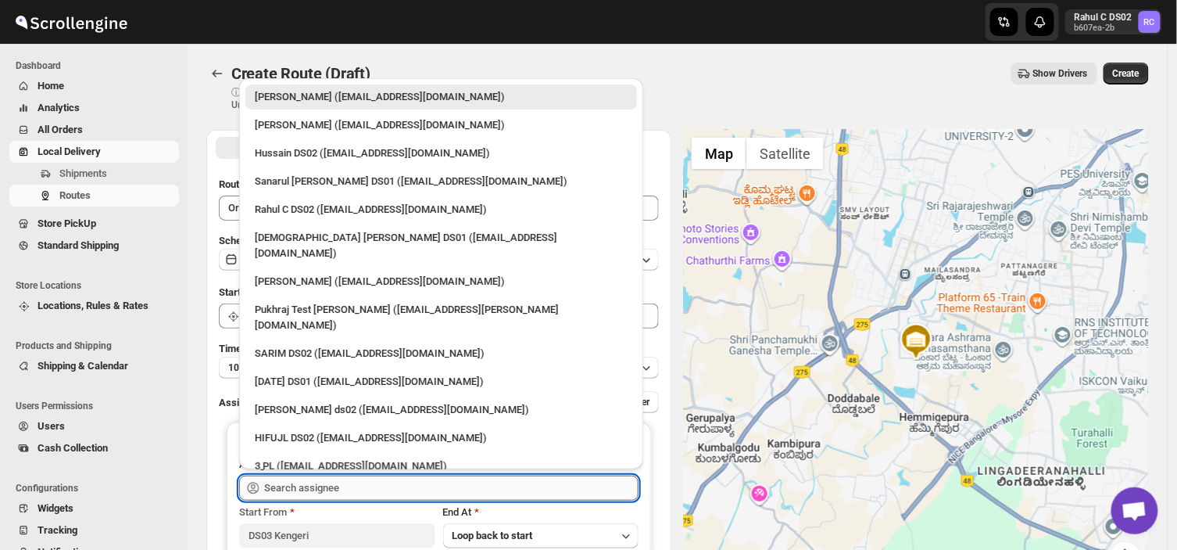
click at [353, 482] on input "text" at bounding box center [451, 487] width 374 height 25
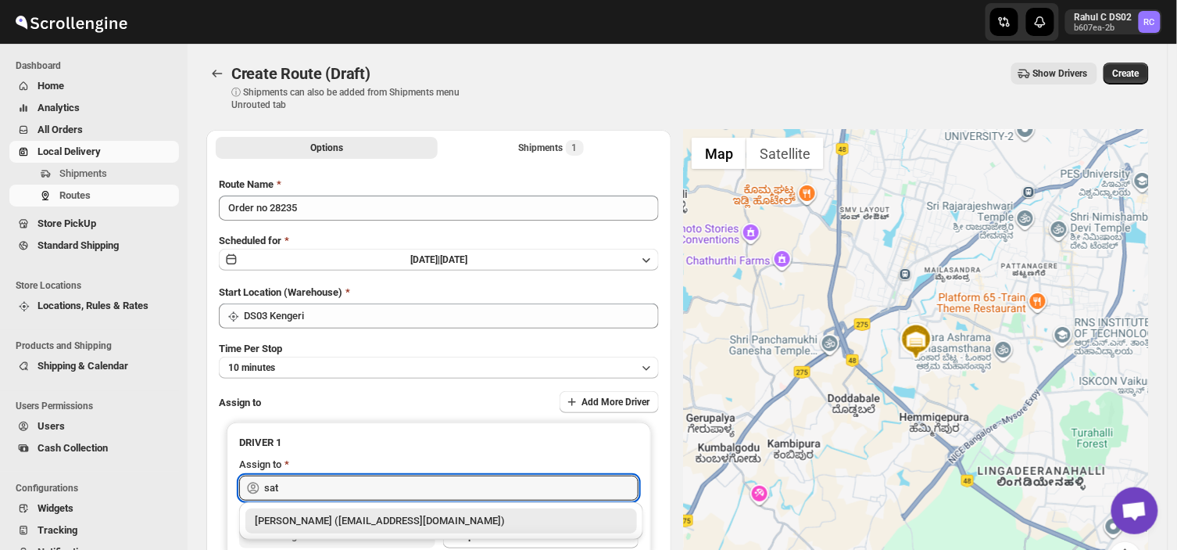
click at [310, 521] on div "[PERSON_NAME] ([EMAIL_ADDRESS][DOMAIN_NAME])" at bounding box center [441, 521] width 373 height 16
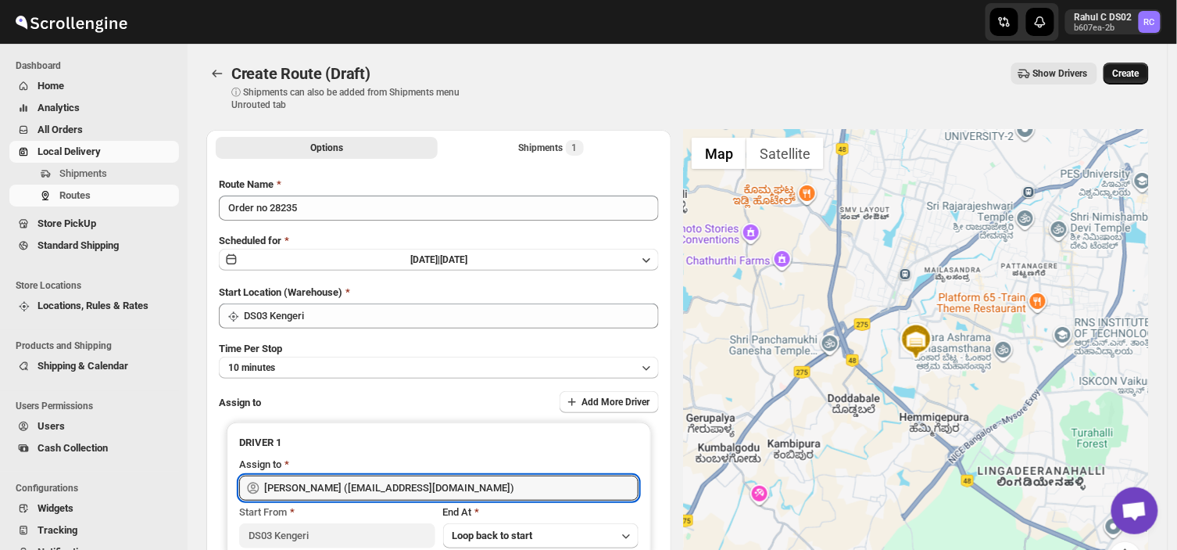
type input "[PERSON_NAME] ([EMAIL_ADDRESS][DOMAIN_NAME])"
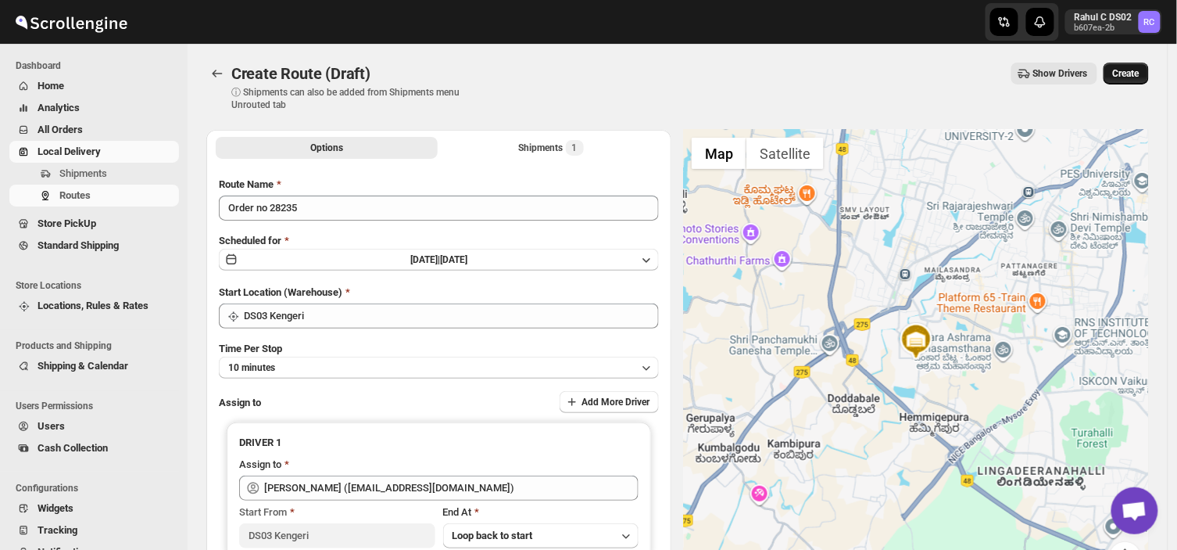
click at [1140, 68] on span "Create" at bounding box center [1126, 73] width 27 height 13
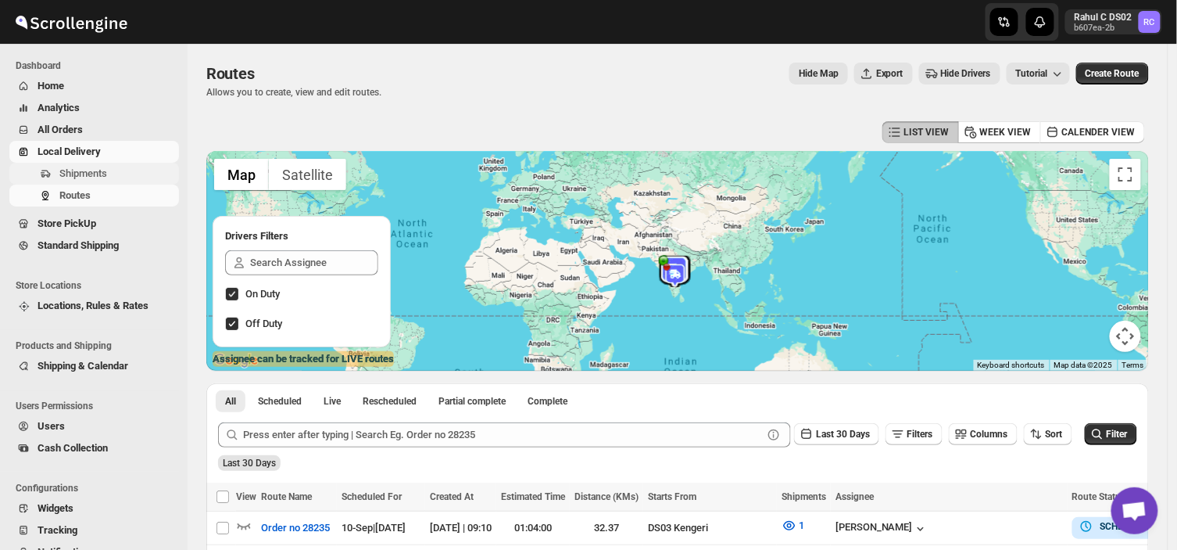
click at [120, 167] on span "Shipments" at bounding box center [117, 174] width 116 height 16
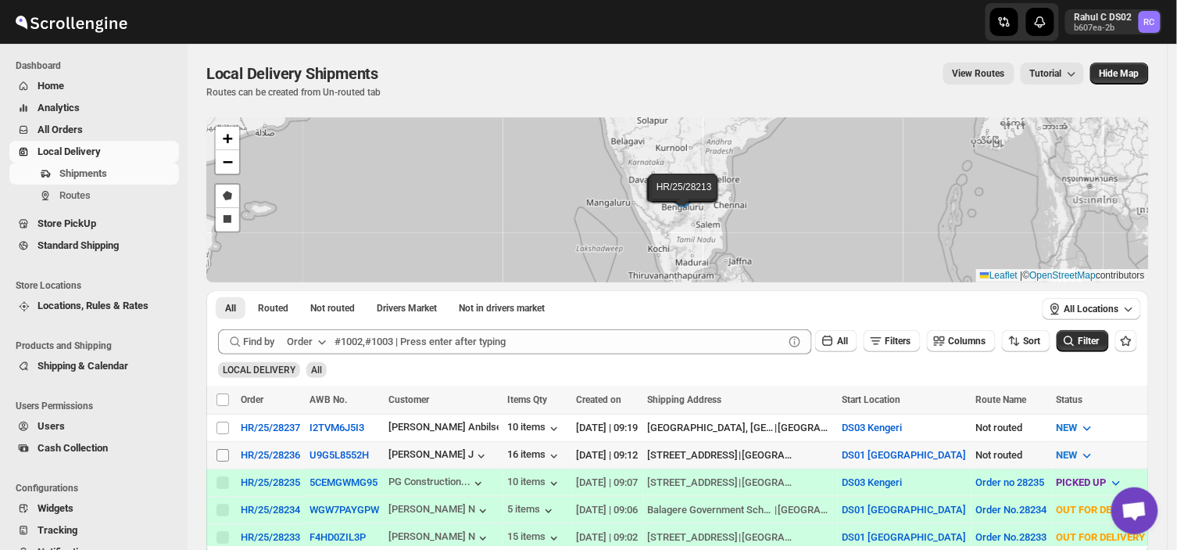
click at [219, 449] on input "Select shipment" at bounding box center [223, 455] width 13 height 13
checkbox input "true"
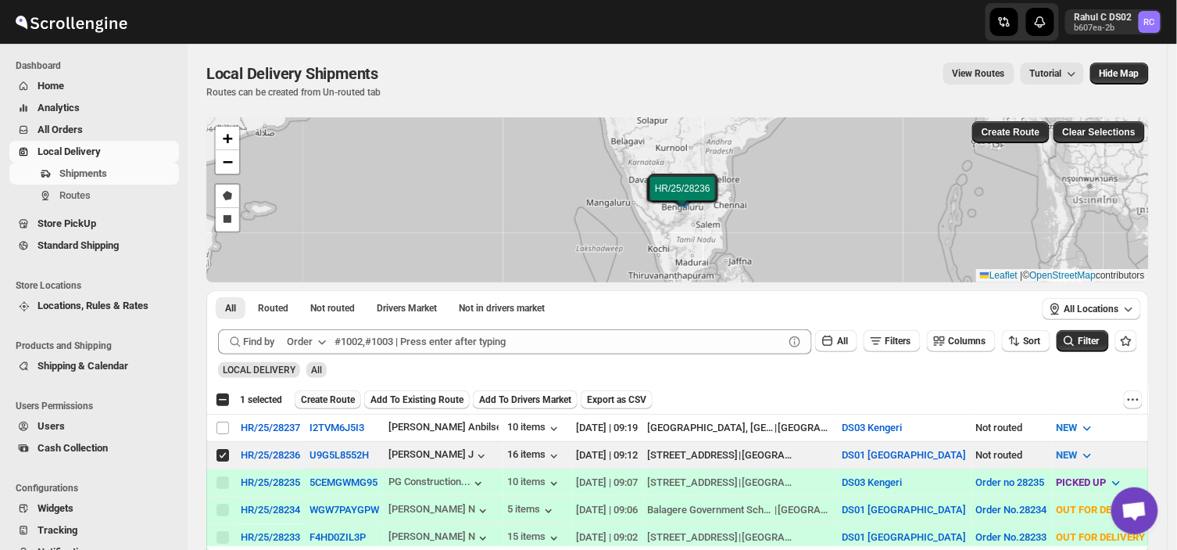
click at [332, 395] on span "Create Route" at bounding box center [328, 399] width 54 height 13
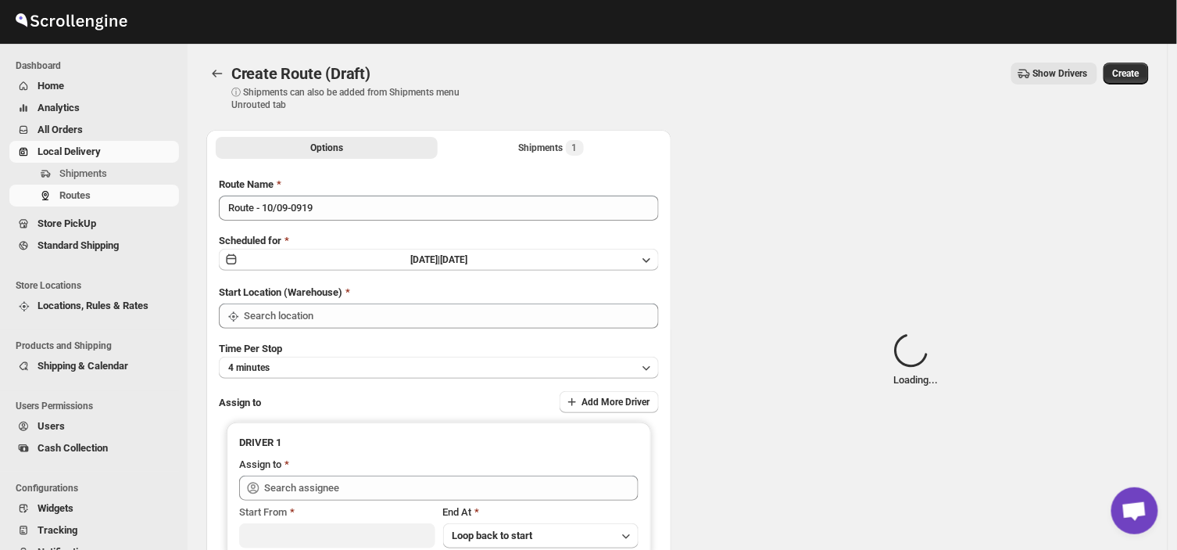
type input "DS01 [GEOGRAPHIC_DATA]"
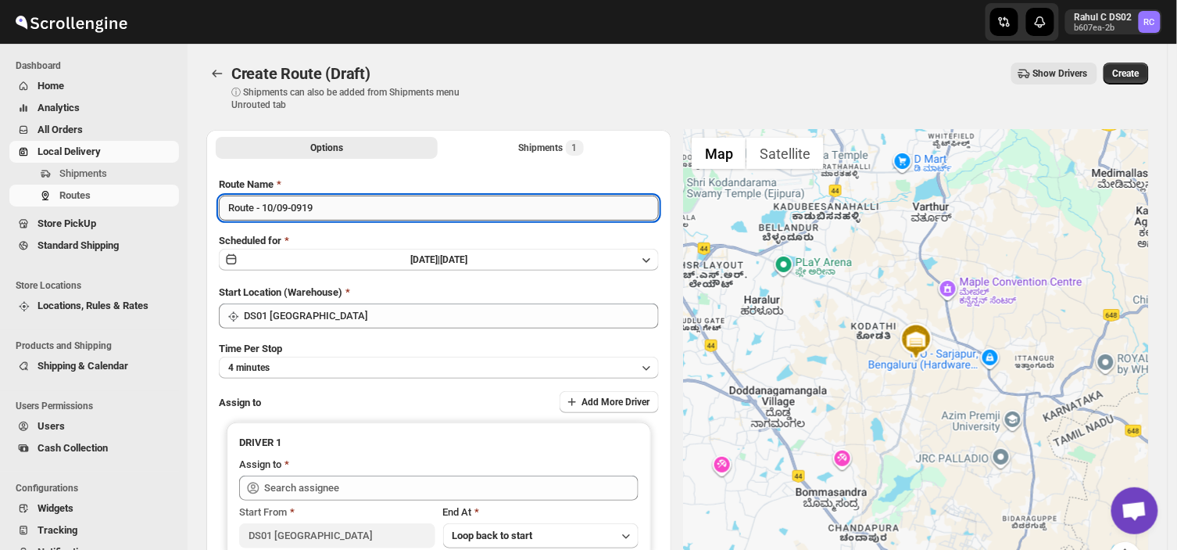
click at [322, 209] on input "Route - 10/09-0919" at bounding box center [439, 207] width 440 height 25
type input "R"
type input "Order no 28236"
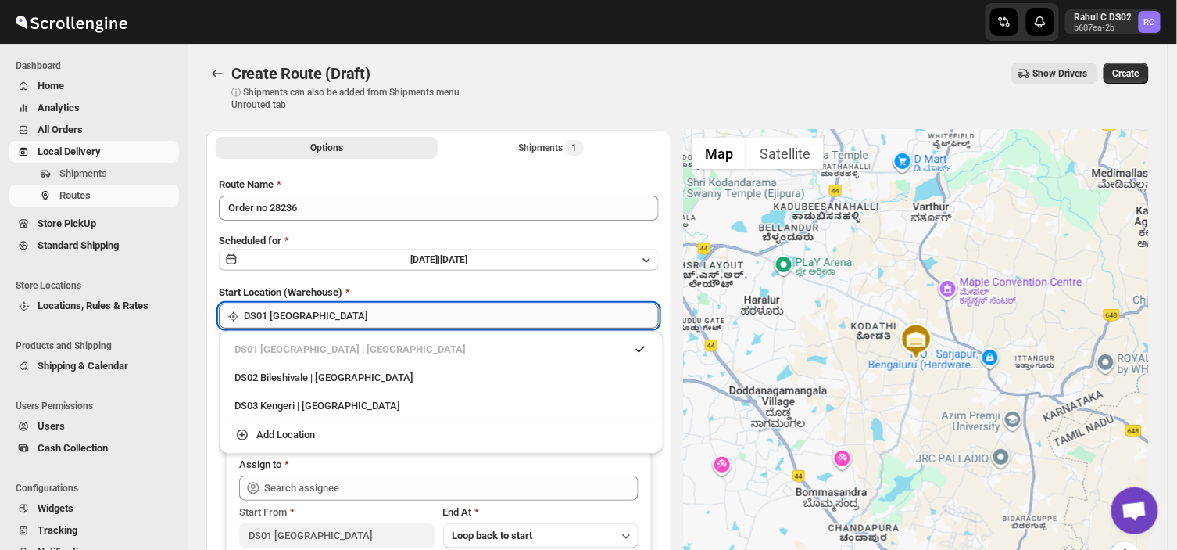
click at [365, 313] on input "DS01 [GEOGRAPHIC_DATA]" at bounding box center [451, 315] width 415 height 25
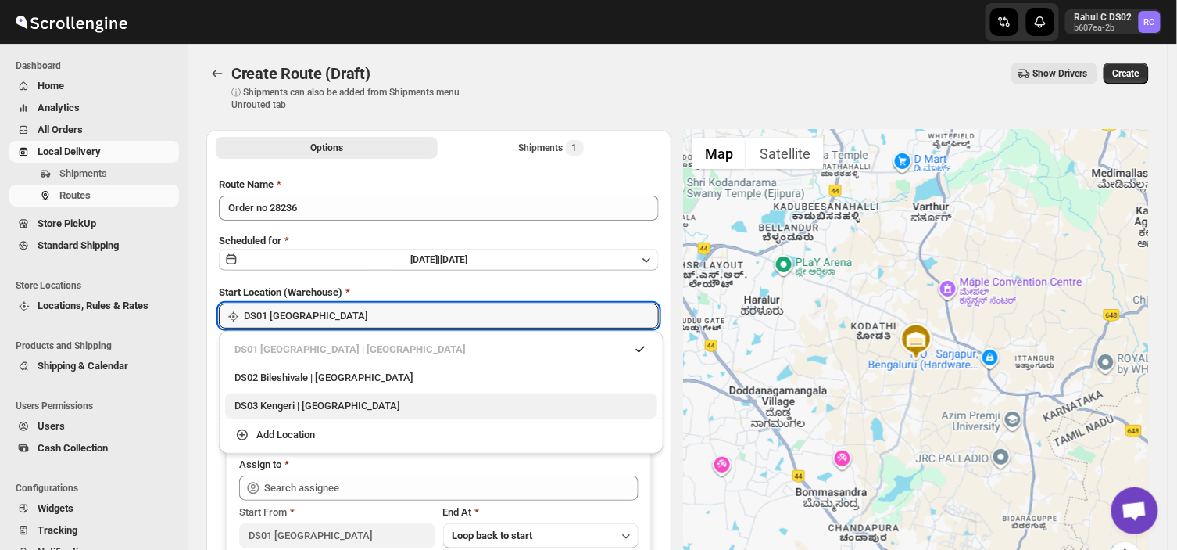
click at [284, 408] on div "DS03 Kengeri | [GEOGRAPHIC_DATA]" at bounding box center [442, 406] width 414 height 16
type input "DS03 Kengeri"
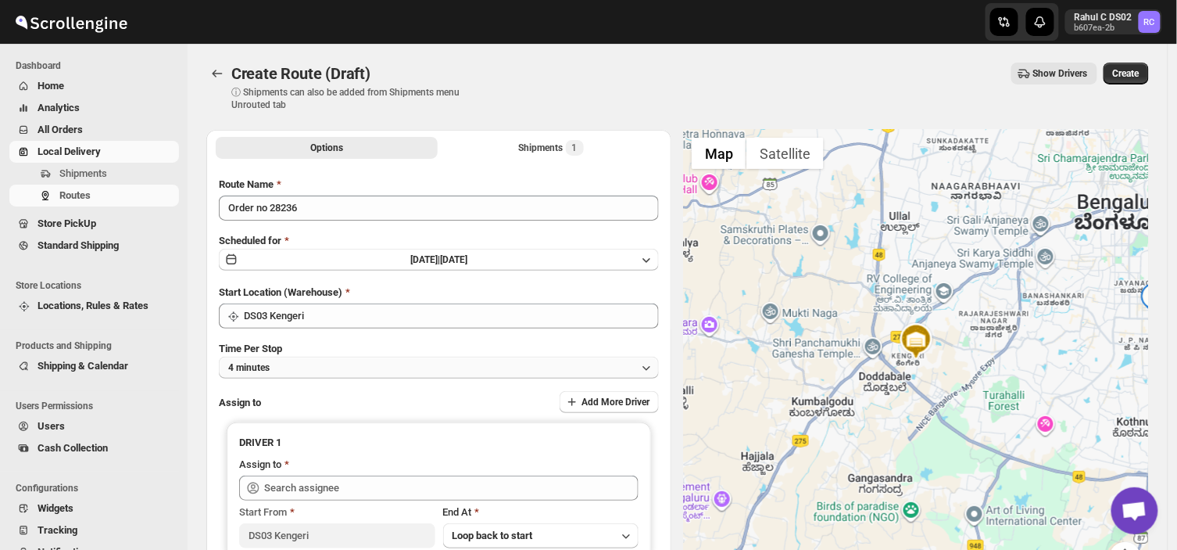
click at [292, 370] on button "4 minutes" at bounding box center [439, 367] width 440 height 22
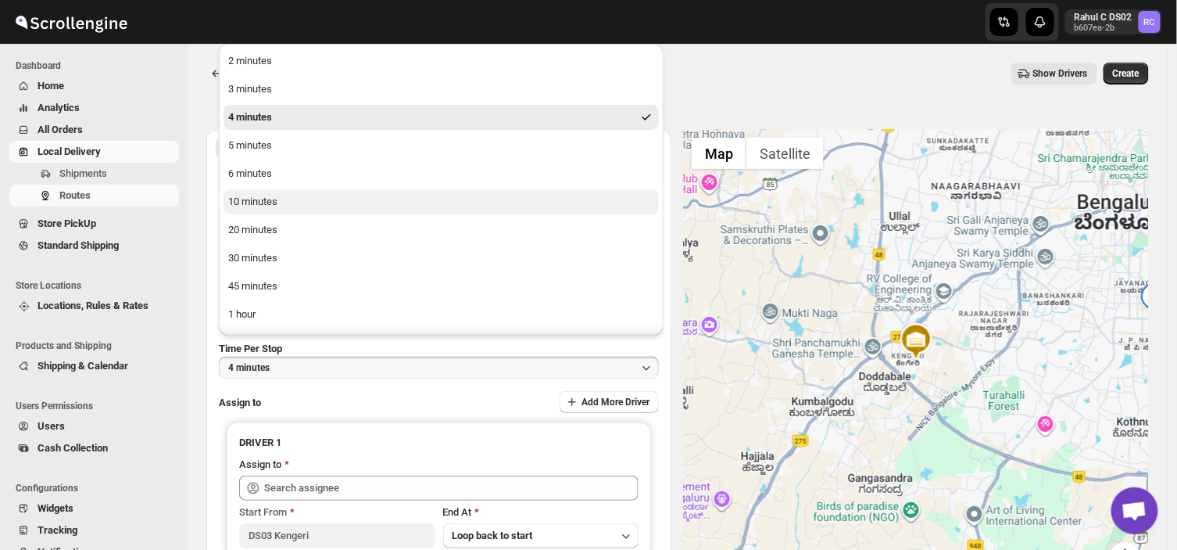
click at [259, 196] on div "10 minutes" at bounding box center [252, 202] width 49 height 16
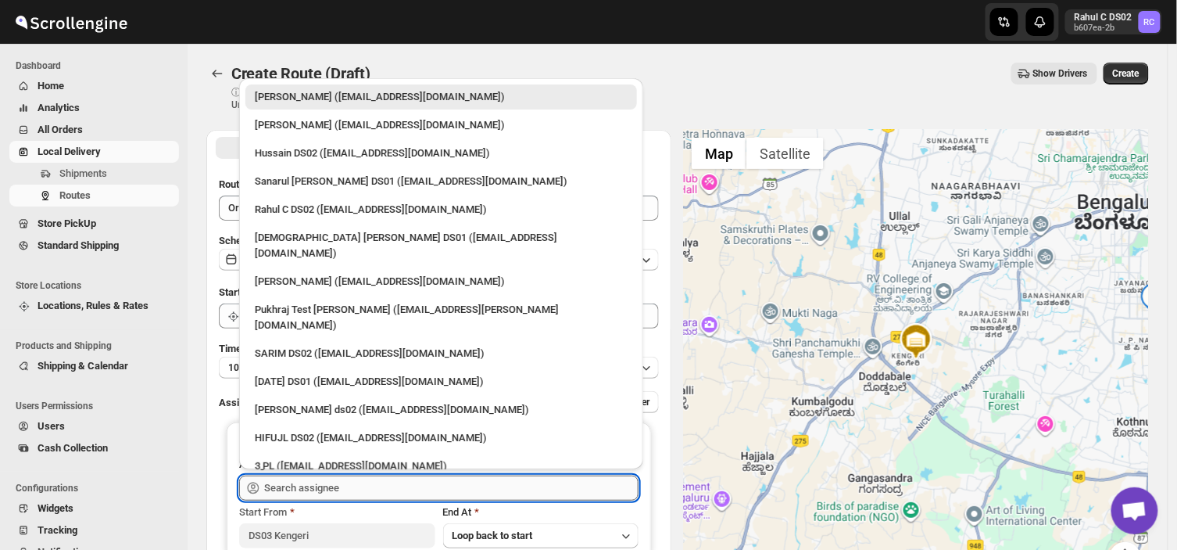
click at [358, 493] on input "text" at bounding box center [451, 487] width 374 height 25
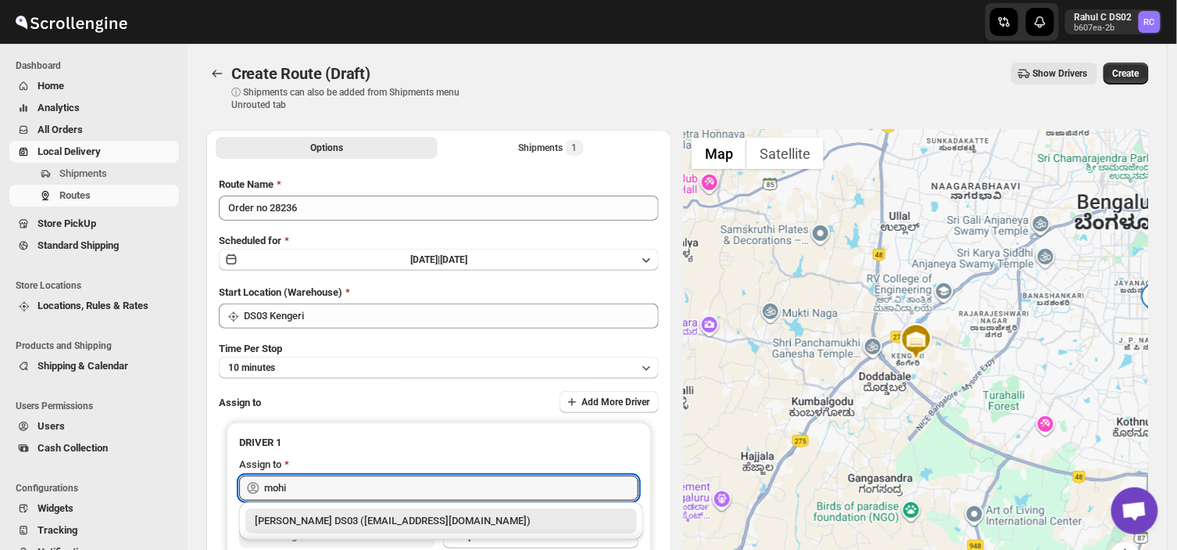
click at [383, 519] on div "[PERSON_NAME] DS03 ([EMAIL_ADDRESS][DOMAIN_NAME])" at bounding box center [441, 521] width 373 height 16
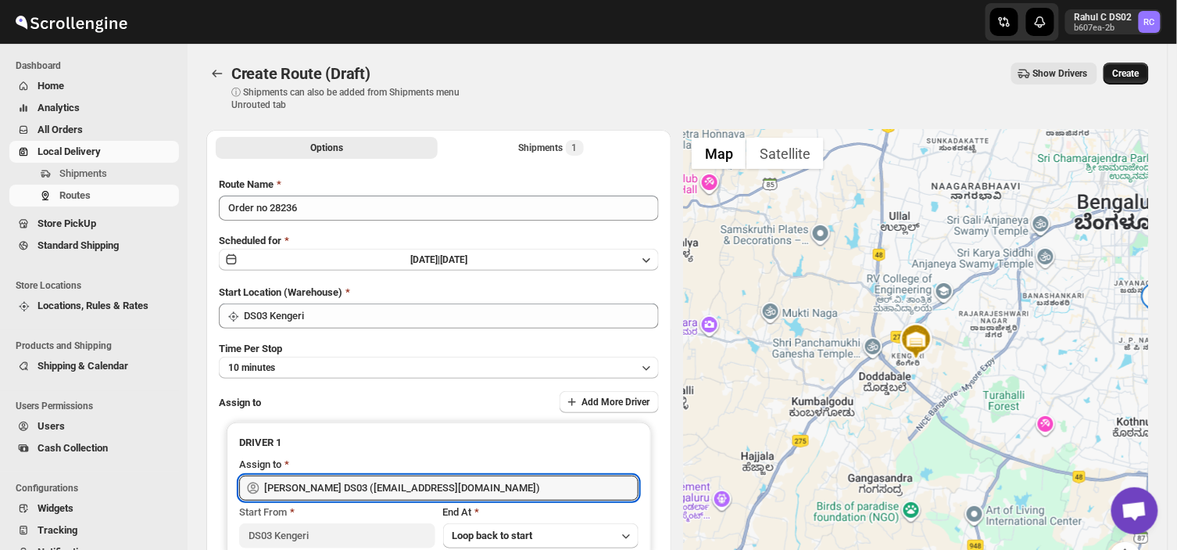
type input "[PERSON_NAME] DS03 ([EMAIL_ADDRESS][DOMAIN_NAME])"
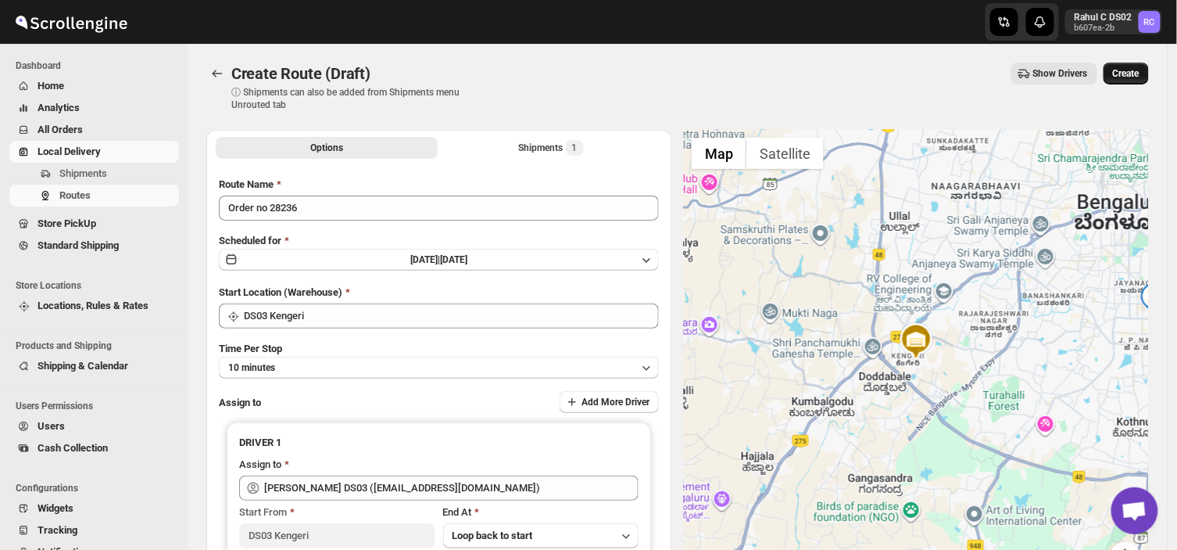
click at [1131, 72] on span "Create" at bounding box center [1126, 73] width 27 height 13
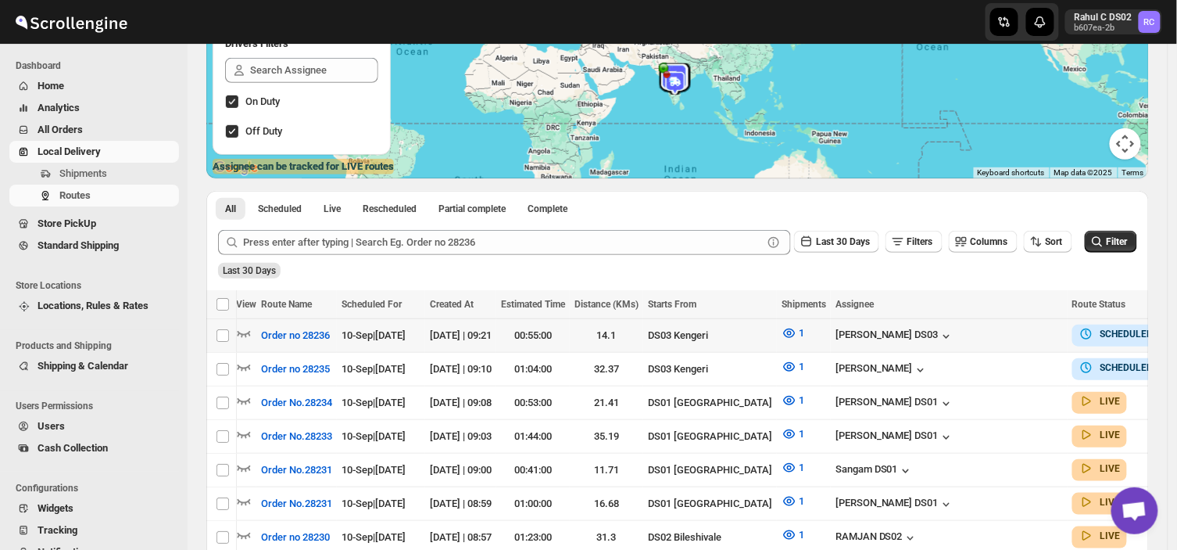
scroll to position [0, 28]
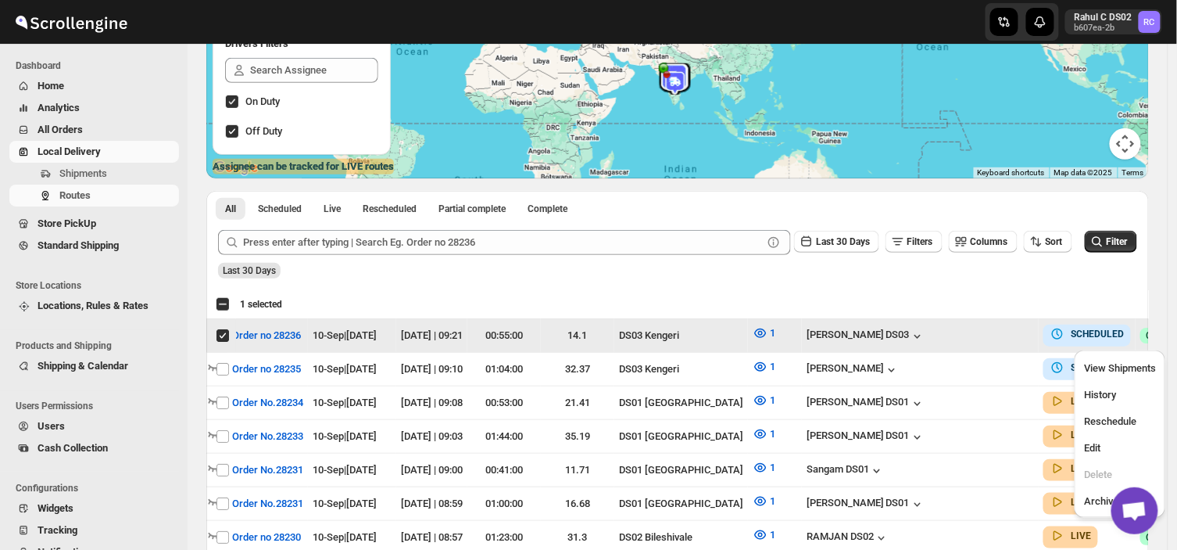
click at [1141, 330] on div "Success COMPLETED" at bounding box center [1182, 336] width 82 height 16
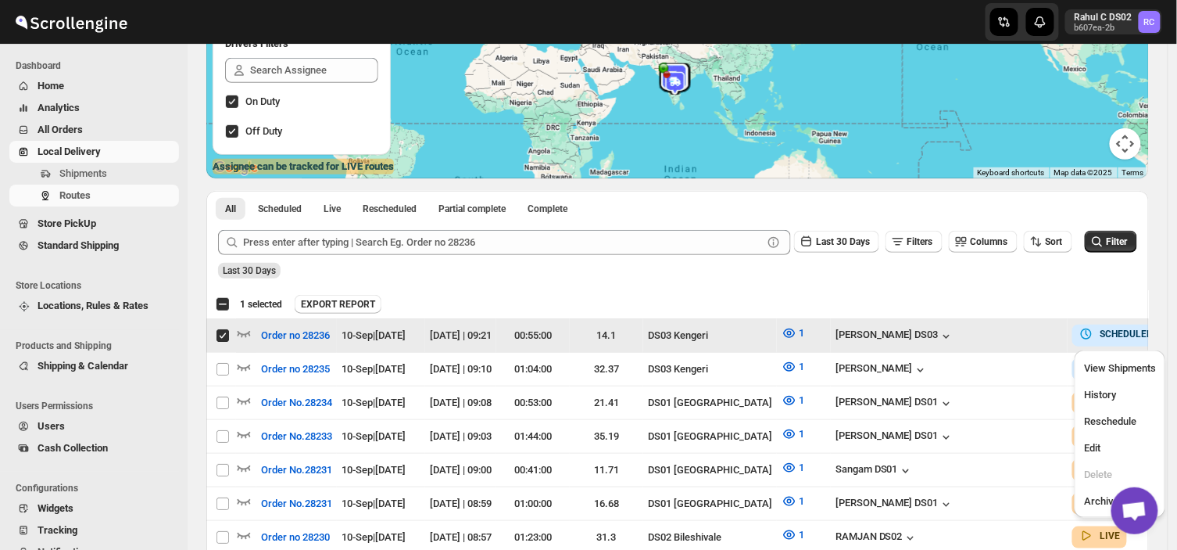
scroll to position [0, 0]
drag, startPoint x: 1084, startPoint y: 452, endPoint x: 1109, endPoint y: 450, distance: 24.3
click at [1109, 450] on span "Edit" at bounding box center [1120, 448] width 72 height 16
checkbox input "false"
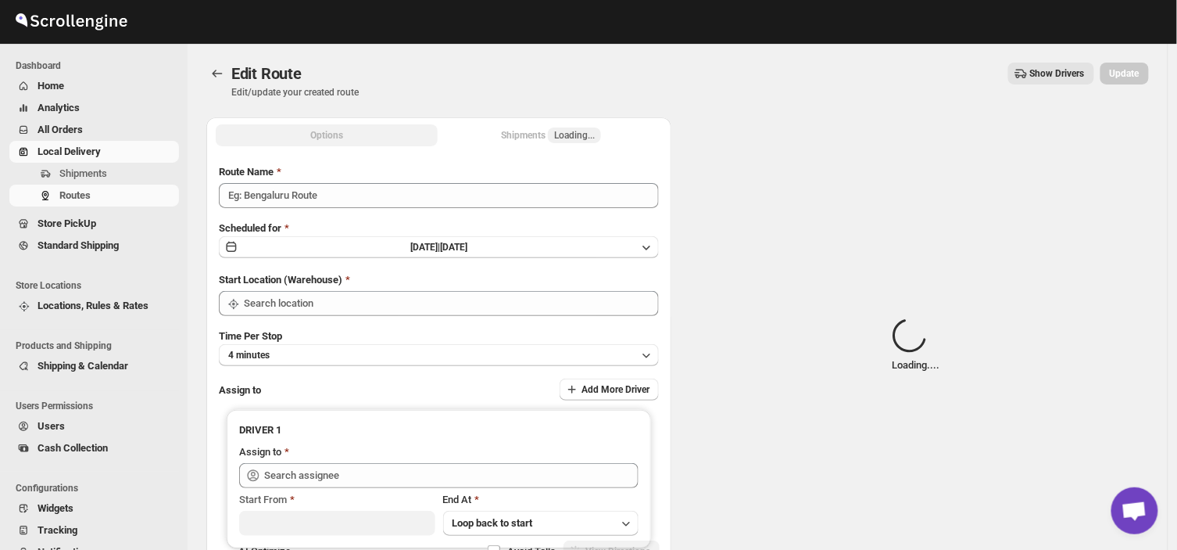
type input "Order no 28236"
type input "DS03 Kengeri"
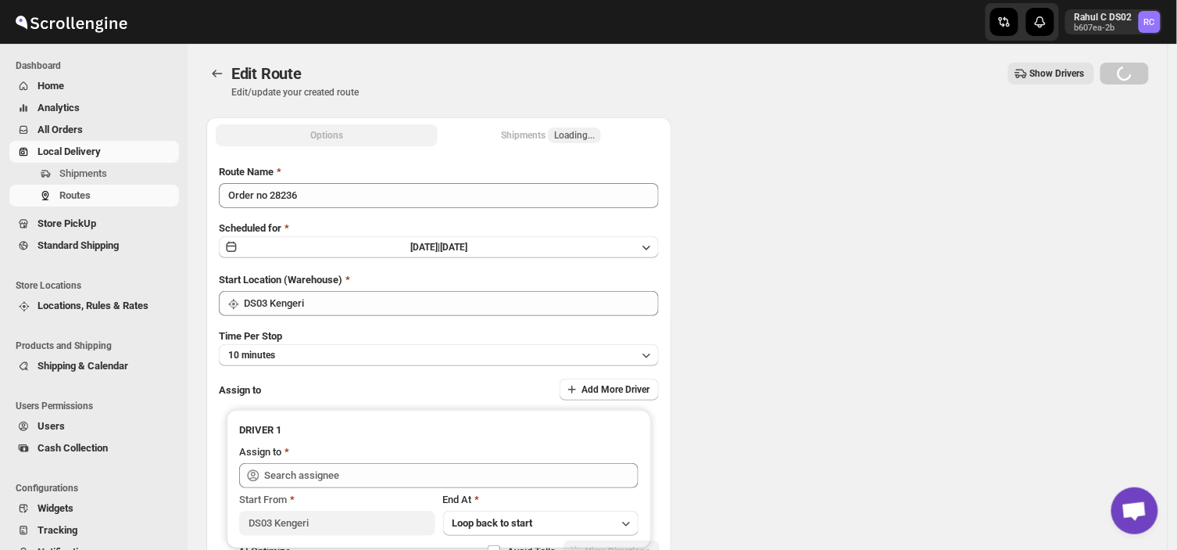
type input "DS03 Kengeri"
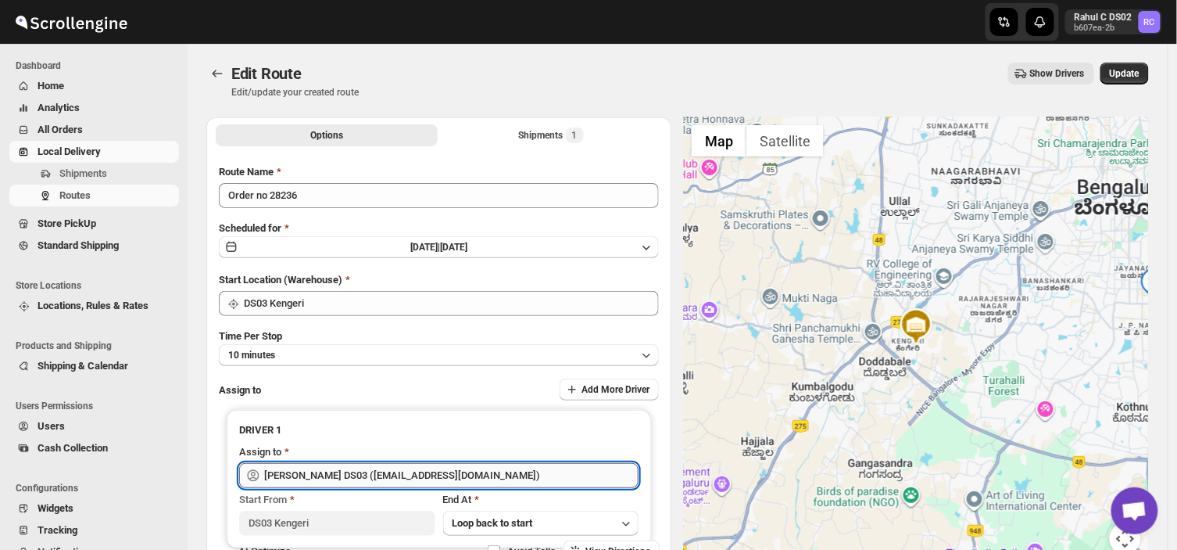
click at [475, 475] on input "[PERSON_NAME] DS03 ([EMAIL_ADDRESS][DOMAIN_NAME])" at bounding box center [451, 475] width 374 height 25
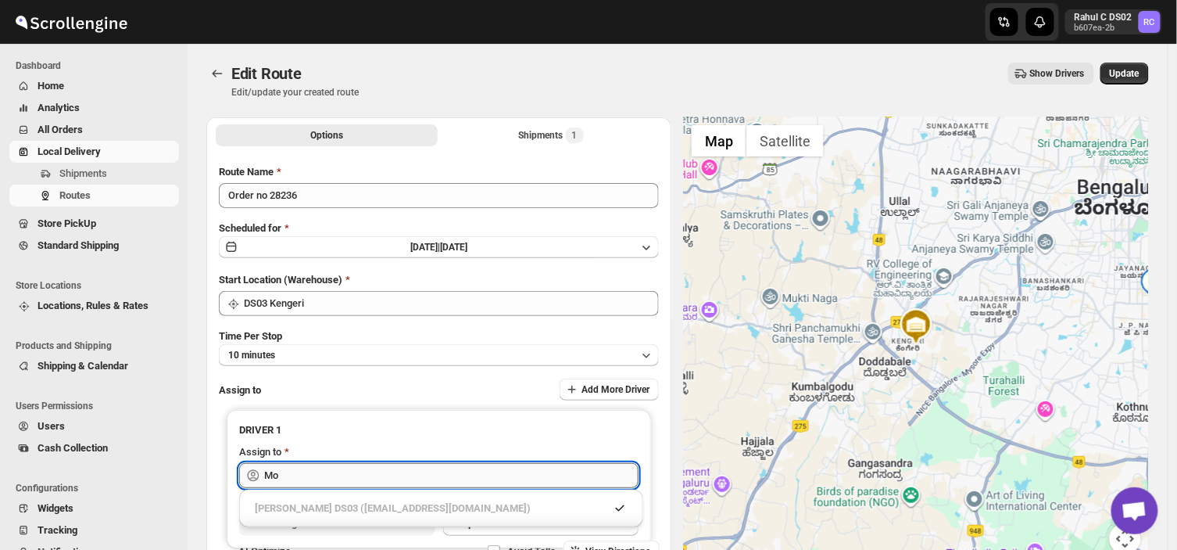
type input "M"
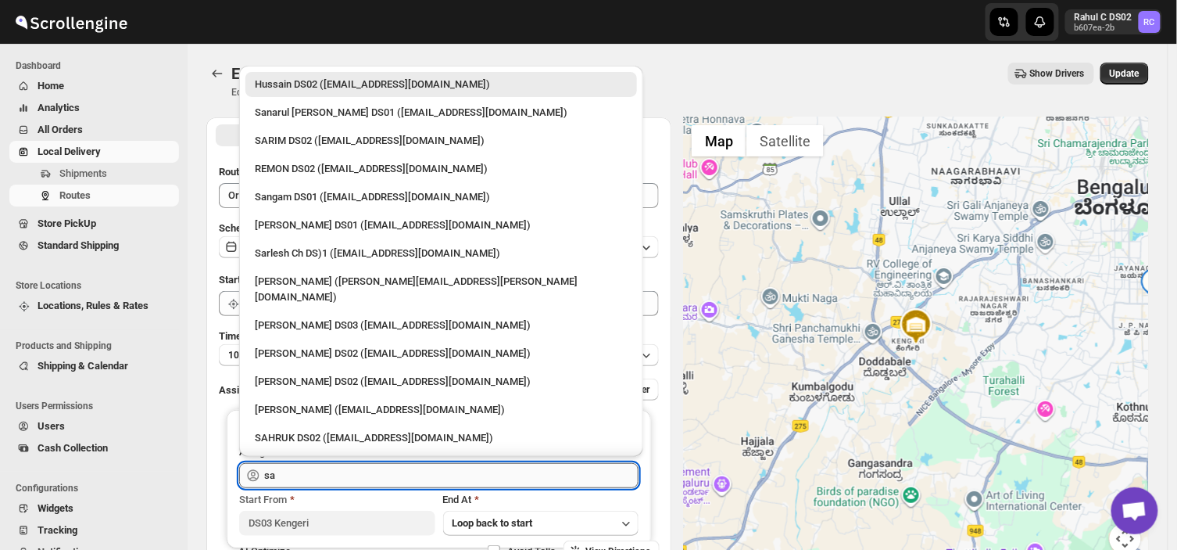
type input "s"
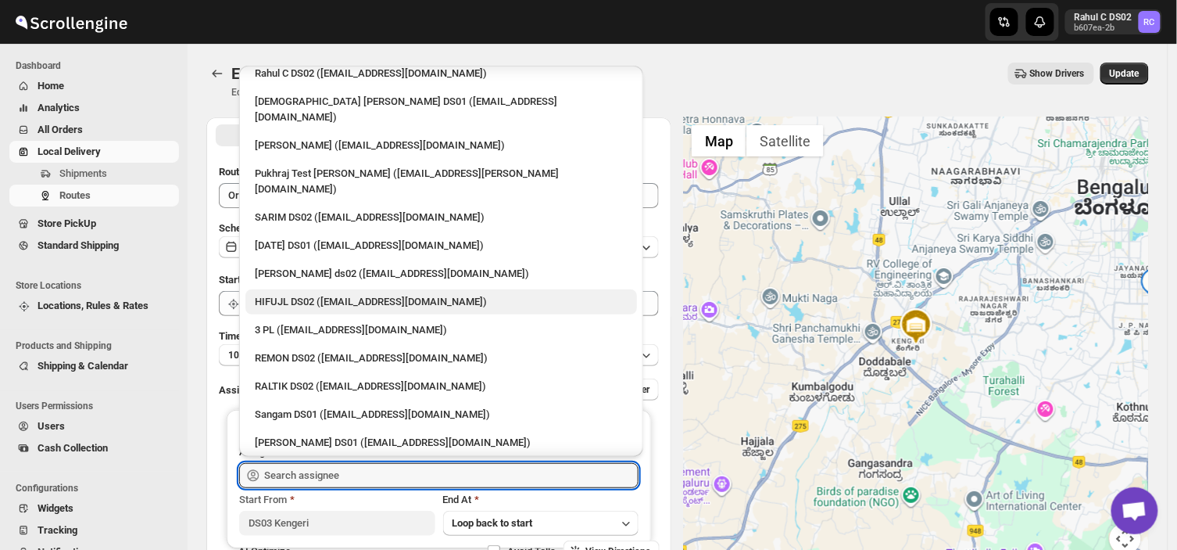
scroll to position [126, 0]
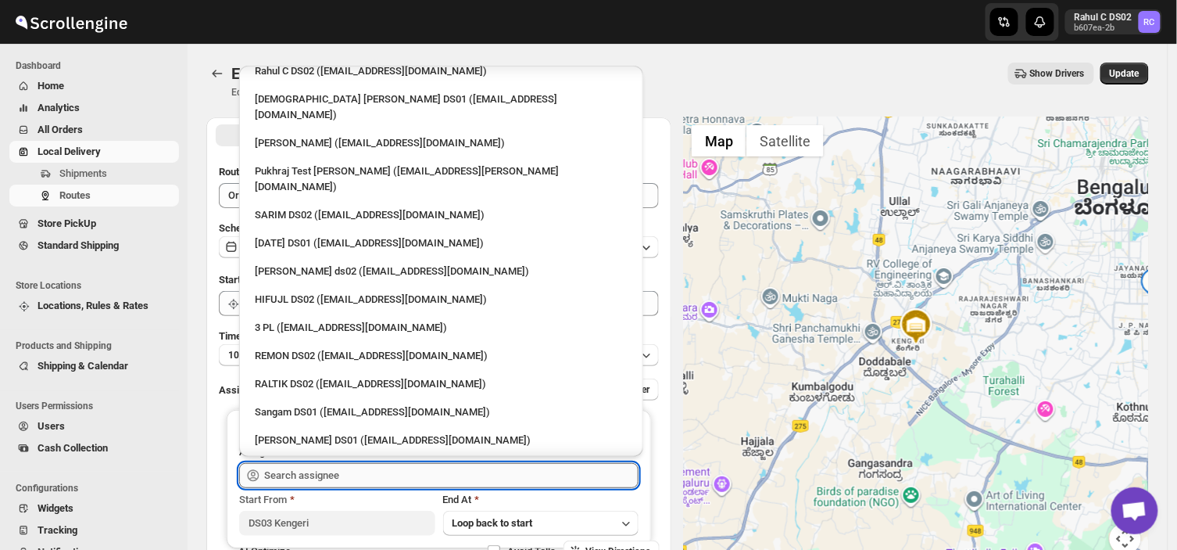
click at [354, 475] on input "text" at bounding box center [451, 475] width 374 height 25
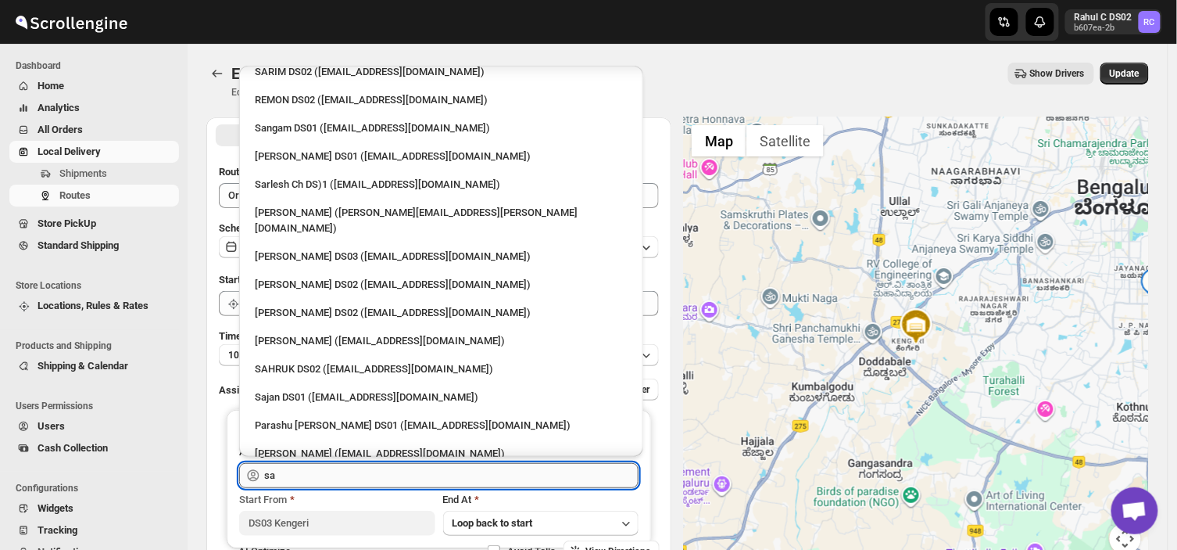
scroll to position [0, 0]
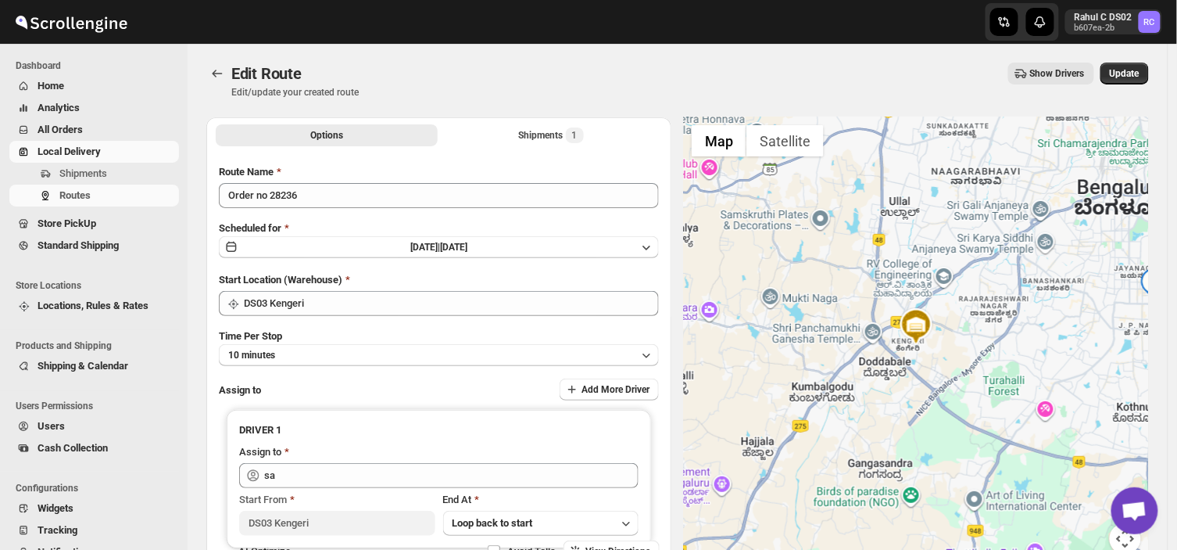
click at [737, 72] on div "Show Drivers" at bounding box center [732, 74] width 723 height 22
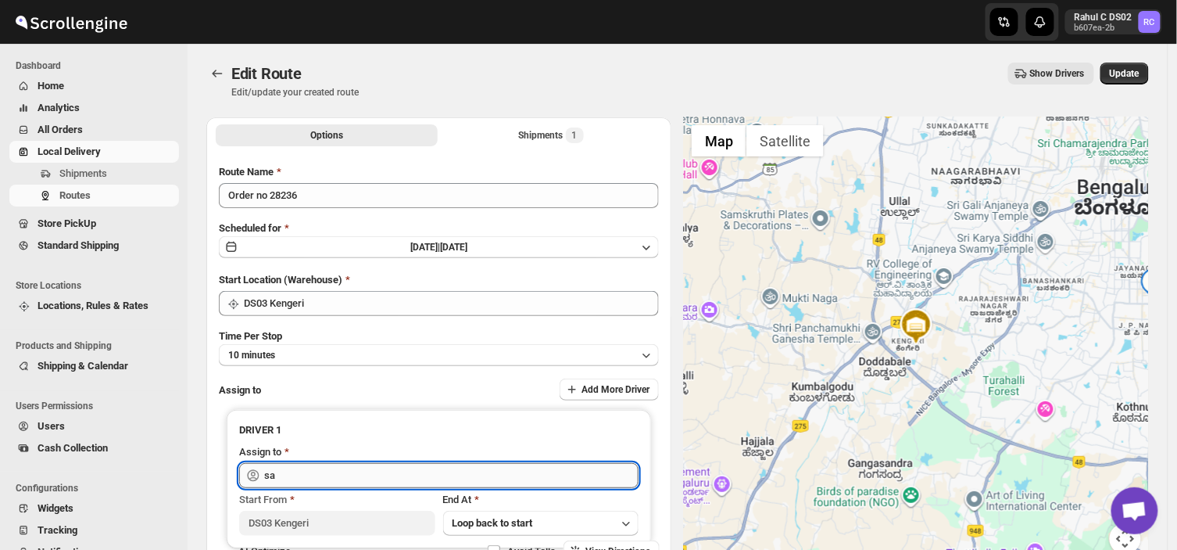
click at [293, 475] on input "sa" at bounding box center [451, 475] width 374 height 25
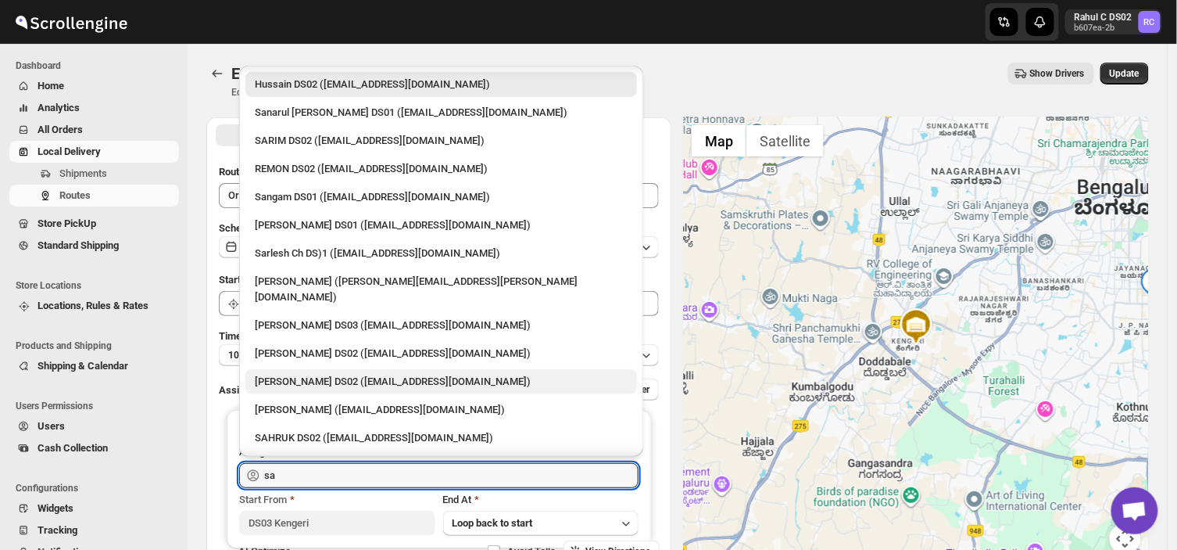
scroll to position [181, 0]
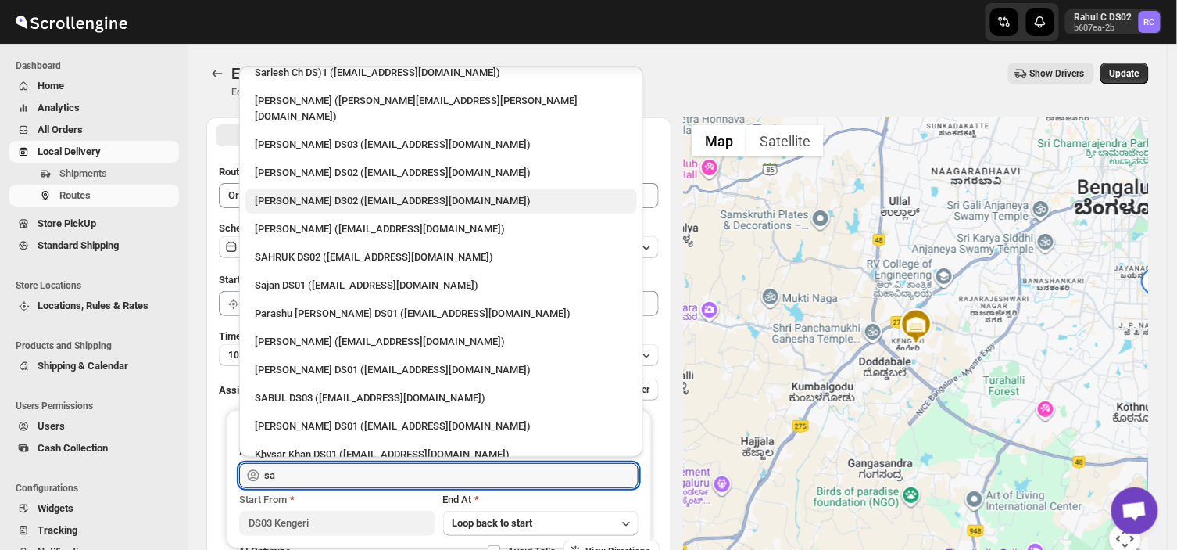
type input "s"
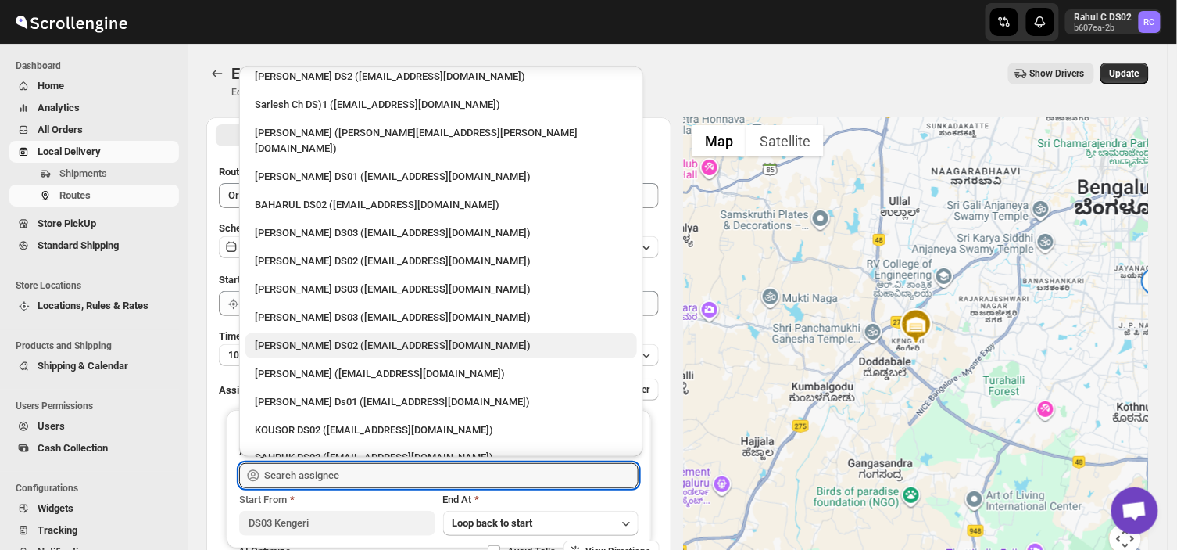
scroll to position [630, 0]
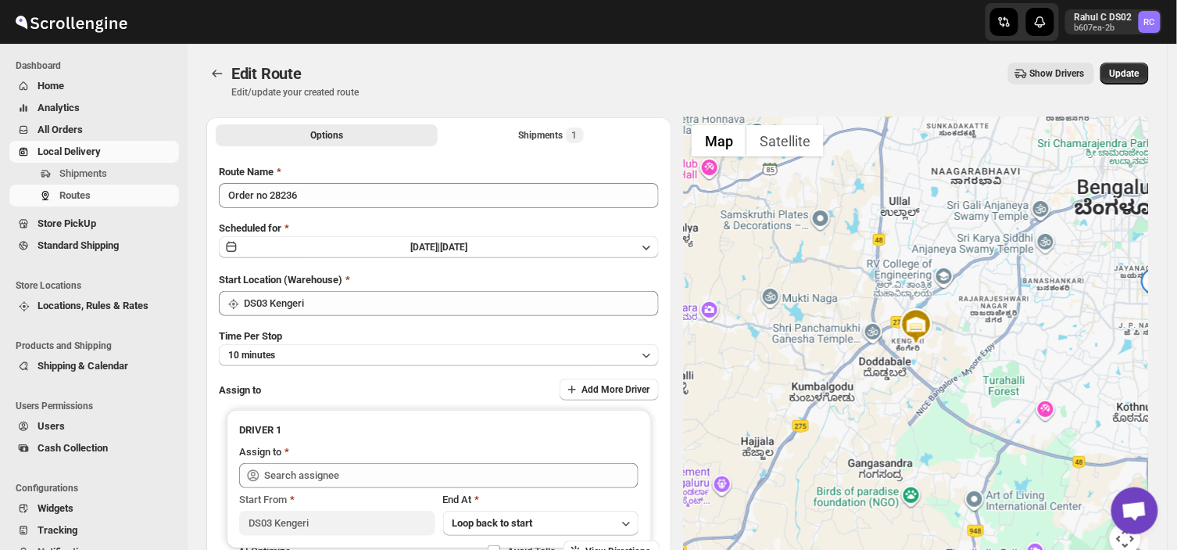
click at [214, 514] on div "Submit Route Name Order no 28236 Scheduled for [DATE] | [DATE] Start Location (…" at bounding box center [438, 371] width 465 height 438
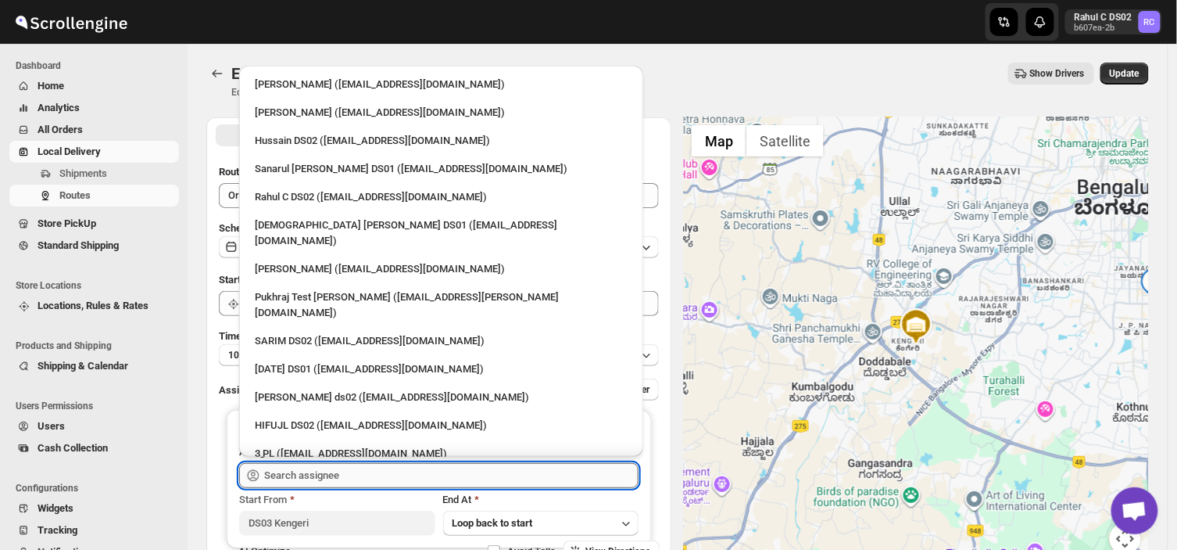
click at [360, 474] on input "text" at bounding box center [451, 475] width 374 height 25
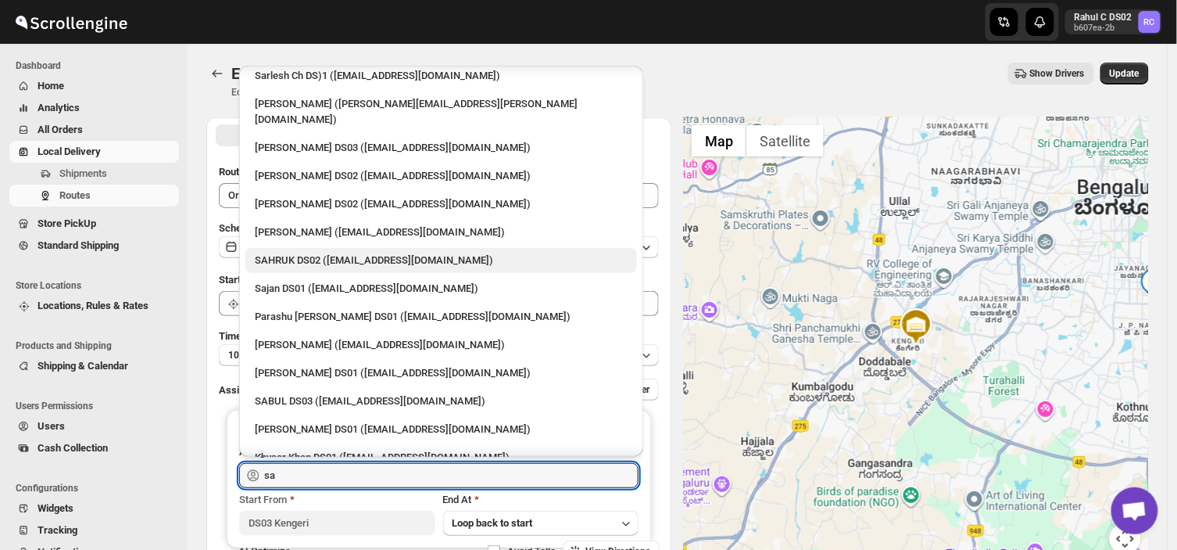
scroll to position [181, 0]
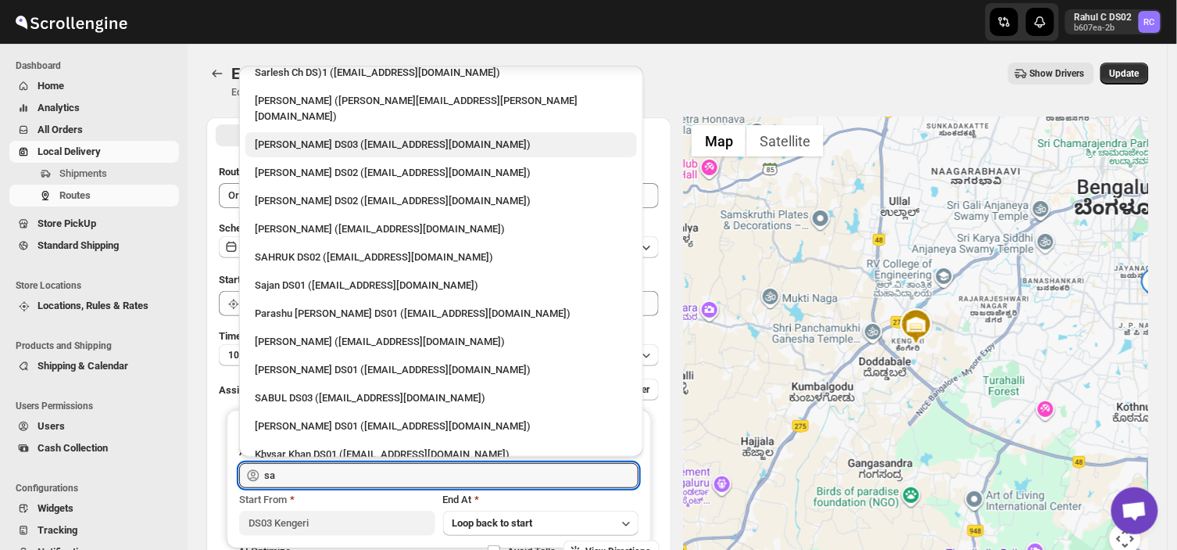
click at [360, 137] on div "[PERSON_NAME] DS03 ([EMAIL_ADDRESS][DOMAIN_NAME])" at bounding box center [441, 145] width 373 height 16
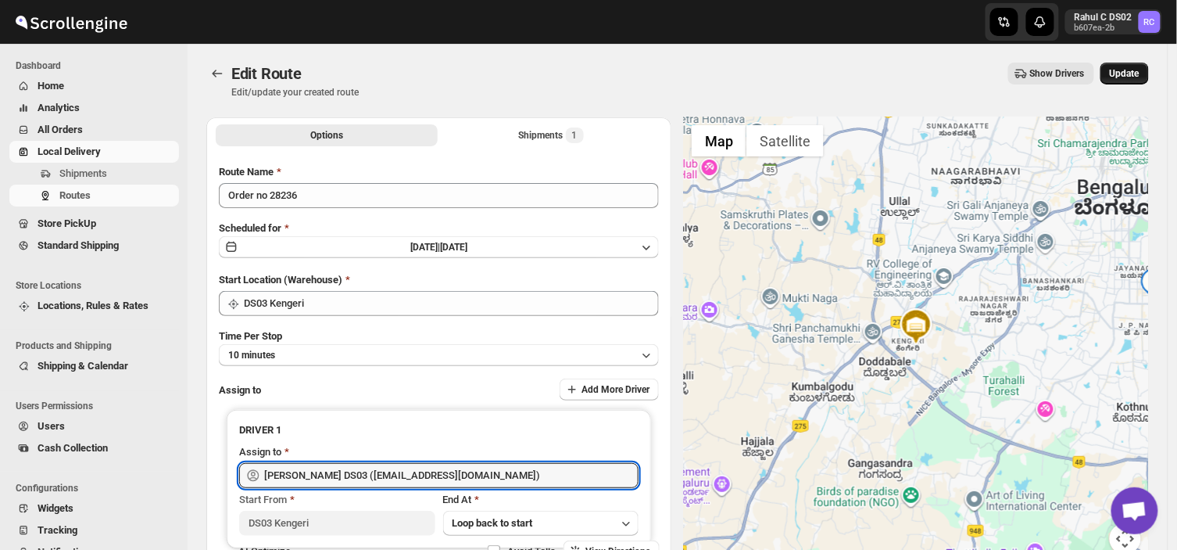
type input "[PERSON_NAME] DS03 ([EMAIL_ADDRESS][DOMAIN_NAME])"
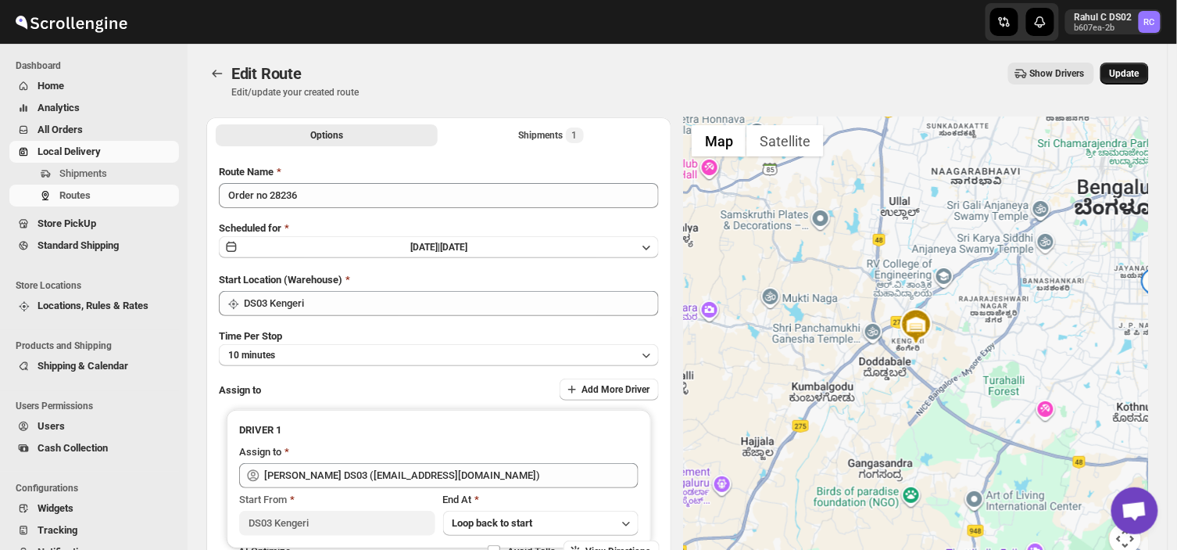
click at [1130, 64] on button "Update" at bounding box center [1125, 74] width 48 height 22
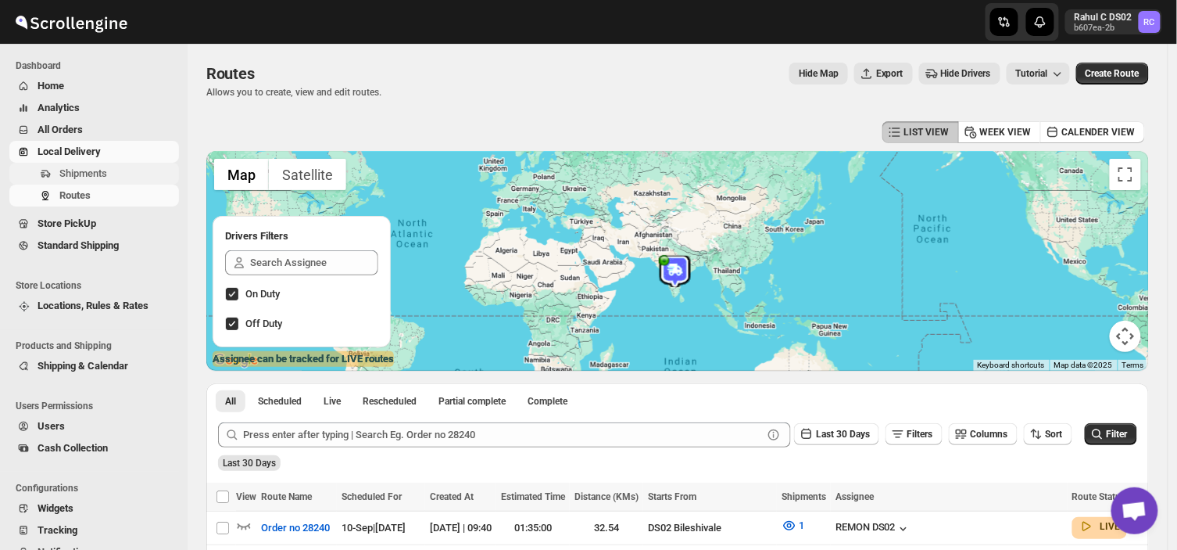
click at [106, 174] on span "Shipments" at bounding box center [83, 173] width 48 height 12
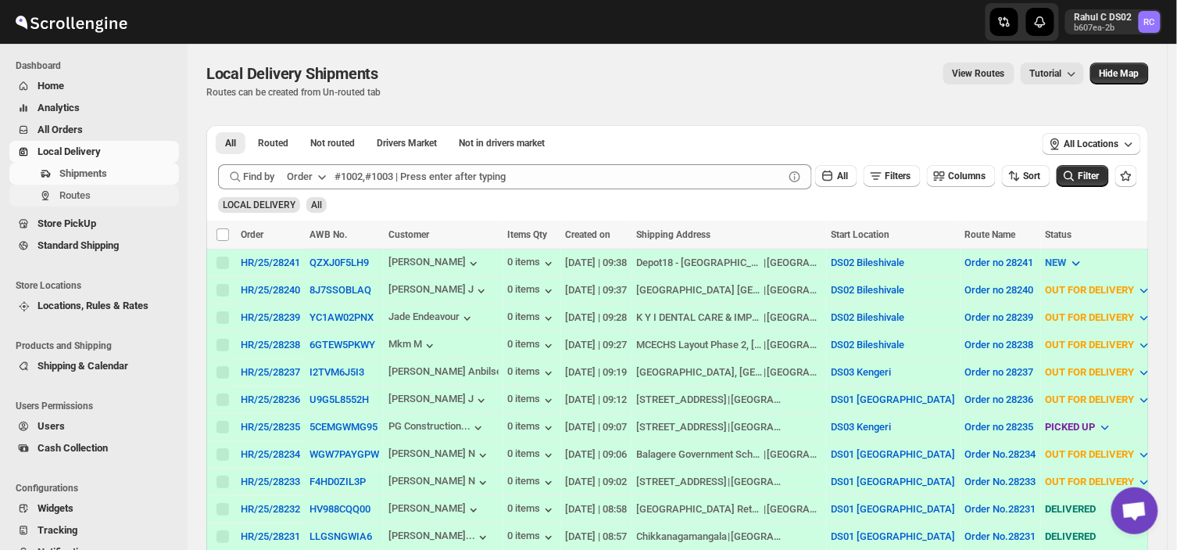
click at [83, 192] on span "Routes" at bounding box center [74, 195] width 31 height 12
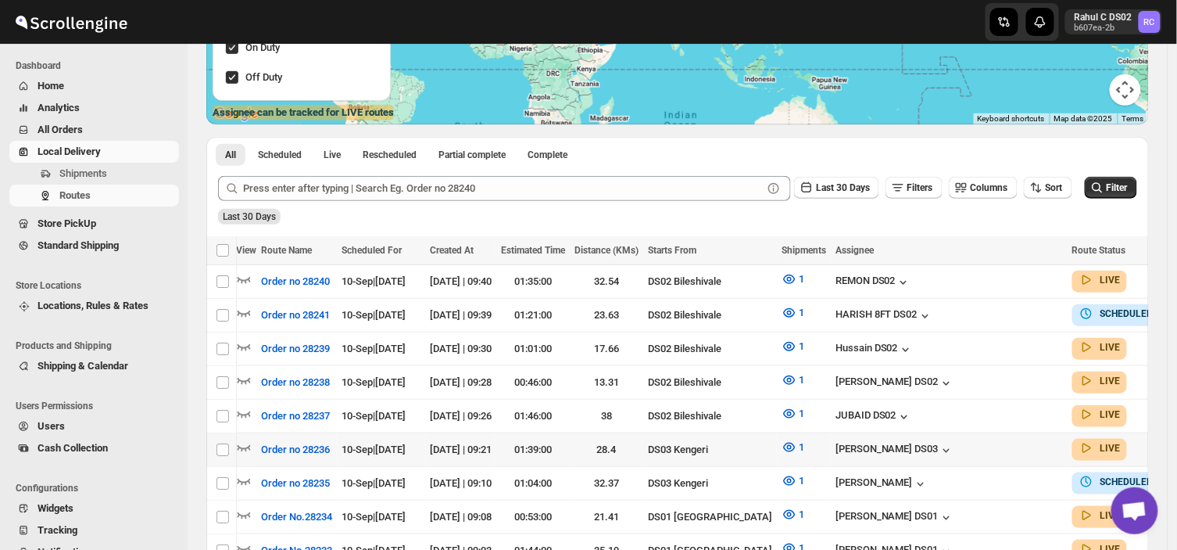
scroll to position [0, 28]
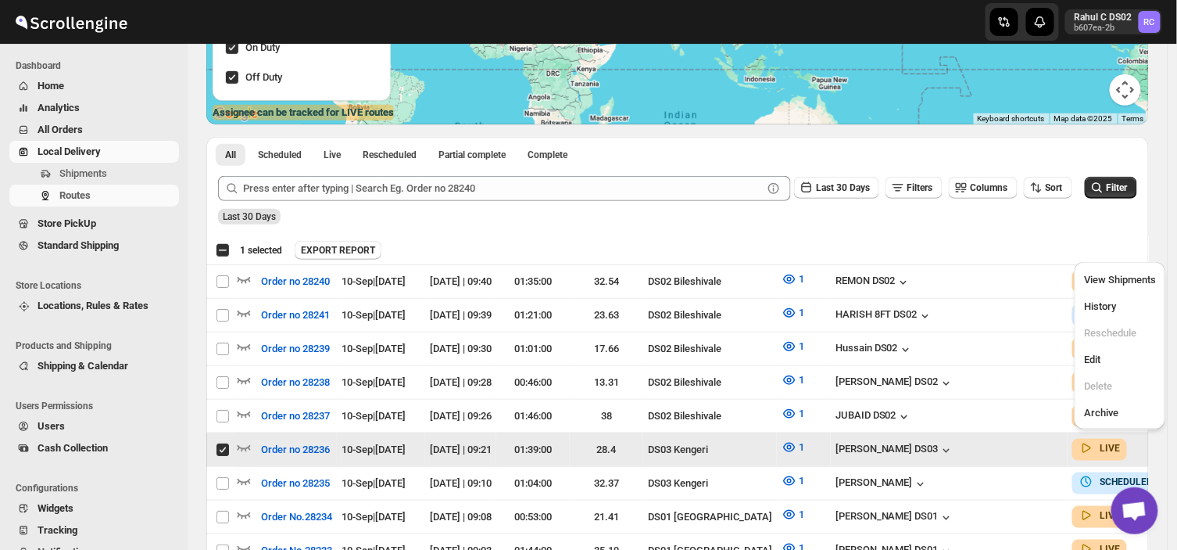
scroll to position [0, 0]
click at [1091, 358] on span "Edit" at bounding box center [1092, 359] width 16 height 12
checkbox input "false"
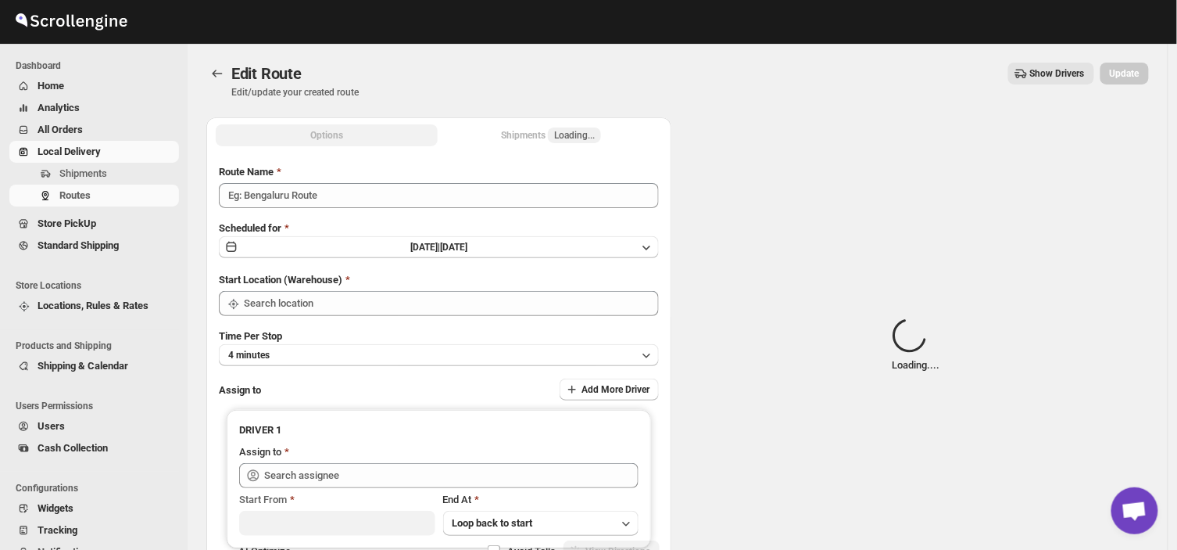
type input "Order no 28236"
type input "DS03 Kengeri"
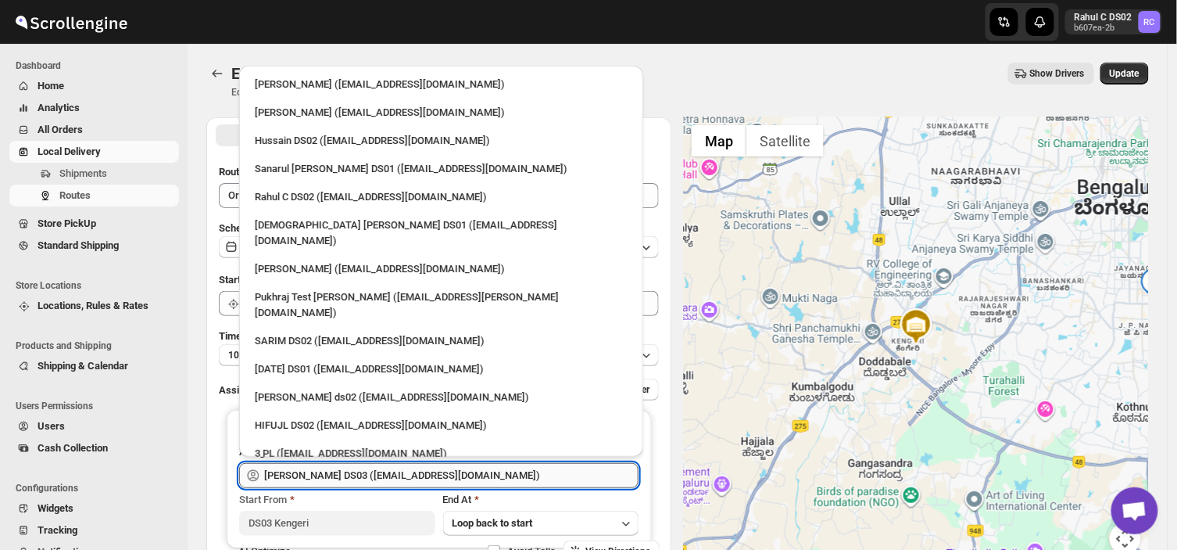
click at [493, 475] on input "[PERSON_NAME] DS03 ([EMAIL_ADDRESS][DOMAIN_NAME])" at bounding box center [451, 475] width 374 height 25
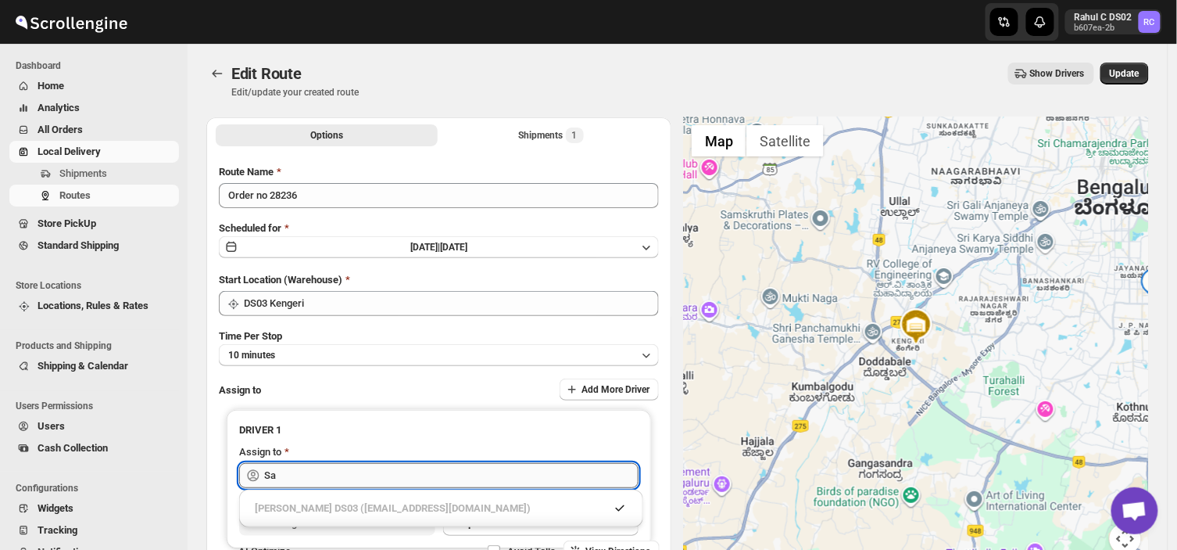
type input "S"
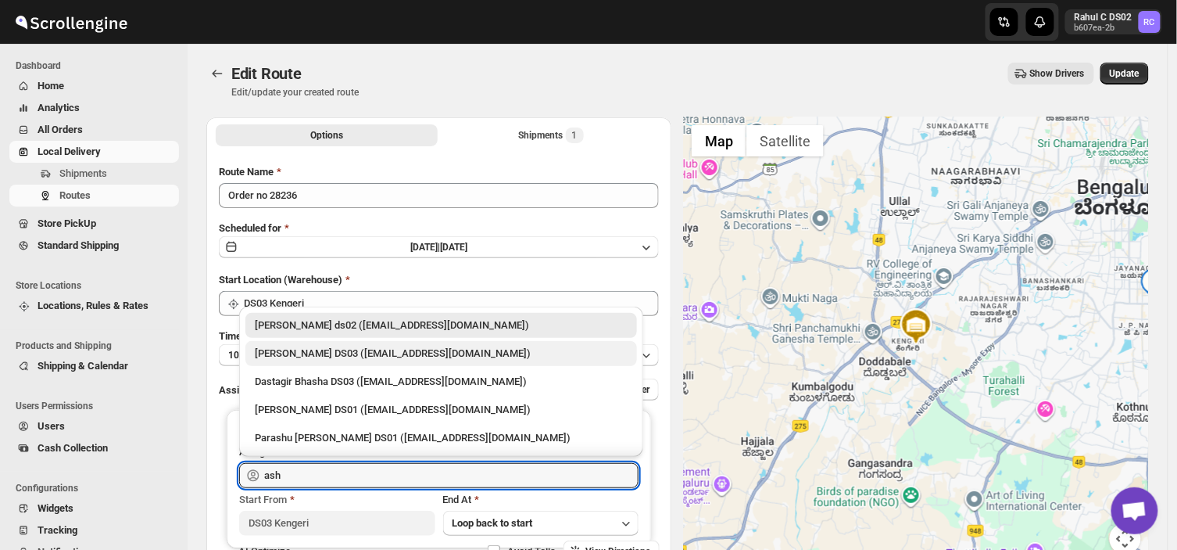
click at [306, 354] on div "[PERSON_NAME] DS03 ([EMAIL_ADDRESS][DOMAIN_NAME])" at bounding box center [441, 354] width 373 height 16
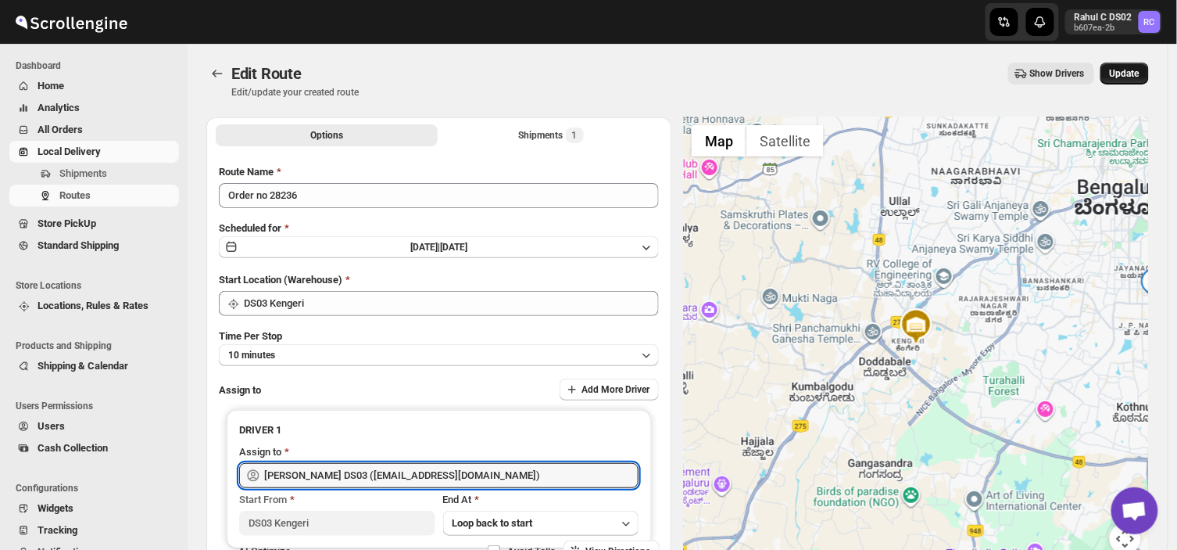
type input "[PERSON_NAME] DS03 ([EMAIL_ADDRESS][DOMAIN_NAME])"
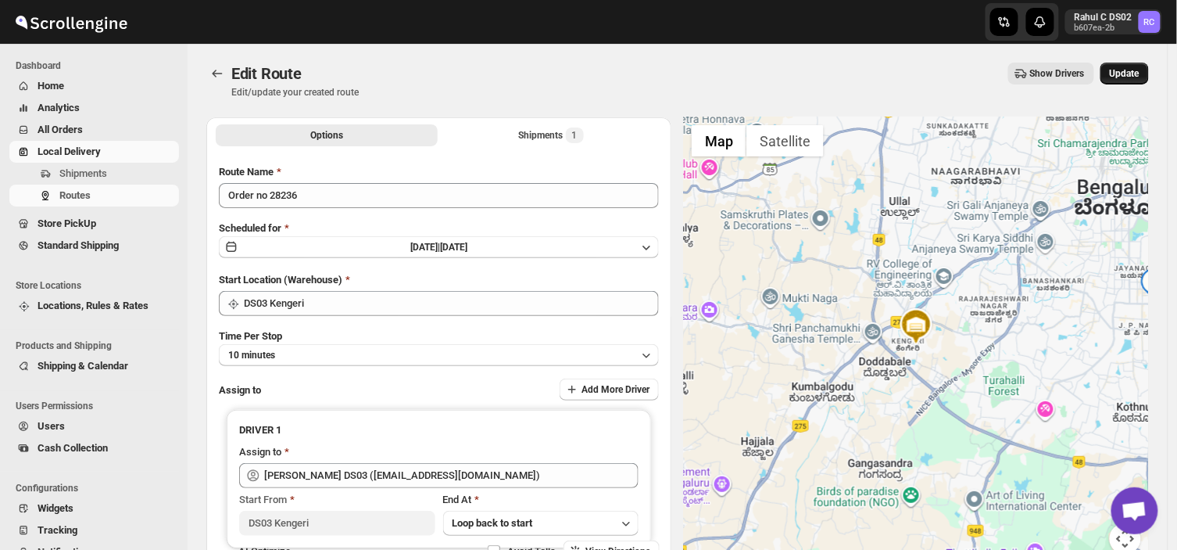
click at [1127, 67] on span "Update" at bounding box center [1125, 73] width 30 height 13
